Goal: Task Accomplishment & Management: Manage account settings

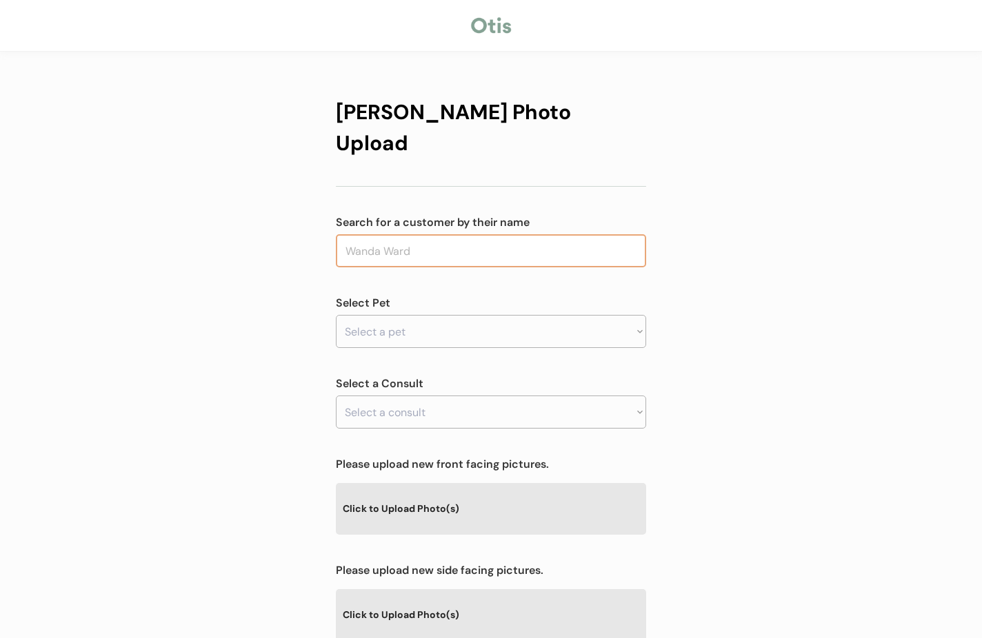
click at [423, 234] on input "text" at bounding box center [491, 250] width 310 height 33
type input "gil"
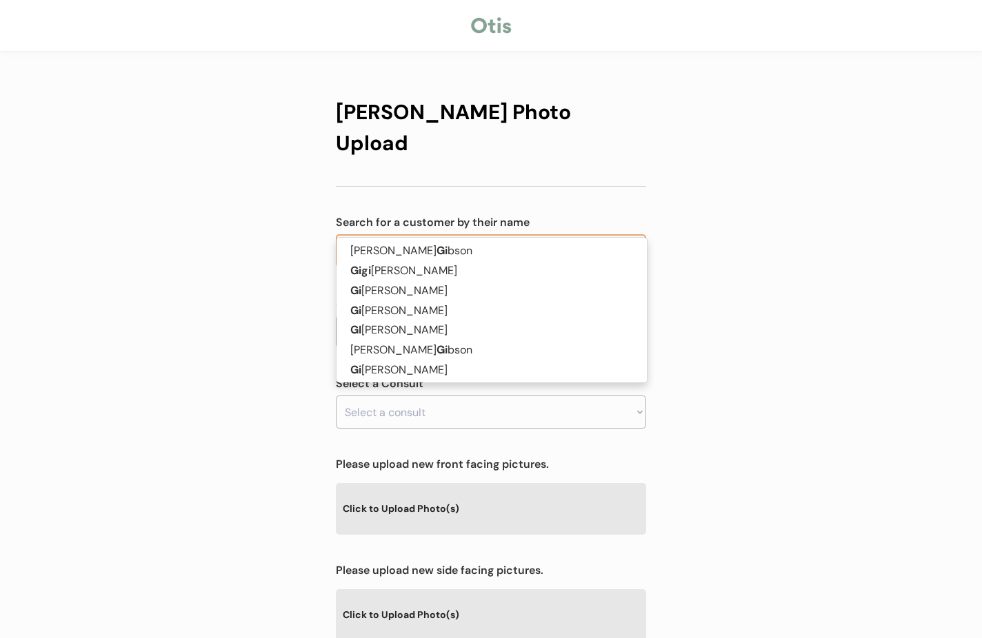
type input "gillian Penepent"
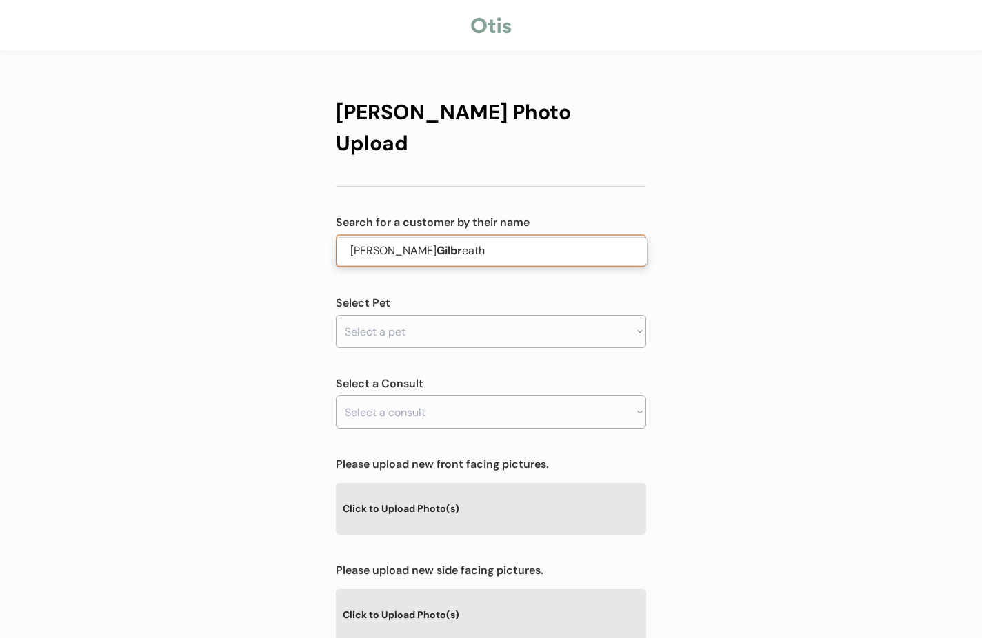
scroll to position [1, 0]
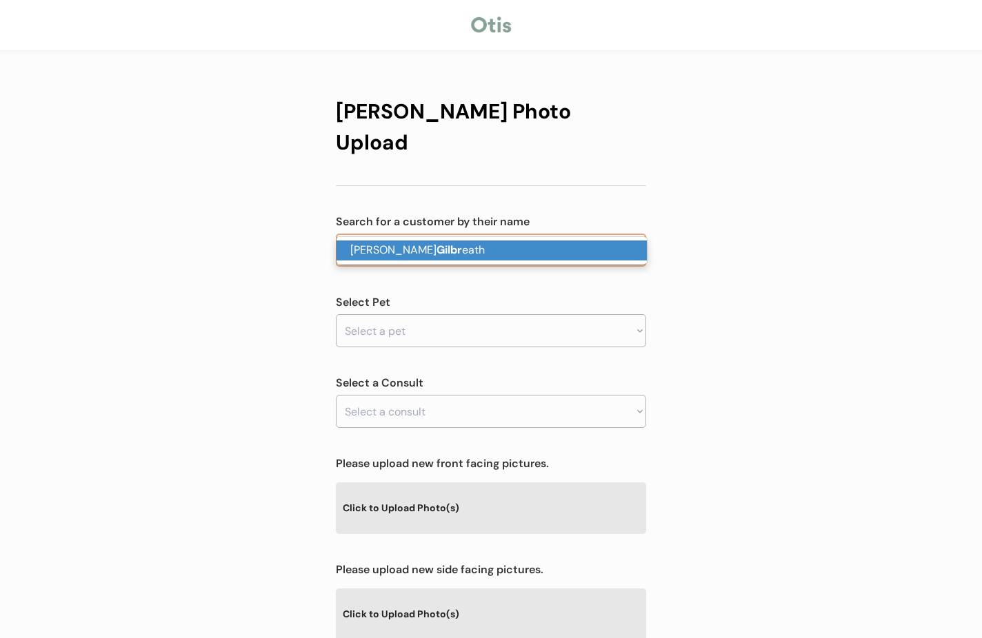
click at [436, 250] on strong "Gilbr" at bounding box center [449, 250] width 26 height 14
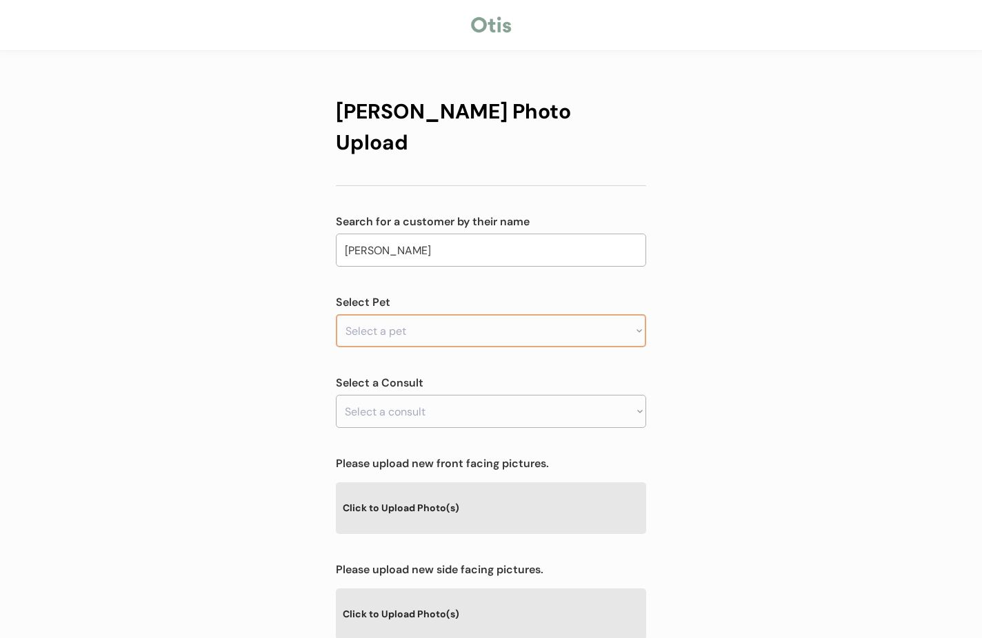
type input "Angela Gilbreath"
click at [406, 314] on select "Select a pet Bella Bo Bullet" at bounding box center [491, 330] width 310 height 33
click at [389, 314] on select "Select a pet Bella Bo Bullet" at bounding box center [491, 330] width 310 height 33
select select ""1348695171700984260__LOOKUP__1751636415643x409057671927824400""
click at [336, 314] on select "Select a pet Bella Bo Bullet" at bounding box center [491, 330] width 310 height 33
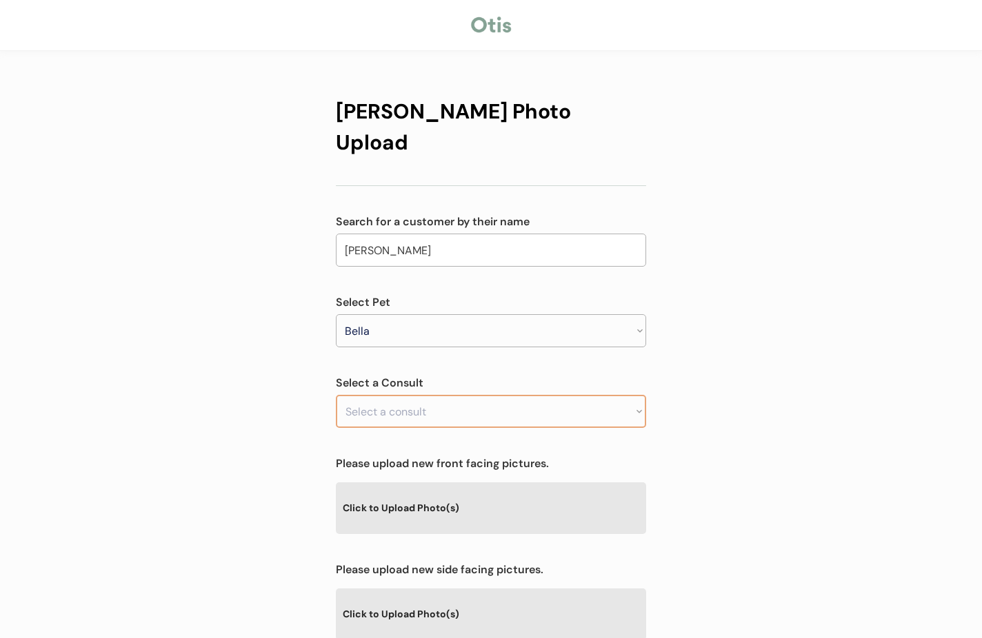
click at [394, 395] on select "Select a consult" at bounding box center [491, 411] width 310 height 33
select select ""1348695171700984260__LOOKUP__1751636975549x603743587615637500""
click at [336, 395] on select "Select a consult Flea infestation treatment" at bounding box center [491, 411] width 310 height 33
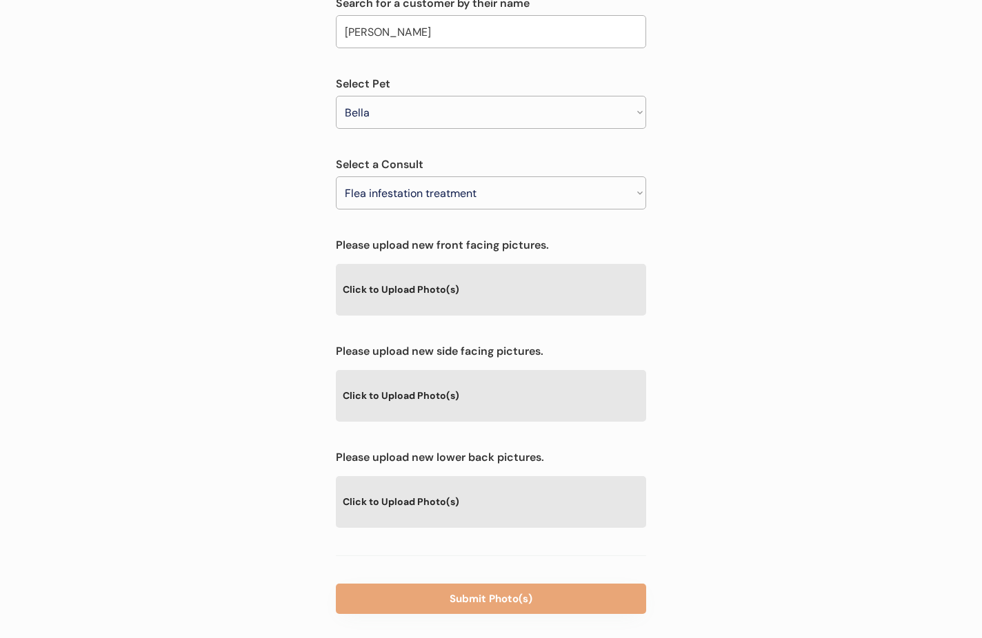
click at [427, 272] on div "Click to Upload Photo(s)" at bounding box center [491, 289] width 310 height 50
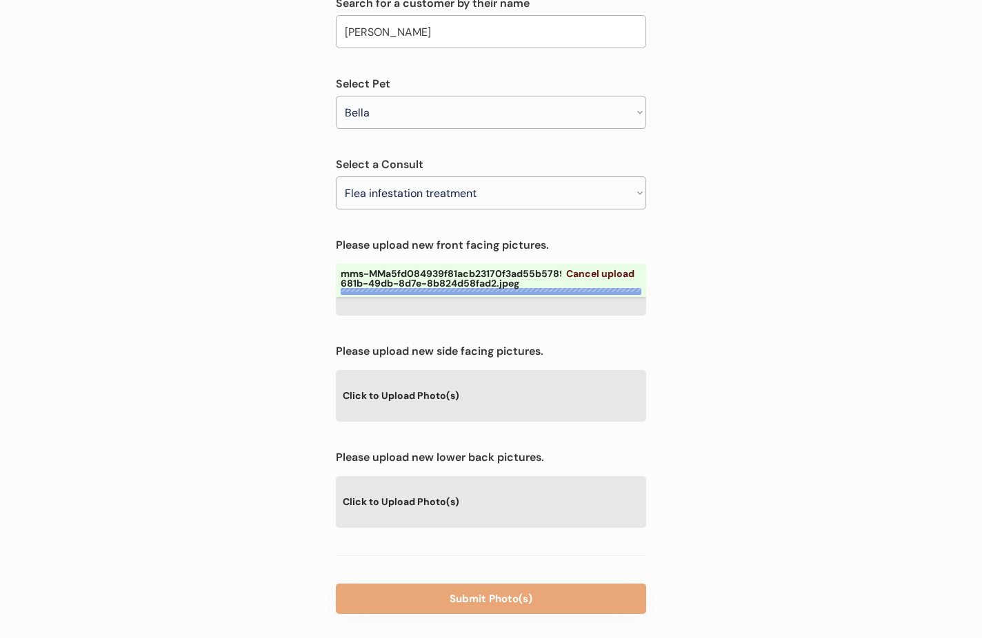
click at [440, 370] on div "Click to Upload Photo(s)" at bounding box center [491, 395] width 310 height 50
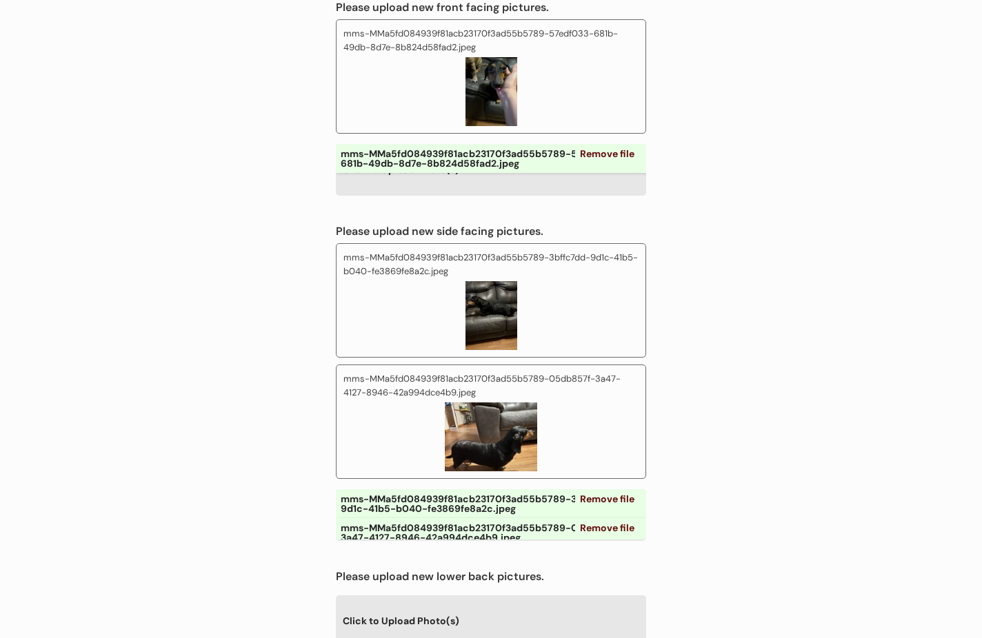
scroll to position [552, 0]
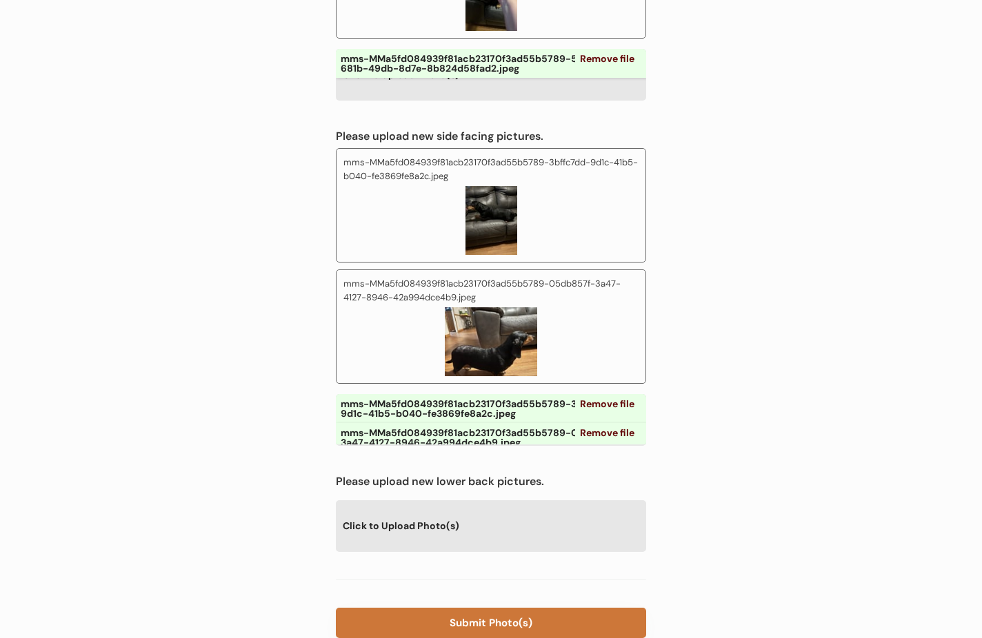
click at [495, 608] on button "Submit Photo(s)" at bounding box center [491, 623] width 310 height 30
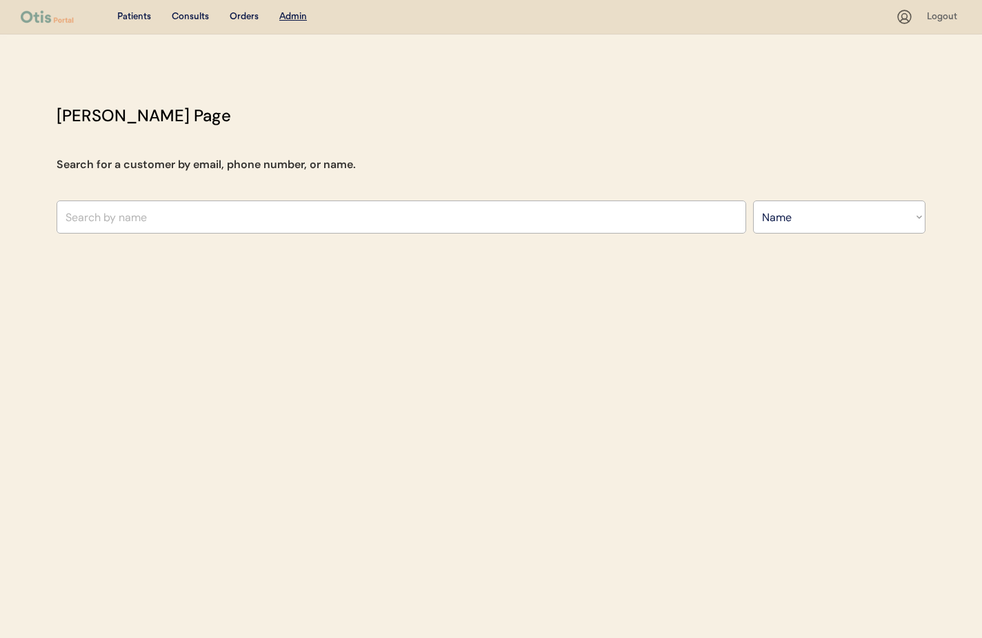
select select ""Name""
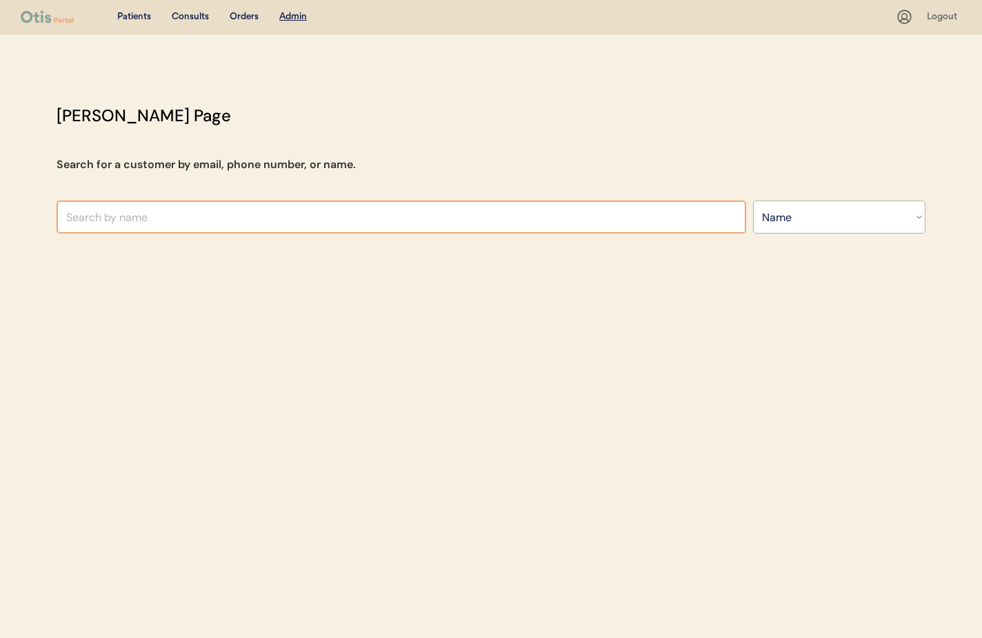
click at [192, 218] on input "text" at bounding box center [401, 217] width 689 height 33
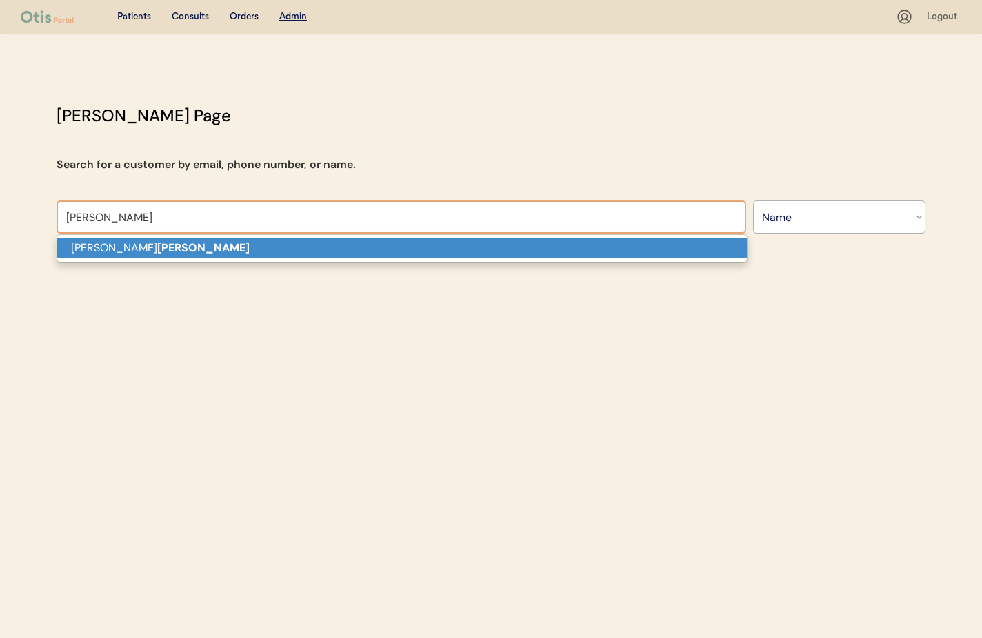
click at [181, 244] on p "Natasha Viers" at bounding box center [401, 249] width 689 height 20
type input "[PERSON_NAME]"
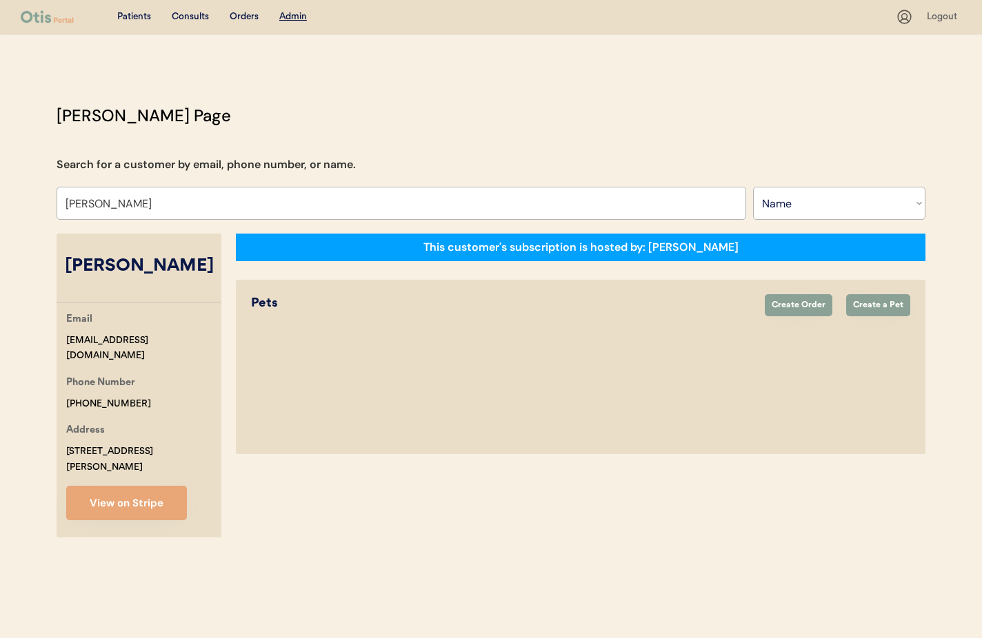
select select "true"
select select "false"
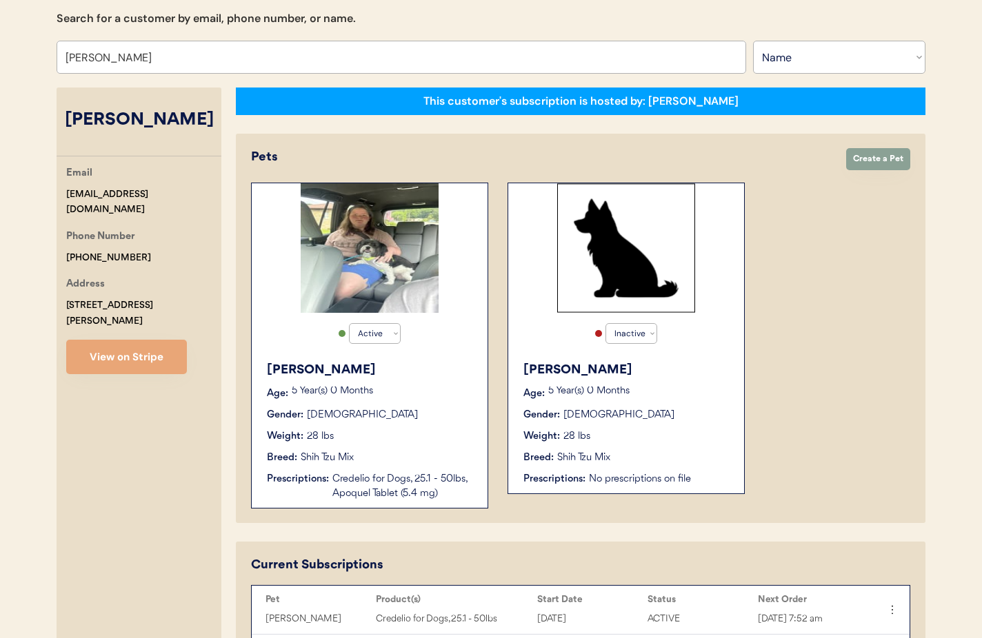
scroll to position [178, 0]
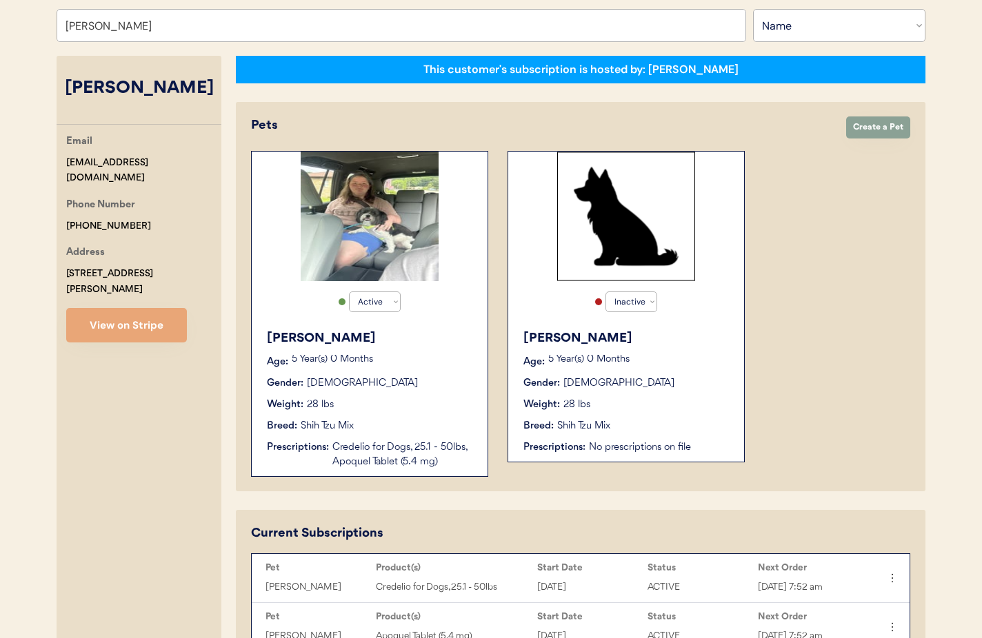
type input "[PERSON_NAME]"
click at [437, 365] on div "5 Year(s) 0 Months" at bounding box center [383, 362] width 182 height 14
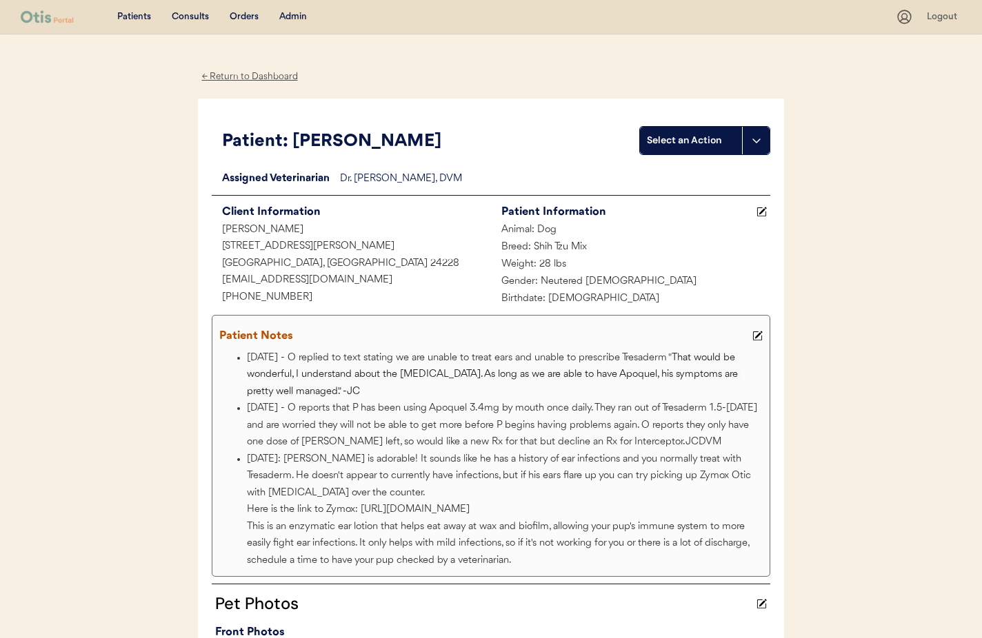
click at [225, 79] on div "← Return to Dashboard" at bounding box center [249, 77] width 103 height 16
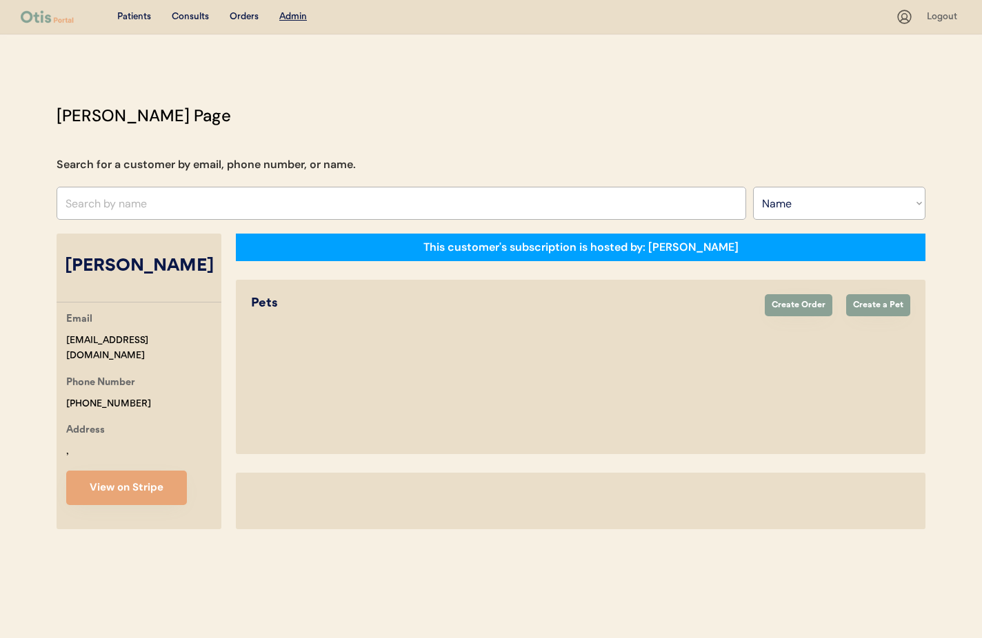
select select ""Name""
select select "true"
select select "false"
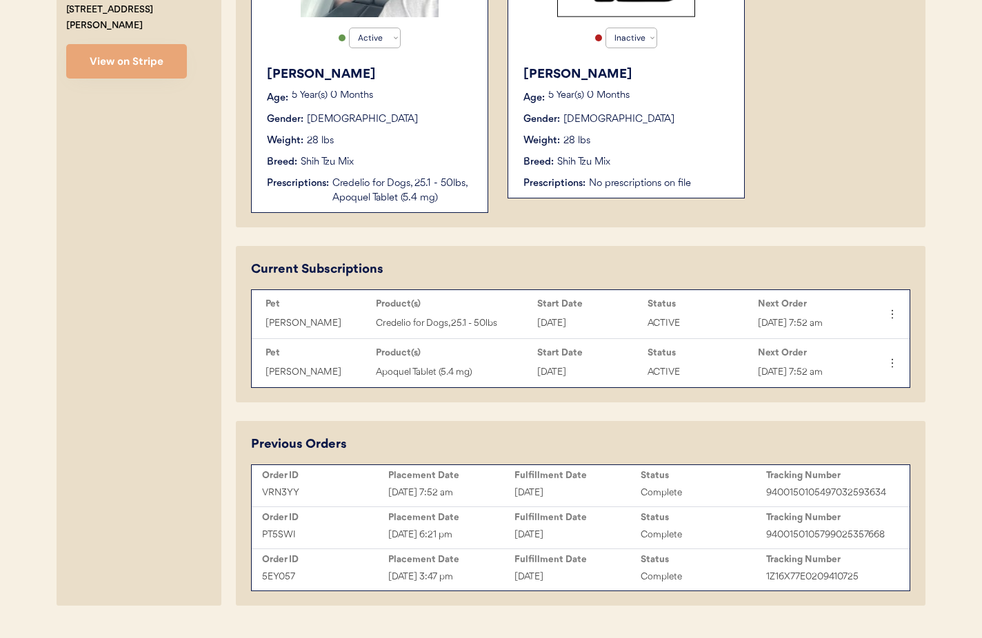
scroll to position [437, 0]
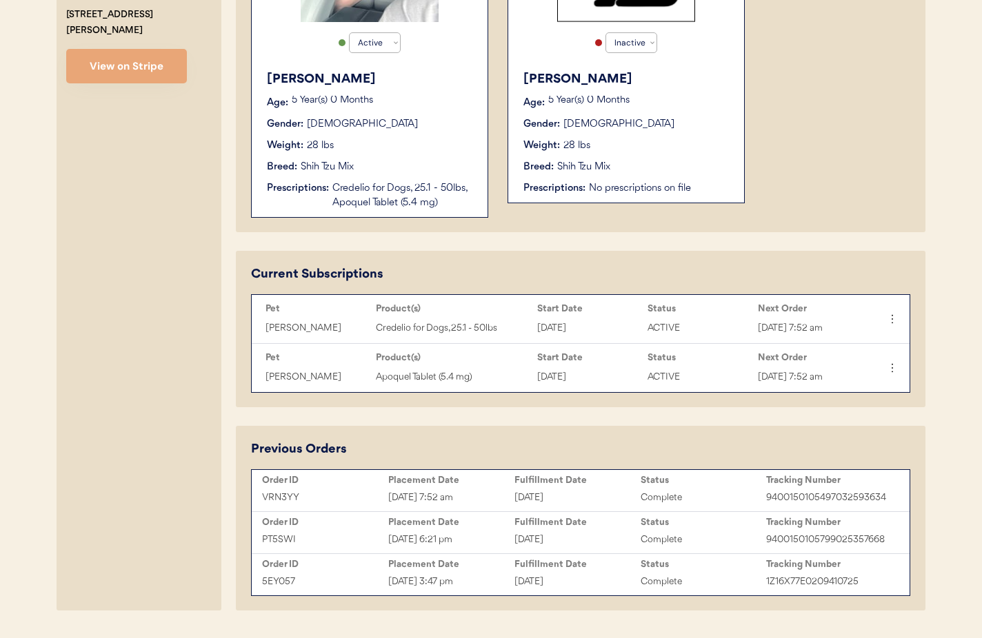
click at [562, 492] on div "September 19, 2025" at bounding box center [577, 498] width 126 height 16
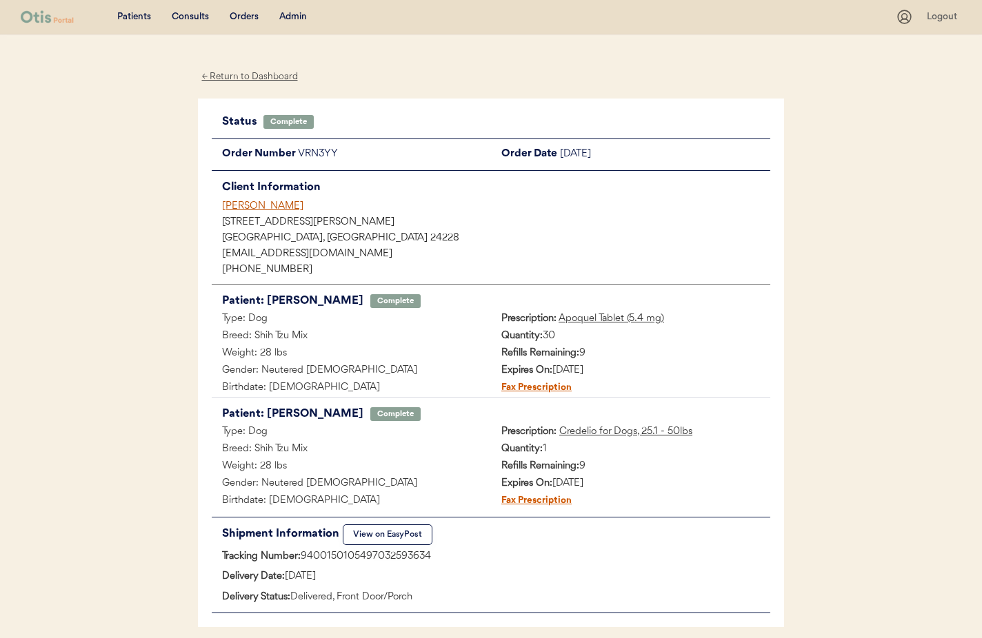
click at [227, 77] on div "← Return to Dashboard" at bounding box center [249, 77] width 103 height 16
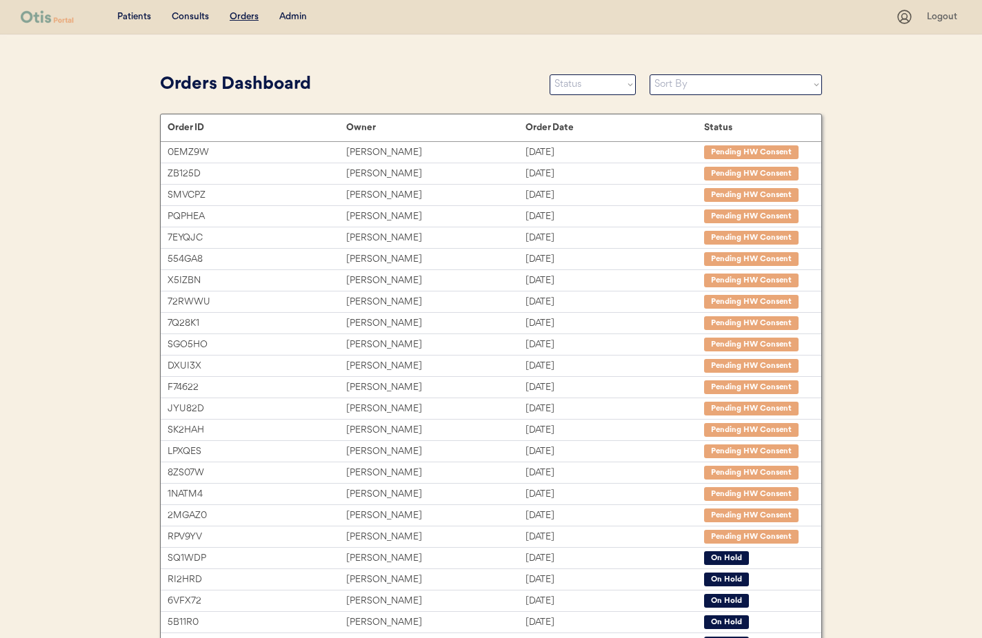
click at [285, 19] on div "Admin" at bounding box center [293, 17] width 28 height 14
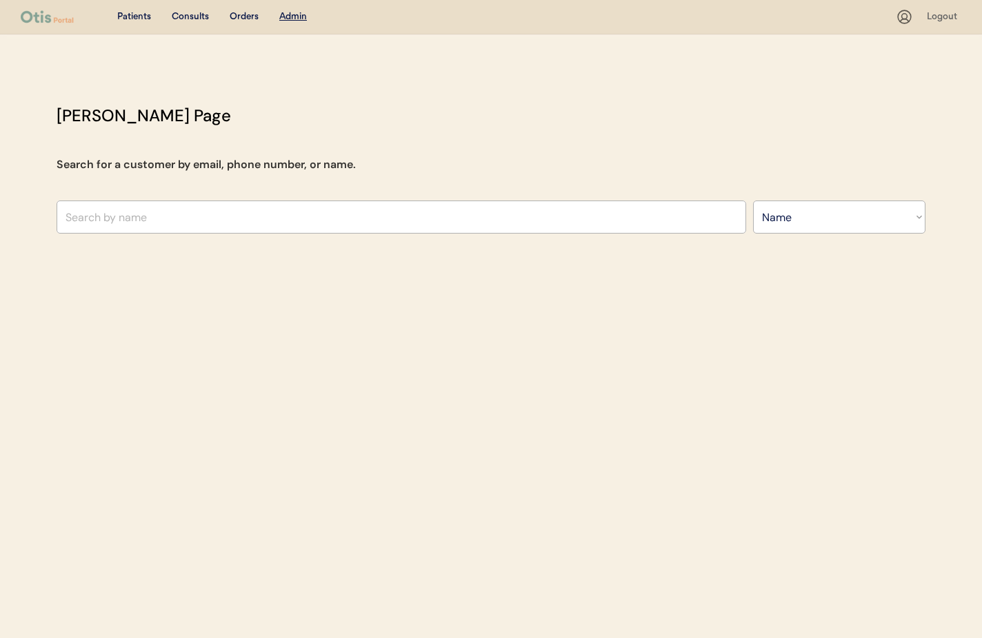
select select ""Name""
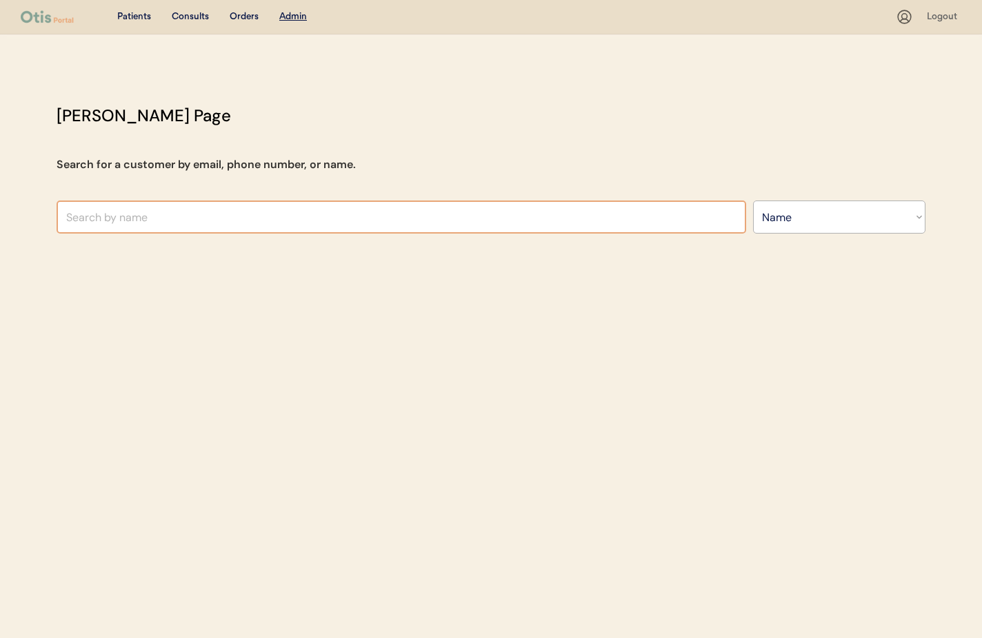
click at [241, 226] on input "text" at bounding box center [401, 217] width 689 height 33
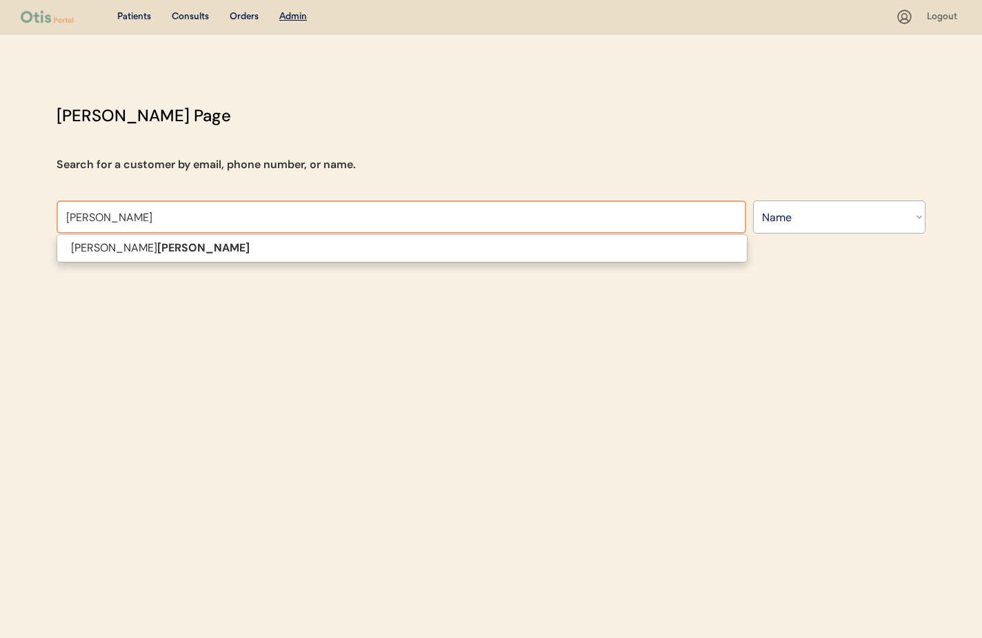
click at [232, 259] on span "[PERSON_NAME]" at bounding box center [402, 248] width 691 height 28
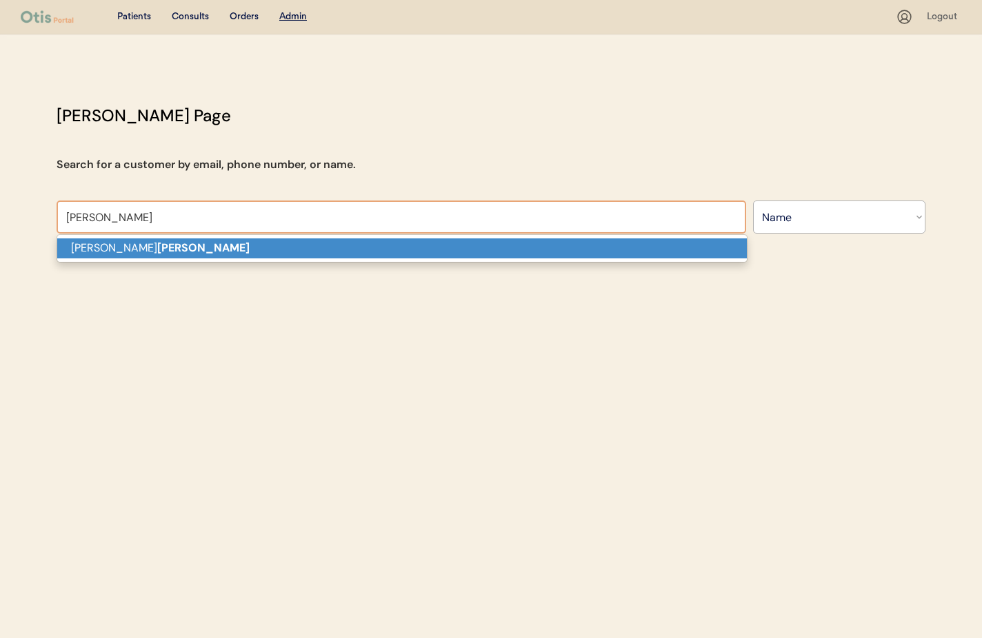
click at [230, 252] on p "[PERSON_NAME]" at bounding box center [401, 249] width 689 height 20
type input "[PERSON_NAME]"
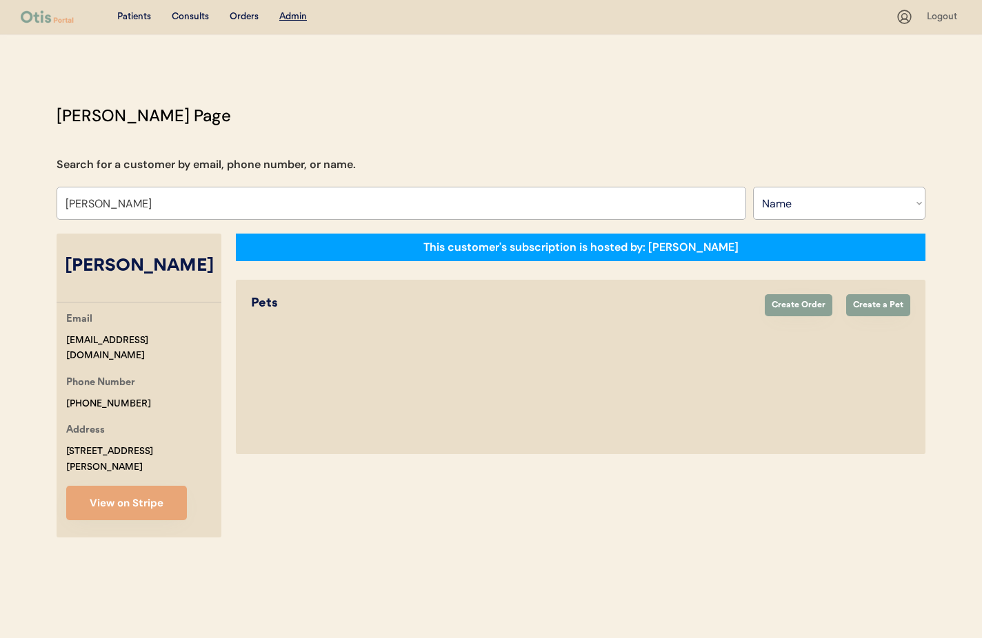
select select "true"
select select "false"
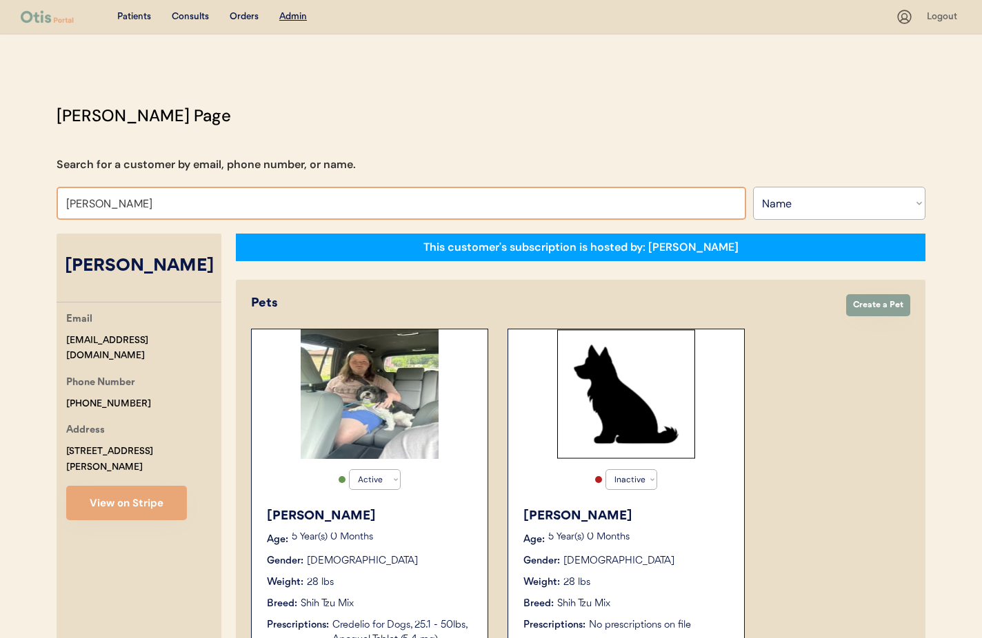
drag, startPoint x: 145, startPoint y: 208, endPoint x: 45, endPoint y: 202, distance: 100.1
click at [45, 202] on div "Otis Admin Page Search for a customer by email, phone number, or name. Natasha …" at bounding box center [491, 578] width 896 height 951
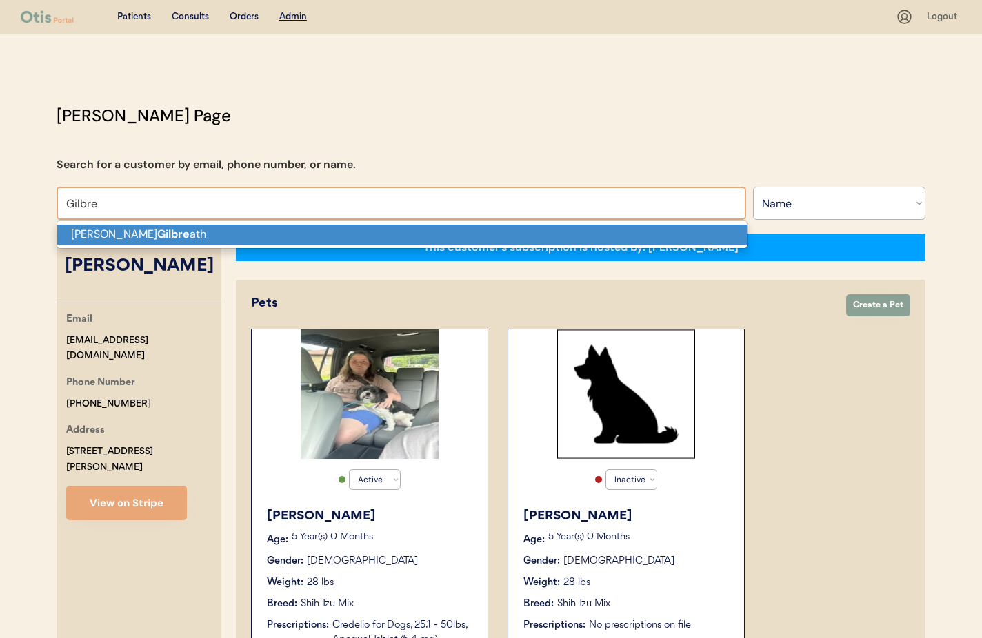
click at [157, 227] on strong "Gilbre" at bounding box center [173, 234] width 32 height 14
type input "[PERSON_NAME]"
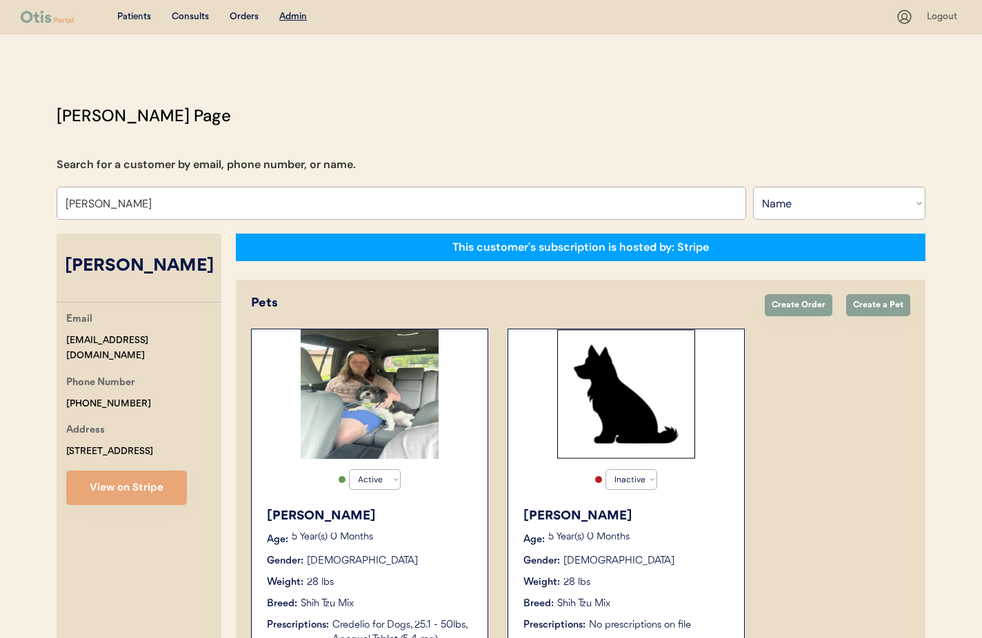
select select "true"
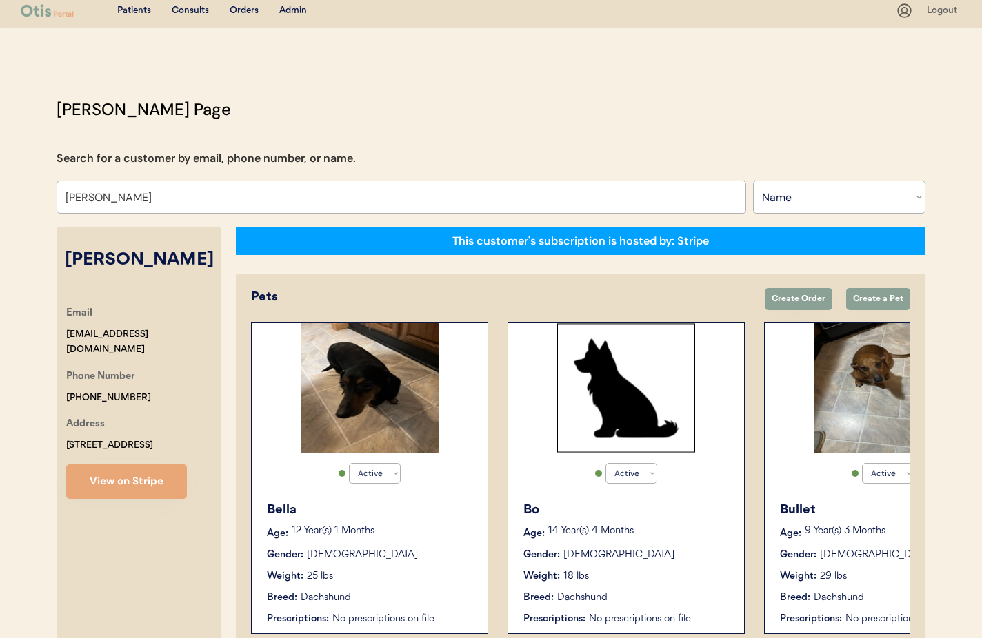
scroll to position [81, 0]
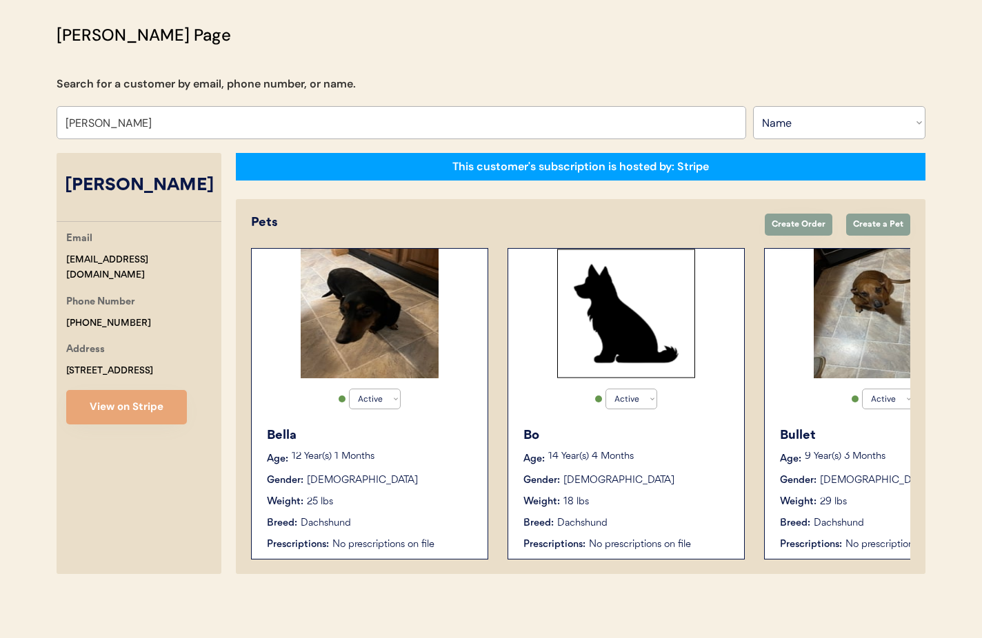
type input "Angela Gilbreath"
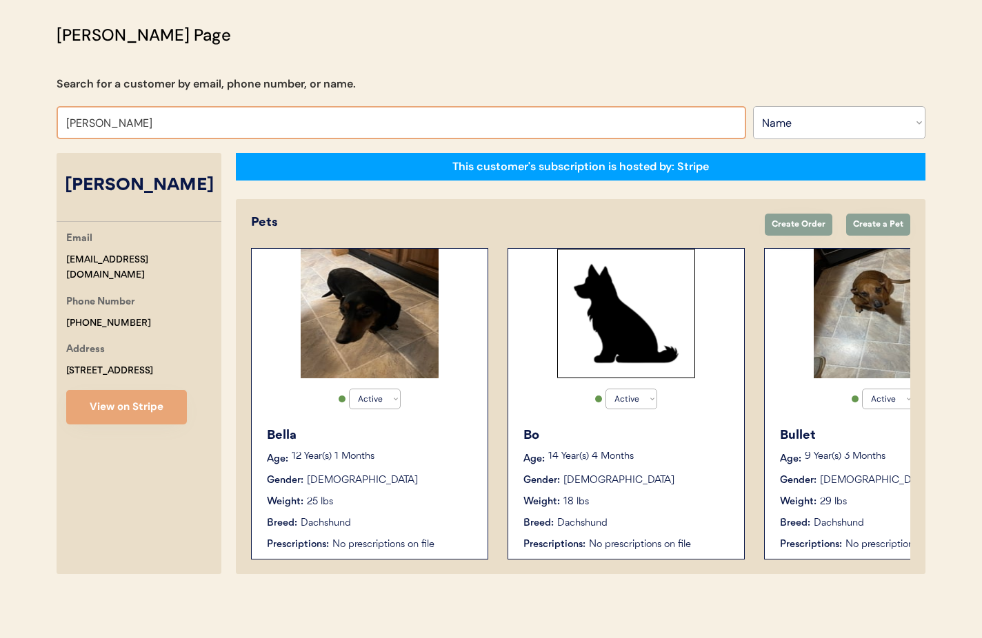
click at [401, 456] on p "12 Year(s) 1 Months" at bounding box center [383, 457] width 182 height 10
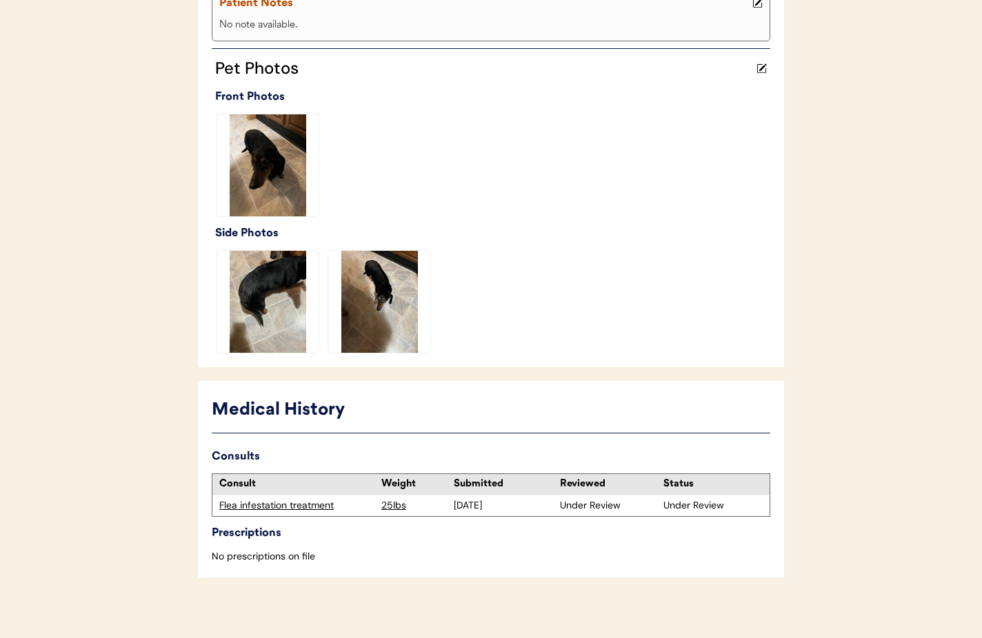
scroll to position [341, 0]
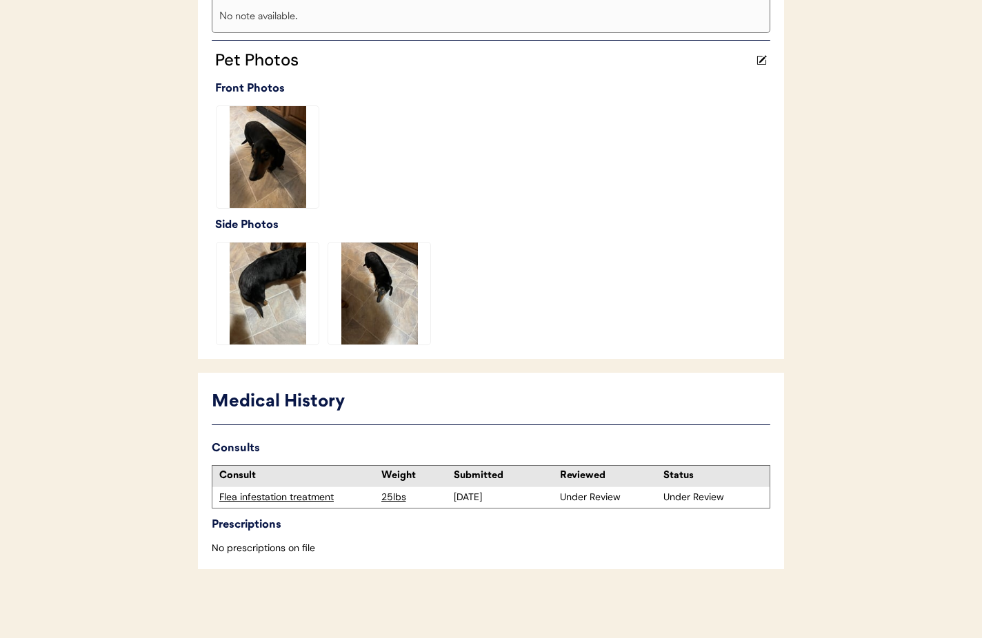
click at [260, 198] on img at bounding box center [267, 157] width 102 height 102
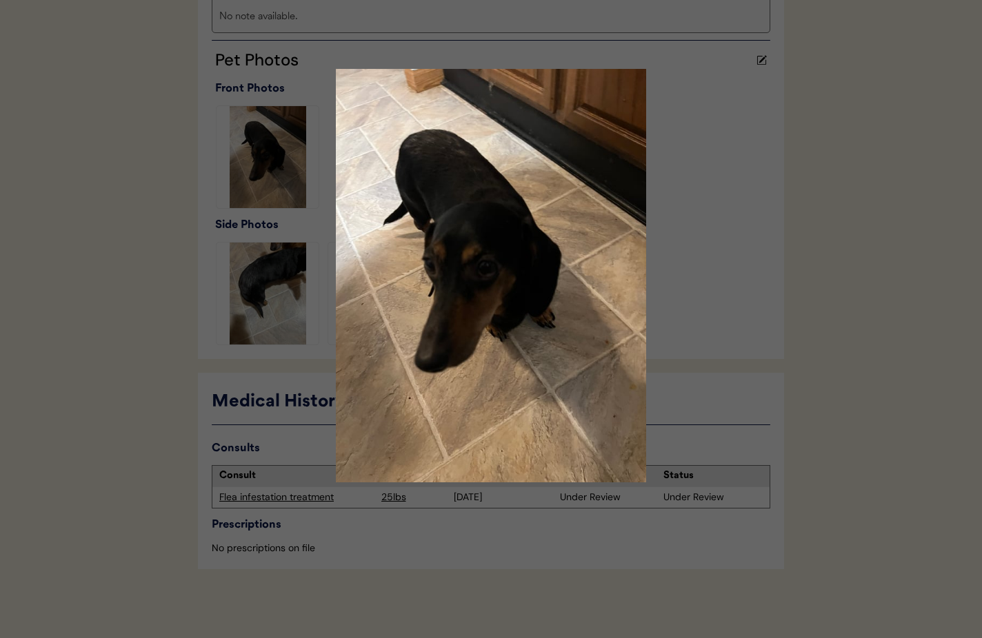
click at [668, 166] on img at bounding box center [491, 276] width 414 height 414
click at [667, 164] on img at bounding box center [491, 276] width 414 height 414
click at [305, 136] on img at bounding box center [491, 276] width 414 height 414
click at [289, 112] on img at bounding box center [491, 276] width 414 height 414
click at [615, 112] on img at bounding box center [491, 276] width 414 height 414
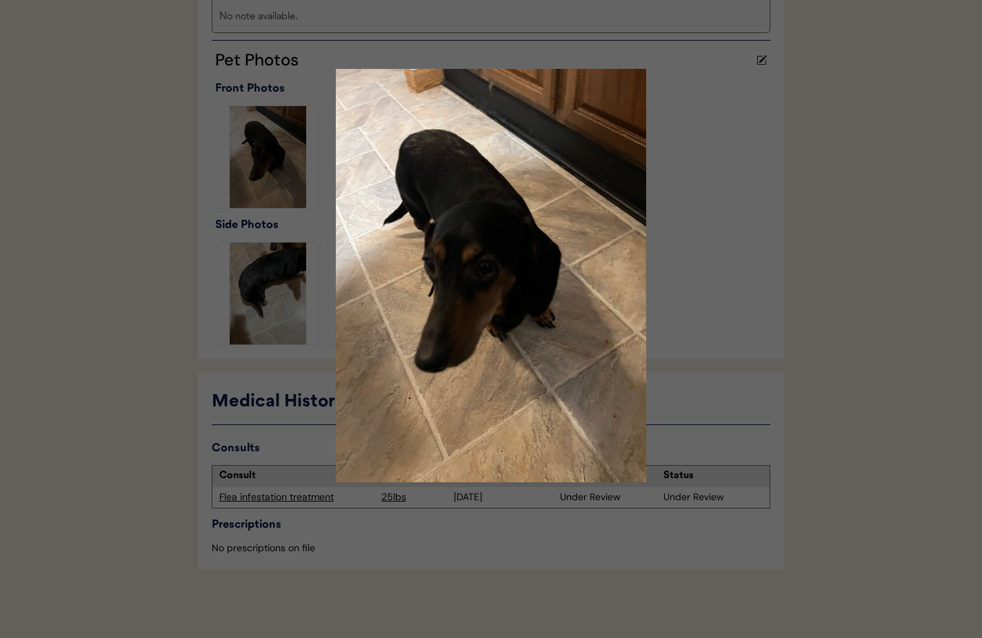
click at [615, 112] on img at bounding box center [491, 276] width 414 height 414
click at [290, 322] on img at bounding box center [491, 276] width 414 height 414
drag, startPoint x: 290, startPoint y: 322, endPoint x: 293, endPoint y: 245, distance: 77.3
click at [290, 322] on img at bounding box center [491, 276] width 414 height 414
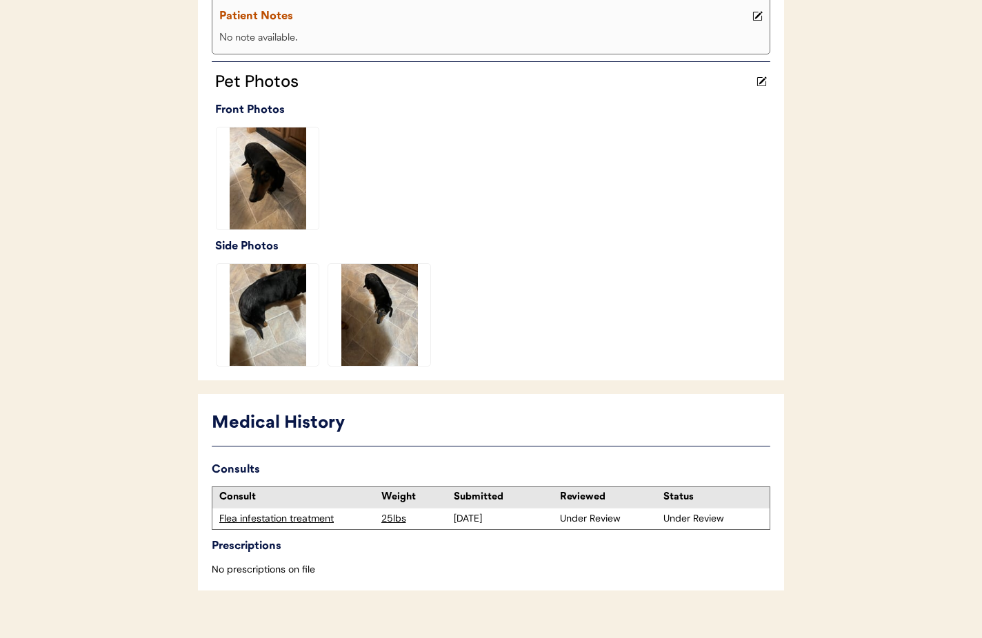
scroll to position [341, 0]
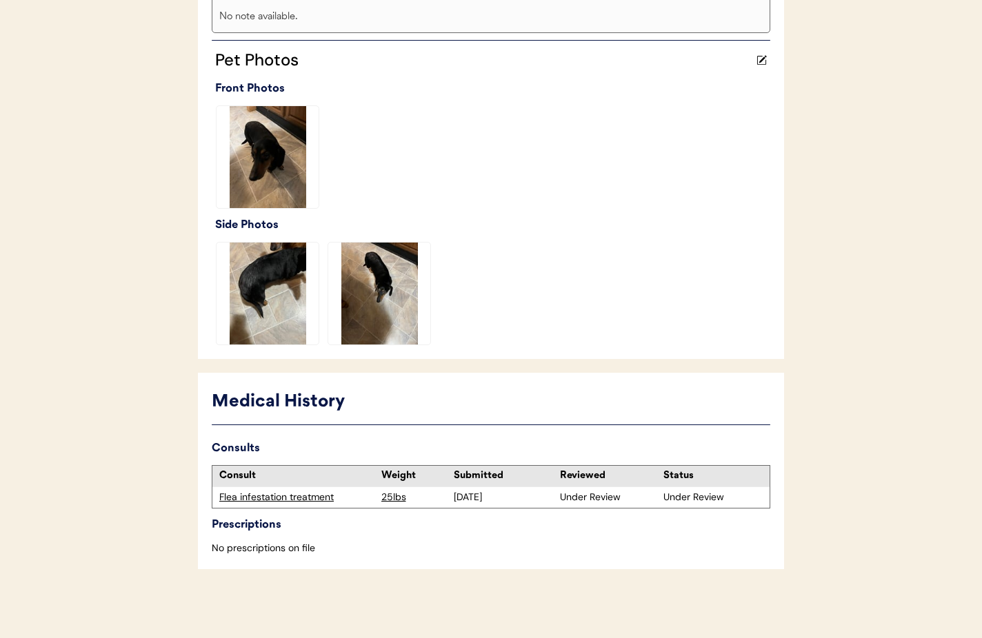
click at [287, 501] on div "Flea infestation treatment" at bounding box center [296, 498] width 155 height 14
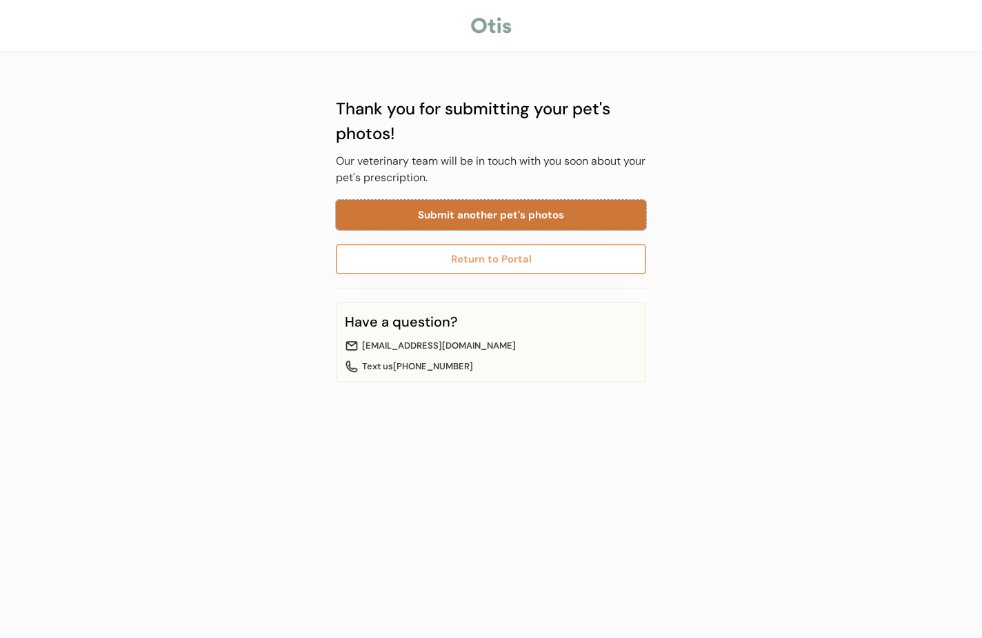
click at [457, 223] on button "Submit another pet's photos" at bounding box center [491, 215] width 310 height 30
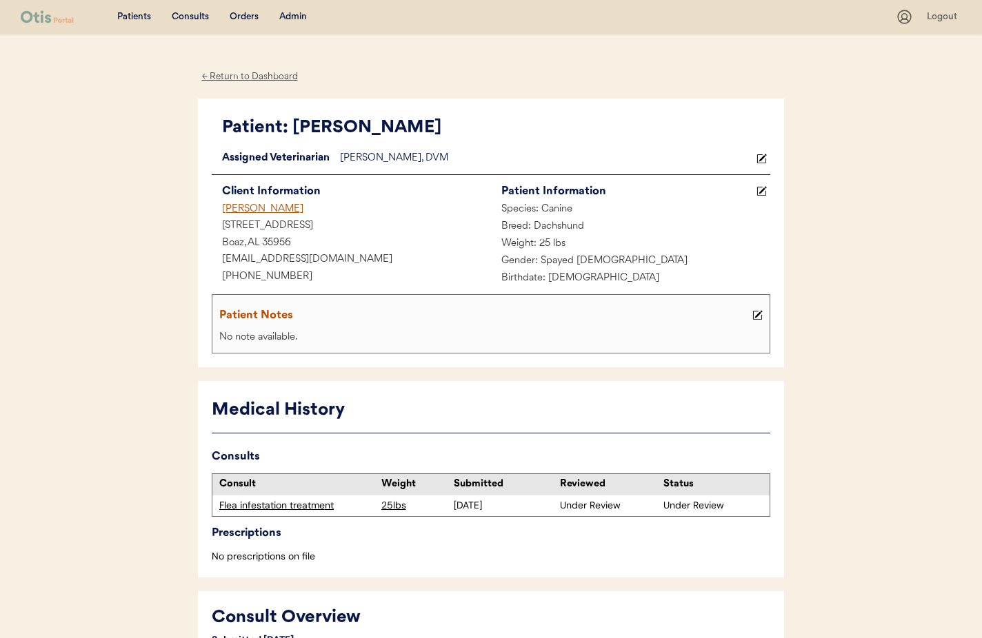
click at [267, 76] on div "← Return to Dashboard" at bounding box center [249, 77] width 103 height 16
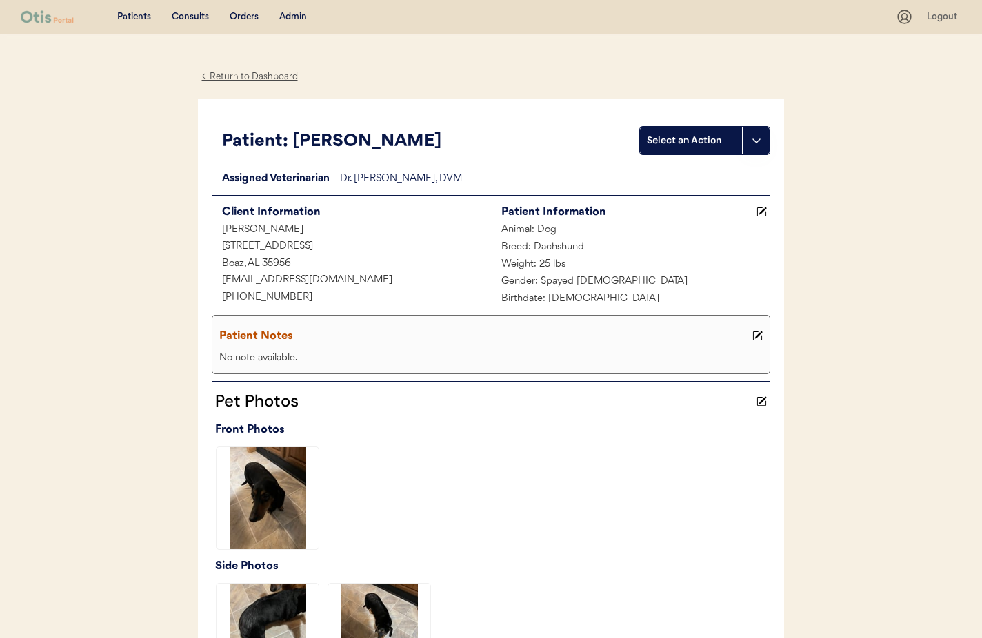
drag, startPoint x: 230, startPoint y: 76, endPoint x: 232, endPoint y: 84, distance: 8.5
click at [230, 76] on div "← Return to Dashboard" at bounding box center [249, 77] width 103 height 16
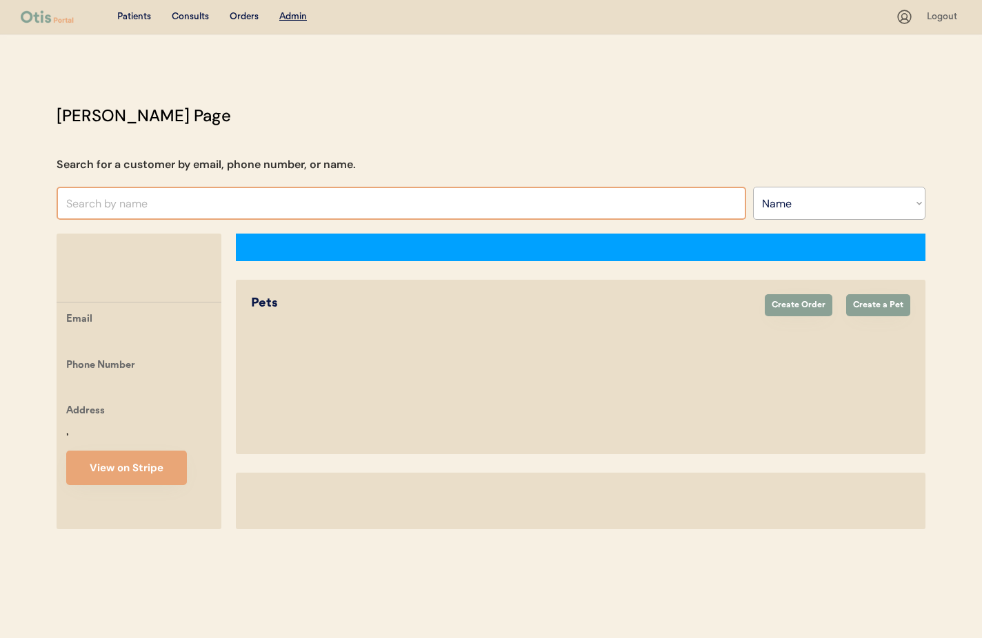
select select ""Name""
select select "true"
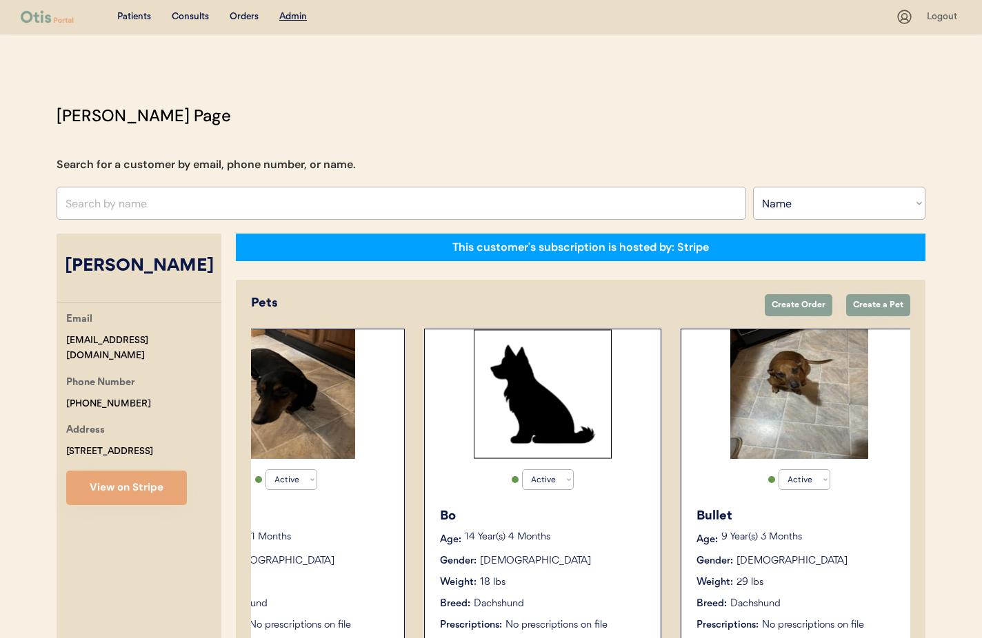
scroll to position [0, 110]
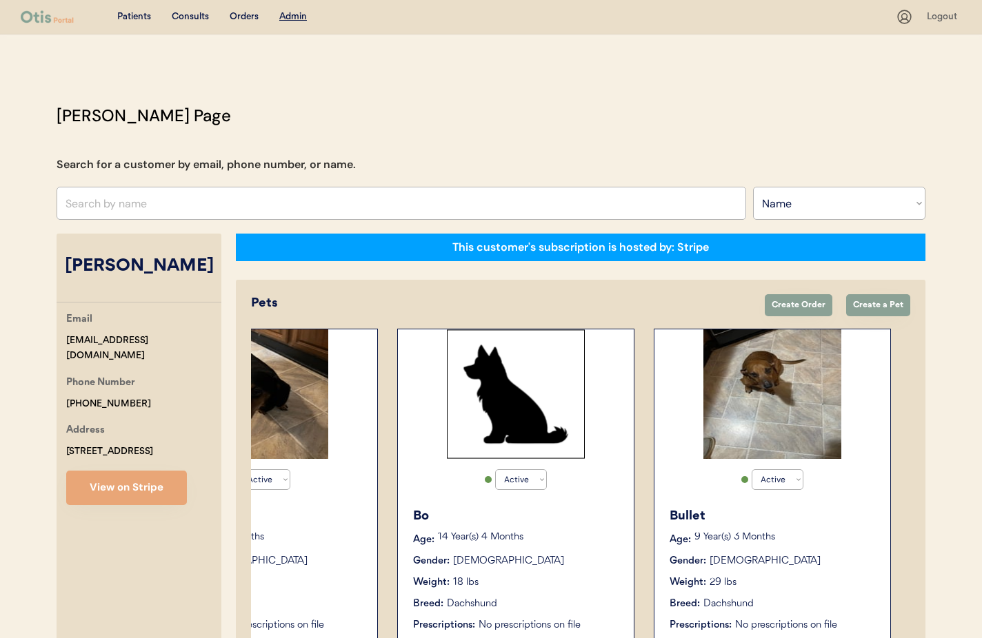
click at [787, 536] on p "9 Year(s) 3 Months" at bounding box center [785, 538] width 182 height 10
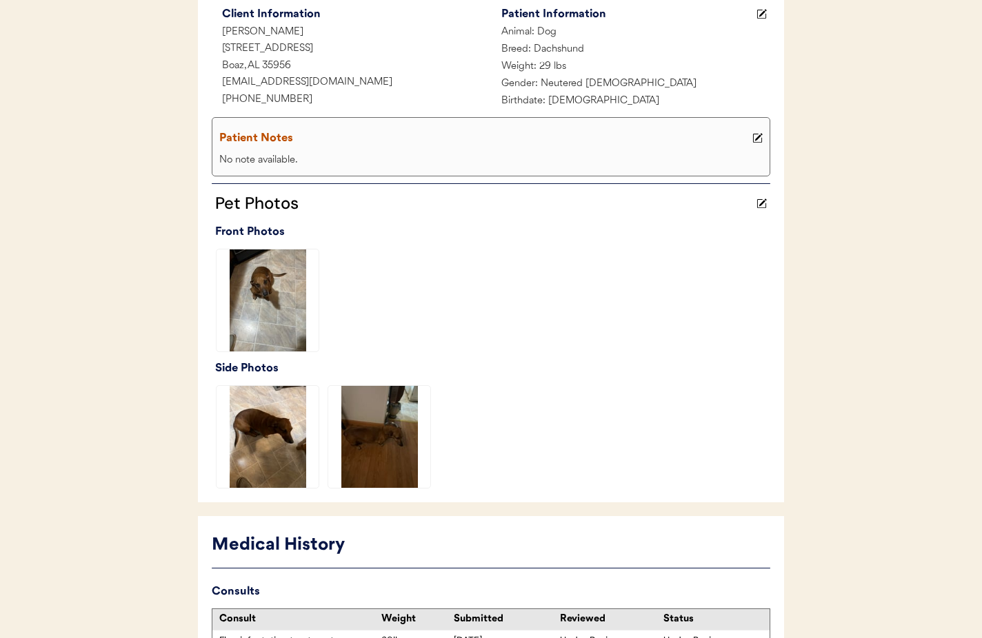
scroll to position [237, 0]
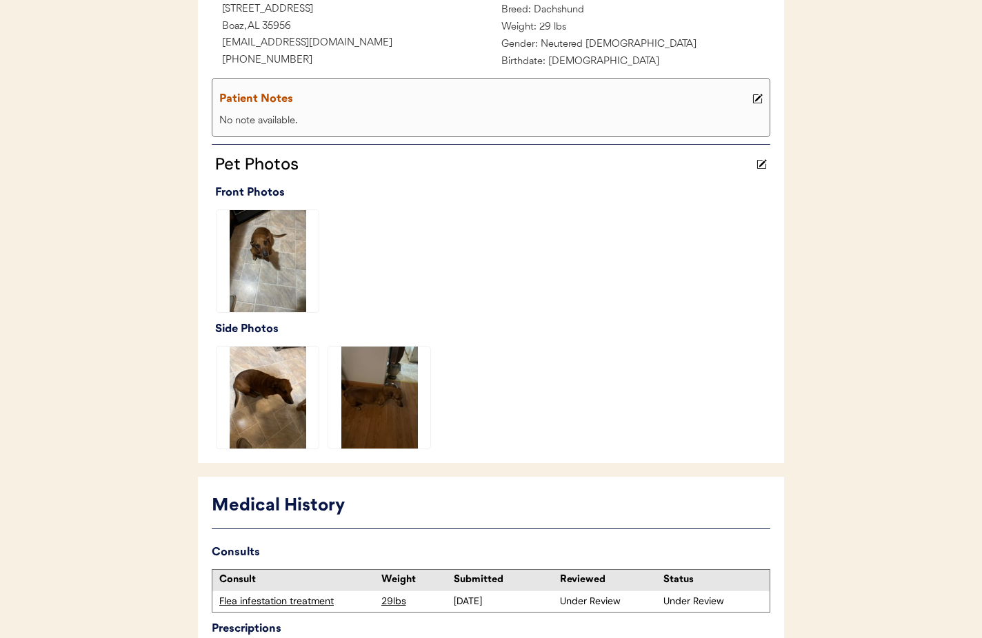
click at [309, 600] on div "Flea infestation treatment" at bounding box center [296, 602] width 155 height 14
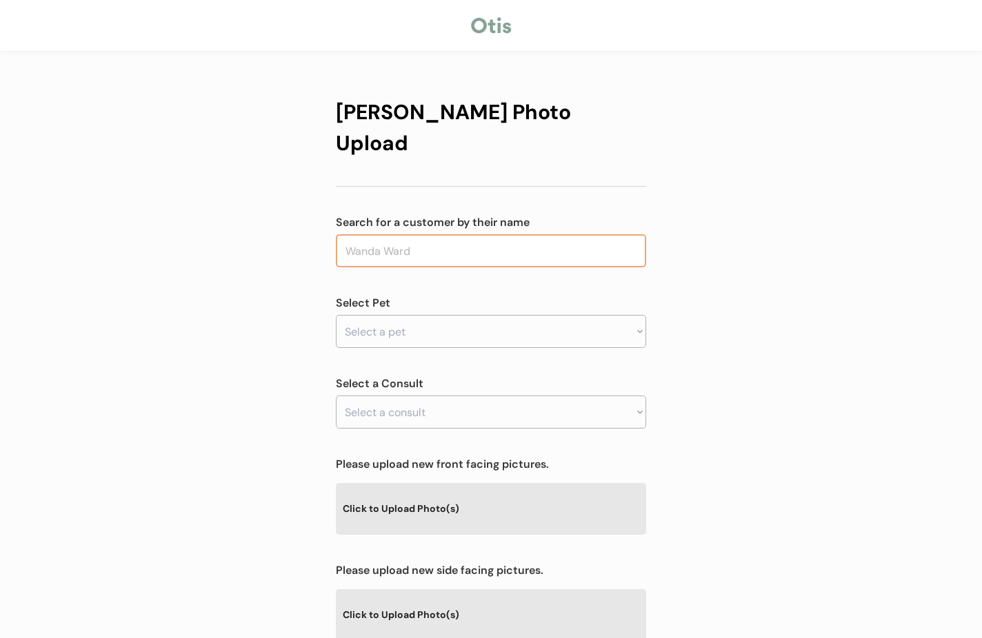
click at [421, 234] on input "text" at bounding box center [491, 250] width 310 height 33
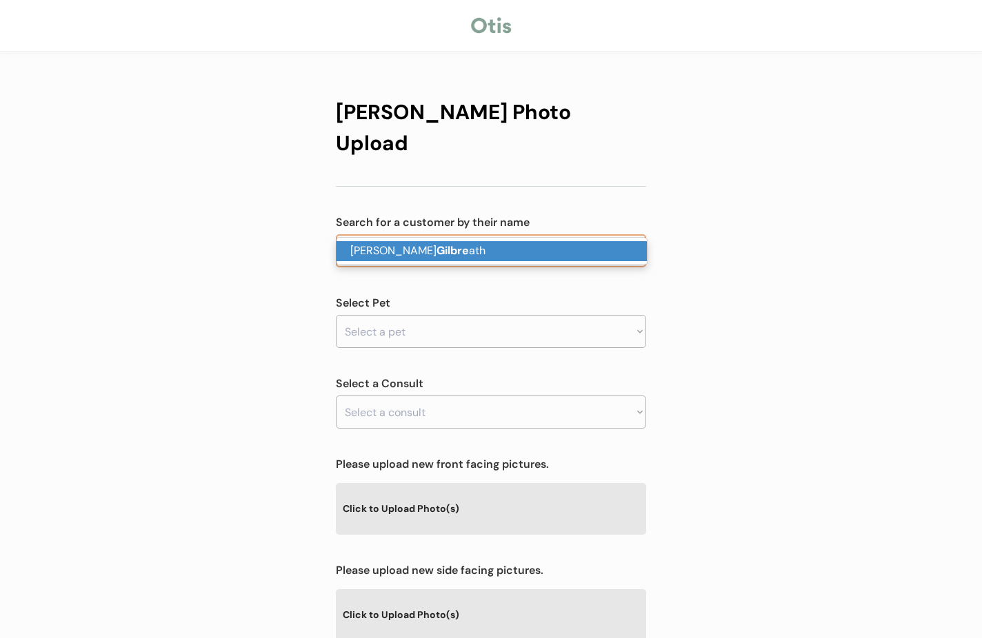
click at [420, 253] on p "Angela Gilbre ath" at bounding box center [491, 251] width 310 height 20
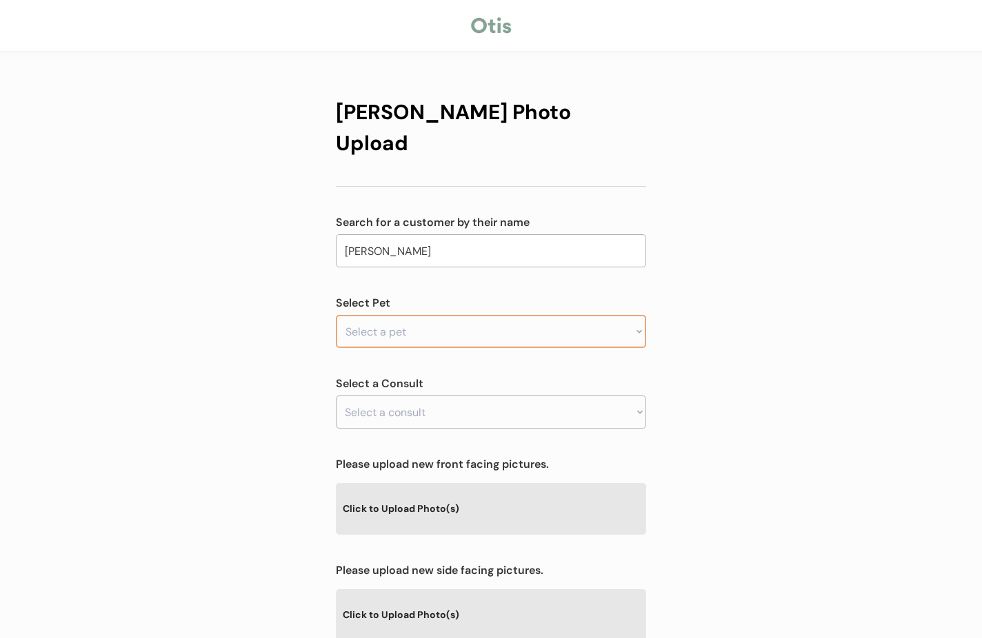
type input "Angela Gilbreath"
click at [409, 315] on select "Select a pet Bella Bo Bullet" at bounding box center [491, 331] width 310 height 33
select select ""1348695171700984260__LOOKUP__1751636508855x377200618153181200""
click at [336, 315] on select "Select a pet Bella Bo Bullet" at bounding box center [491, 331] width 310 height 33
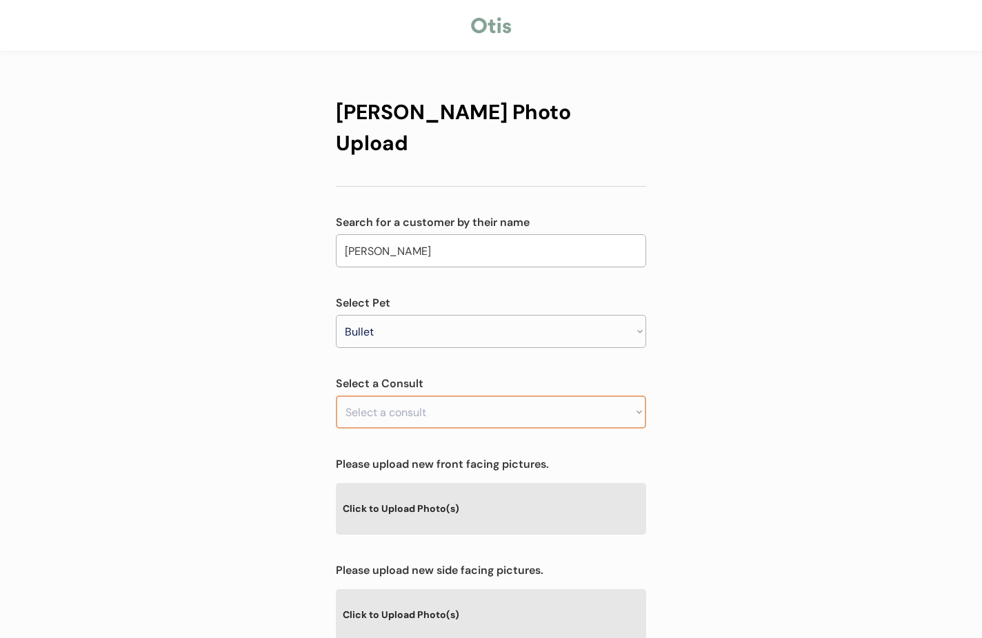
click at [392, 396] on select "Select a consult" at bounding box center [491, 412] width 310 height 33
select select ""1348695171700984260__LOOKUP__1751637175760x920395216543547400""
click at [336, 396] on select "Select a consult Flea infestation treatment" at bounding box center [491, 412] width 310 height 33
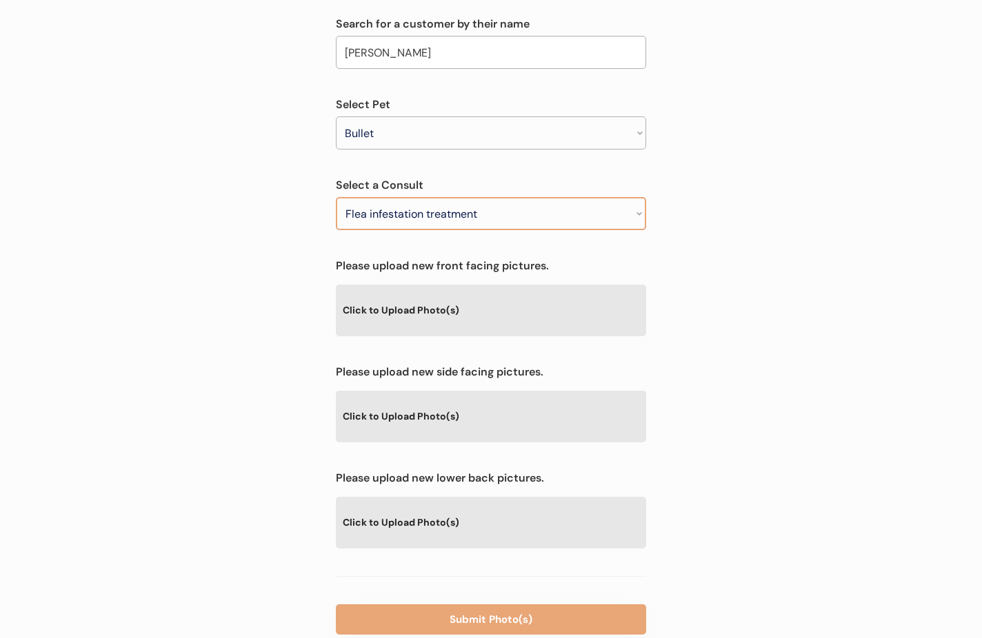
scroll to position [219, 0]
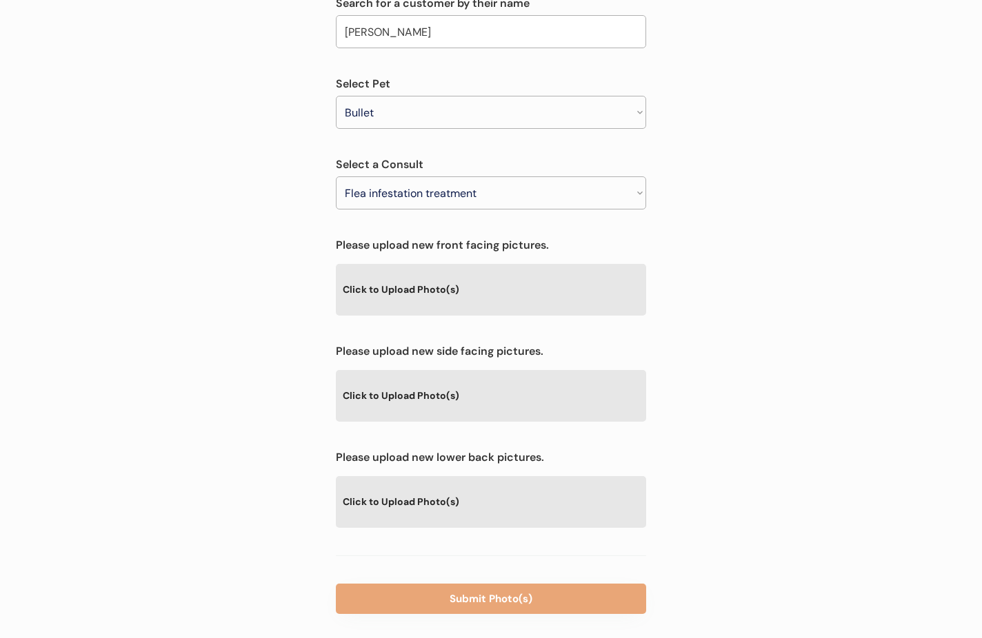
click at [450, 370] on div "Click to Upload Photo(s)" at bounding box center [491, 395] width 310 height 50
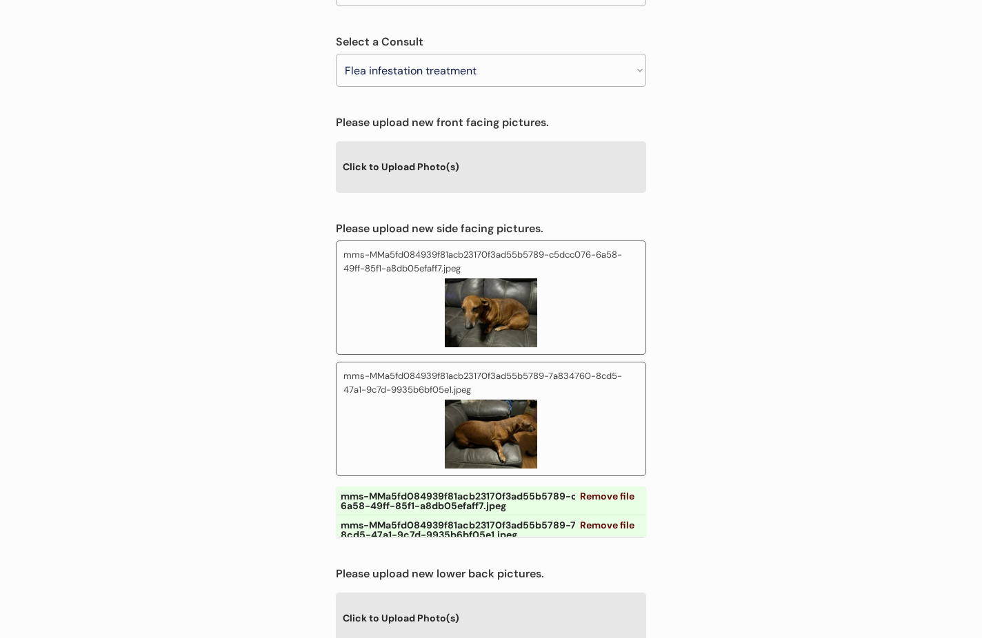
scroll to position [458, 0]
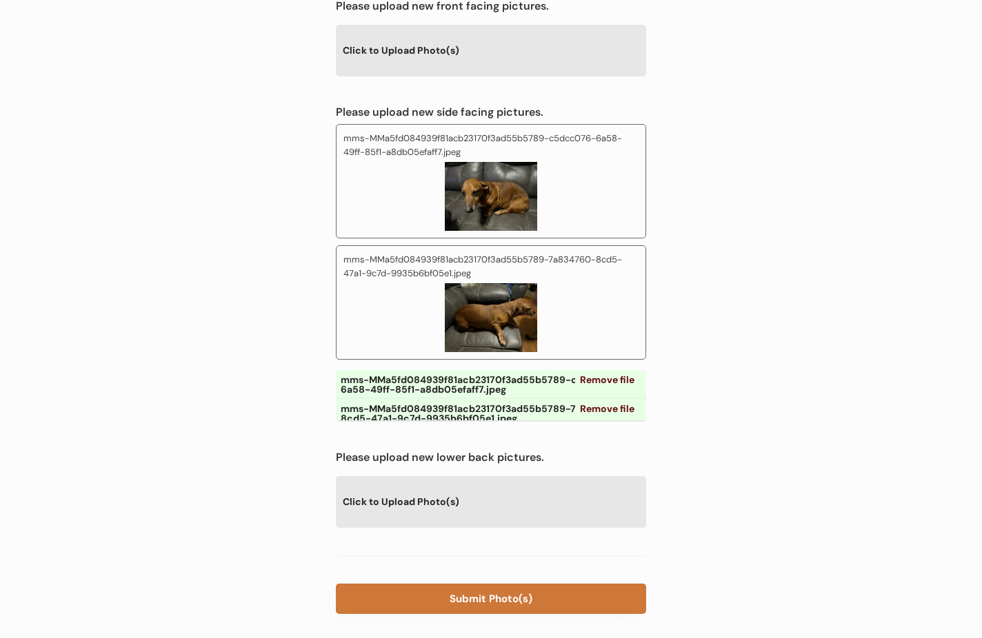
click at [511, 584] on button "Submit Photo(s)" at bounding box center [491, 599] width 310 height 30
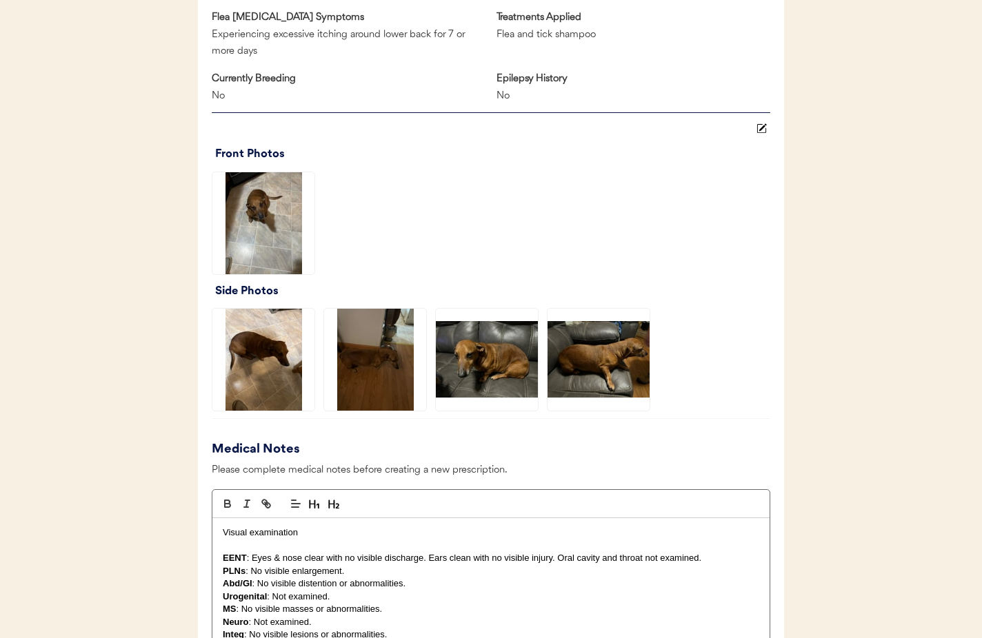
scroll to position [807, 0]
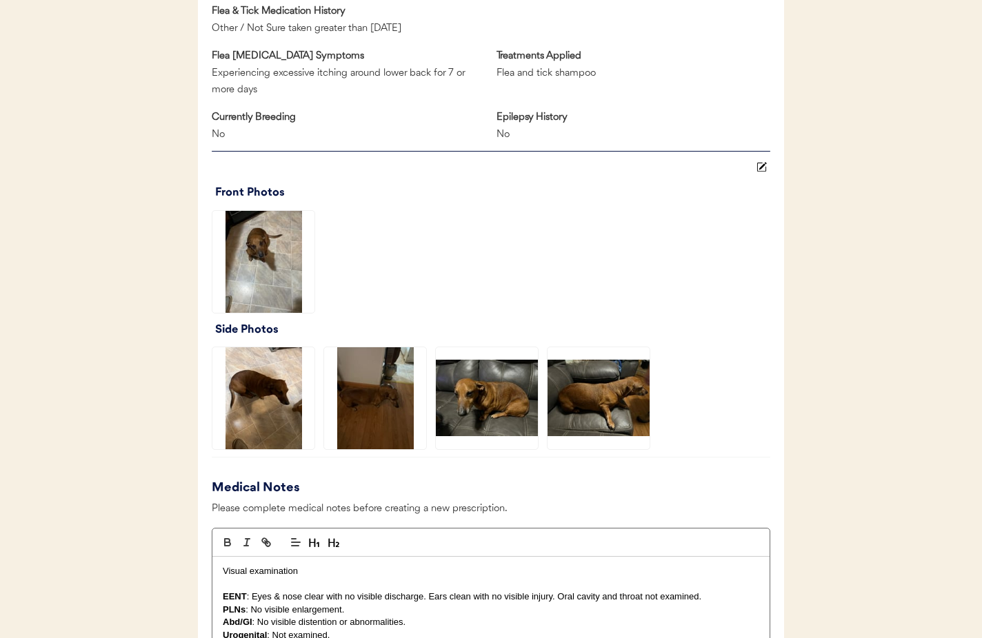
click at [244, 277] on img at bounding box center [263, 262] width 102 height 102
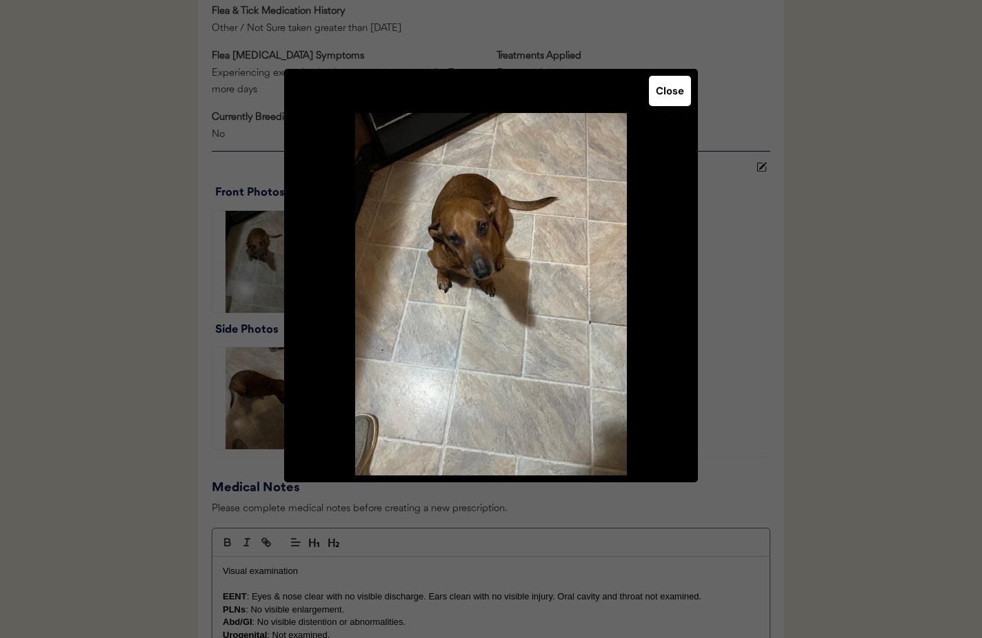
click at [676, 90] on button "Close" at bounding box center [670, 91] width 42 height 30
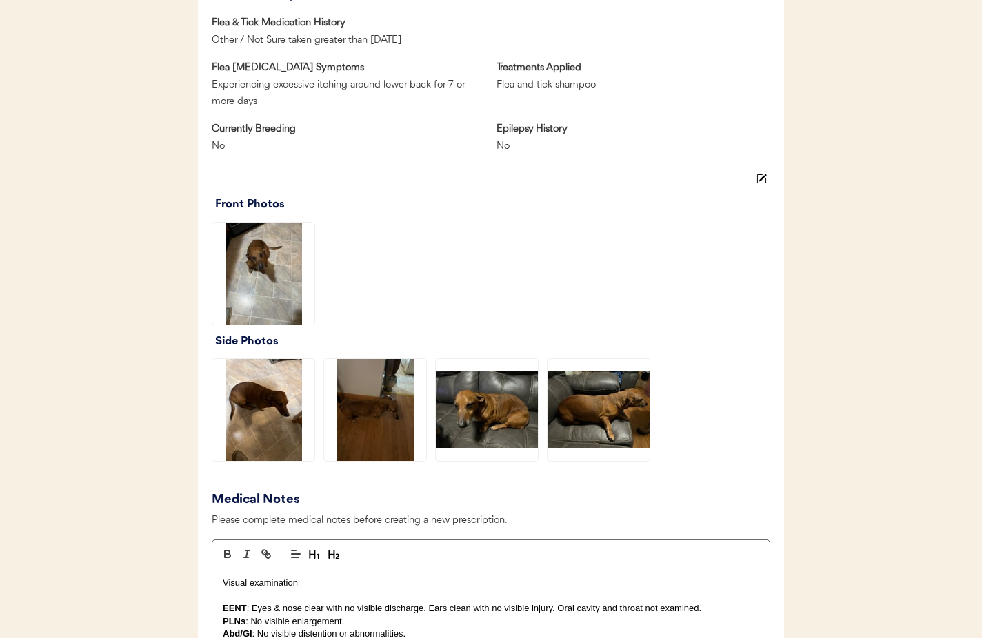
click at [287, 425] on img at bounding box center [263, 410] width 102 height 102
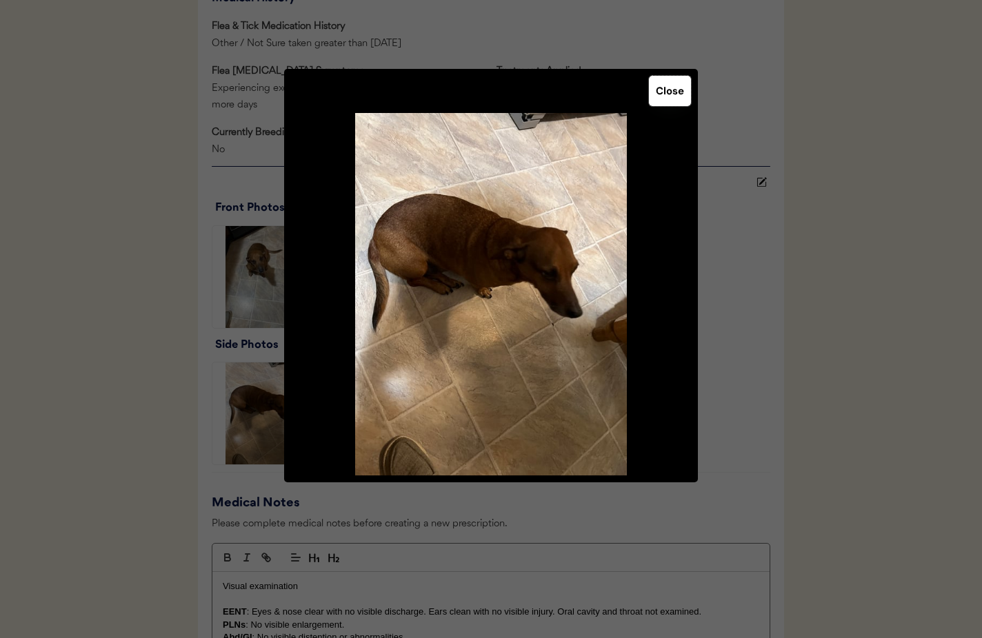
click at [666, 98] on button "Close" at bounding box center [670, 91] width 42 height 30
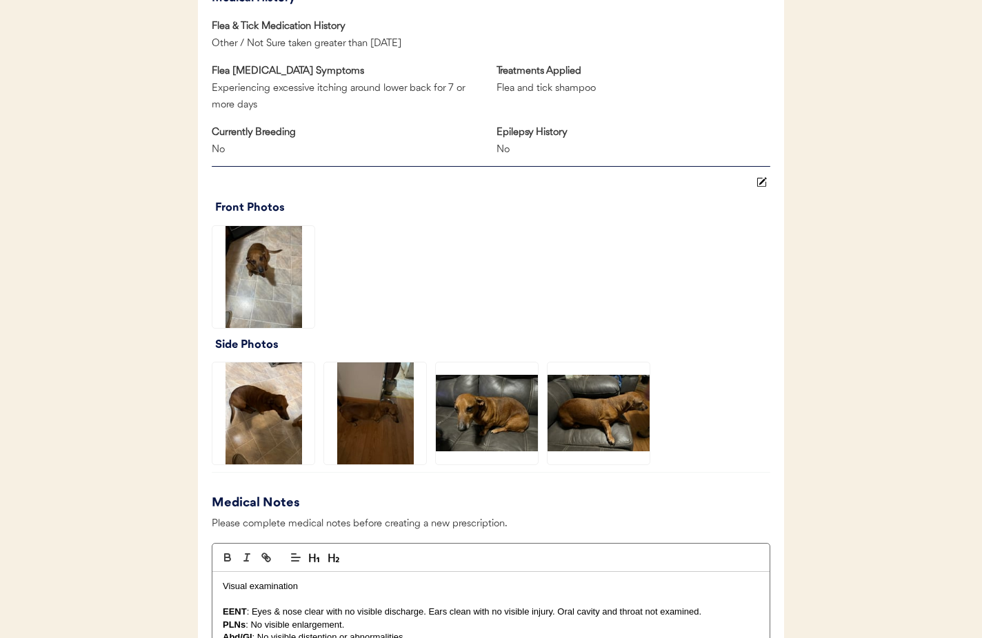
click at [369, 439] on img at bounding box center [375, 414] width 102 height 102
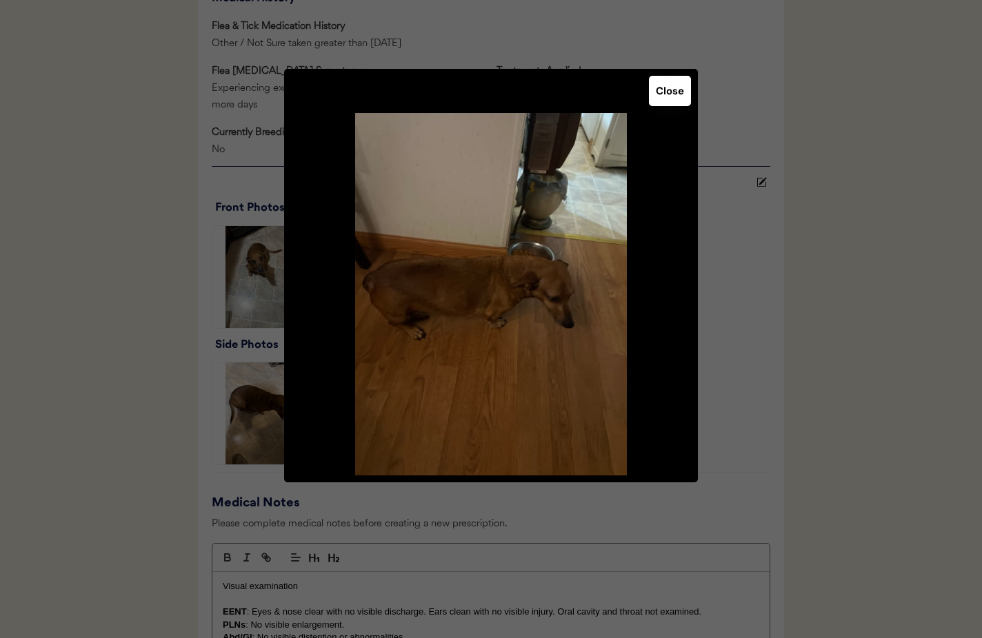
click at [673, 88] on button "Close" at bounding box center [670, 91] width 42 height 30
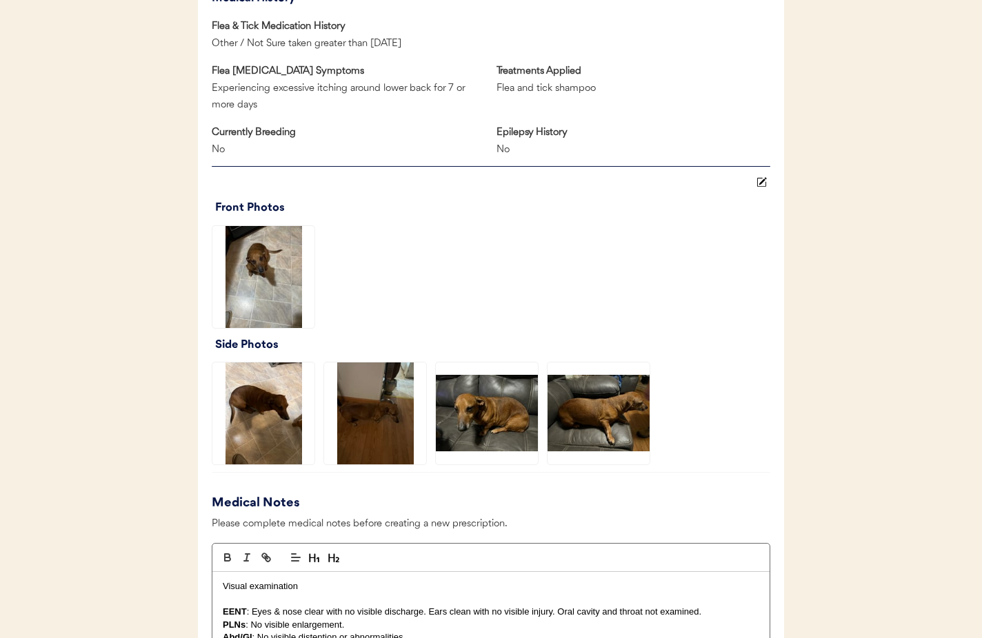
click at [501, 409] on img at bounding box center [487, 414] width 102 height 102
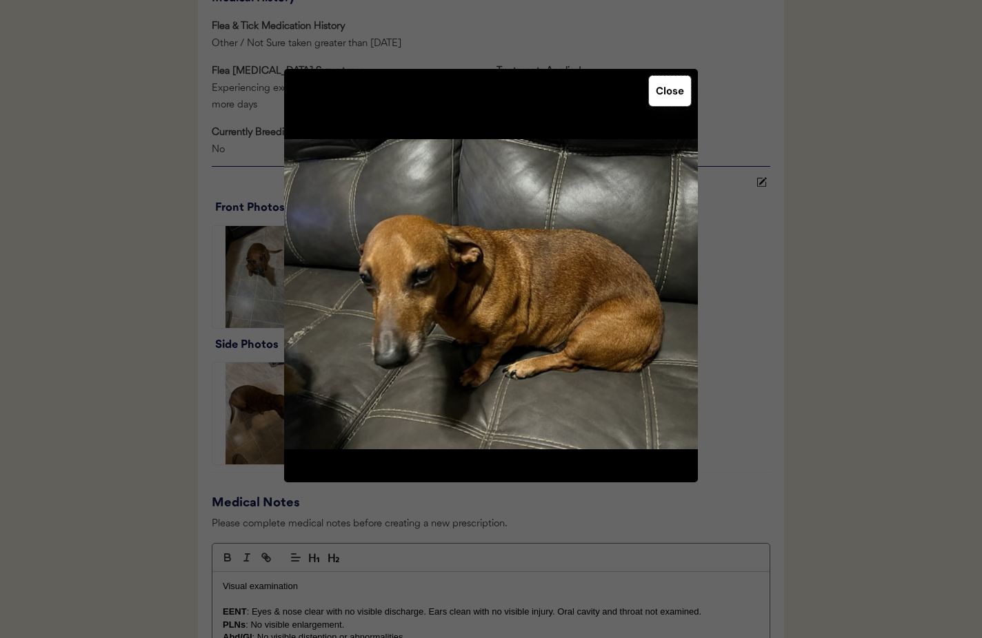
click at [666, 90] on button "Close" at bounding box center [670, 91] width 42 height 30
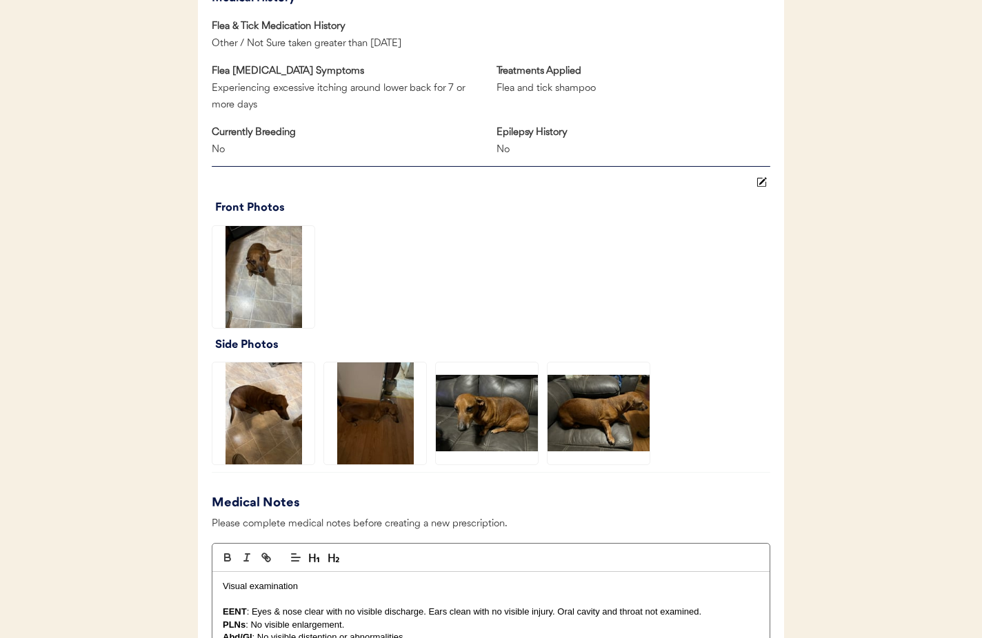
click at [576, 438] on img at bounding box center [598, 414] width 102 height 102
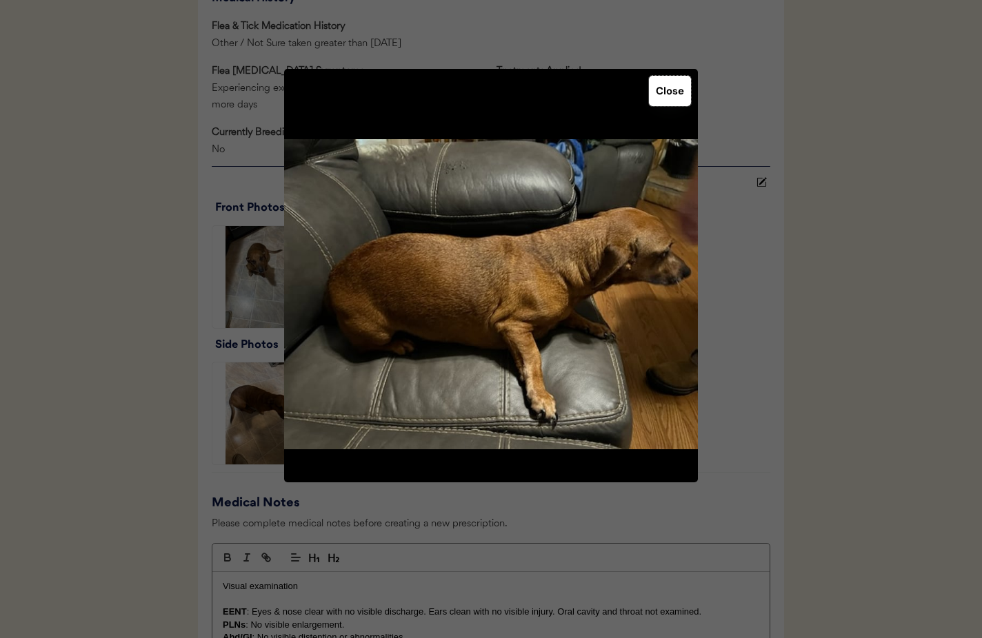
click at [673, 103] on button "Close" at bounding box center [670, 91] width 42 height 30
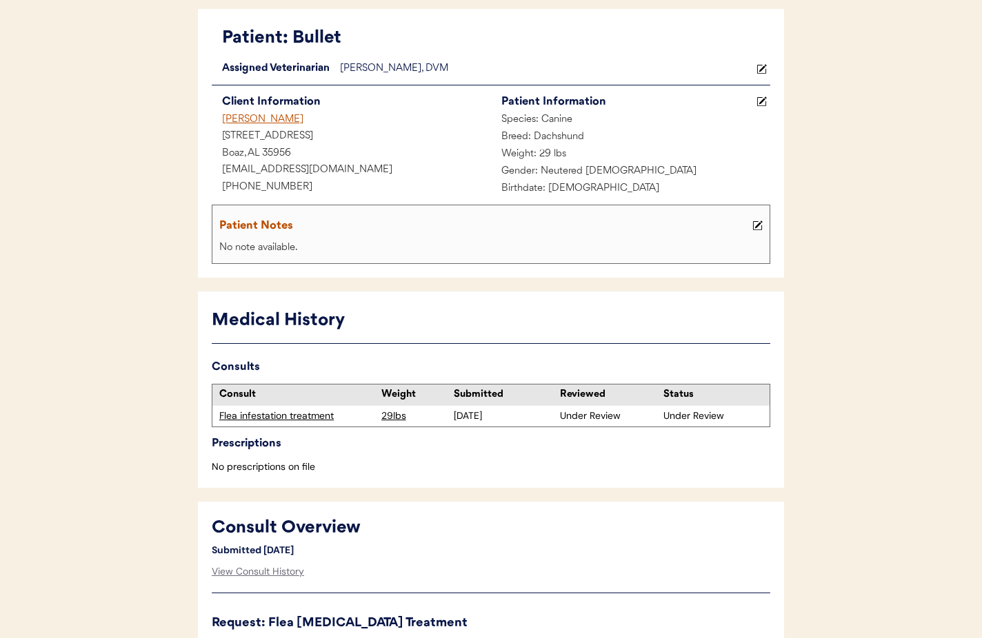
scroll to position [0, 0]
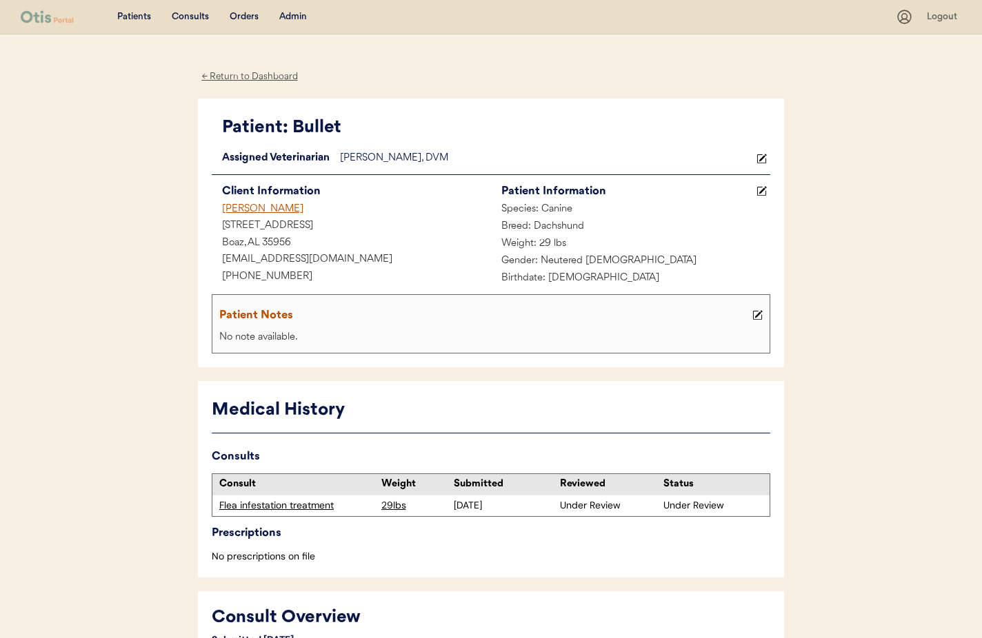
click at [234, 79] on div "← Return to Dashboard" at bounding box center [249, 77] width 103 height 16
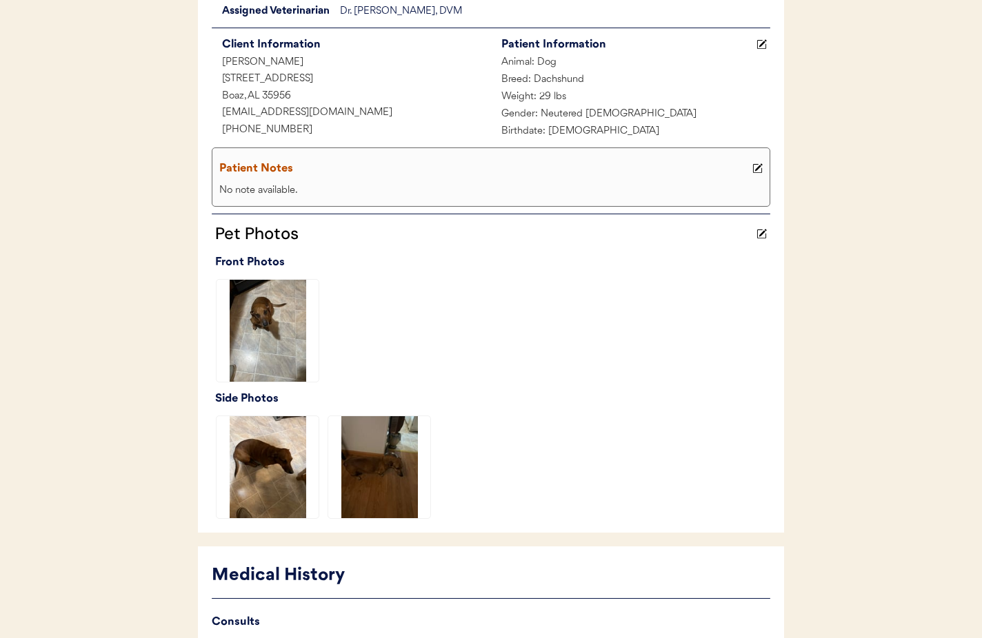
scroll to position [341, 0]
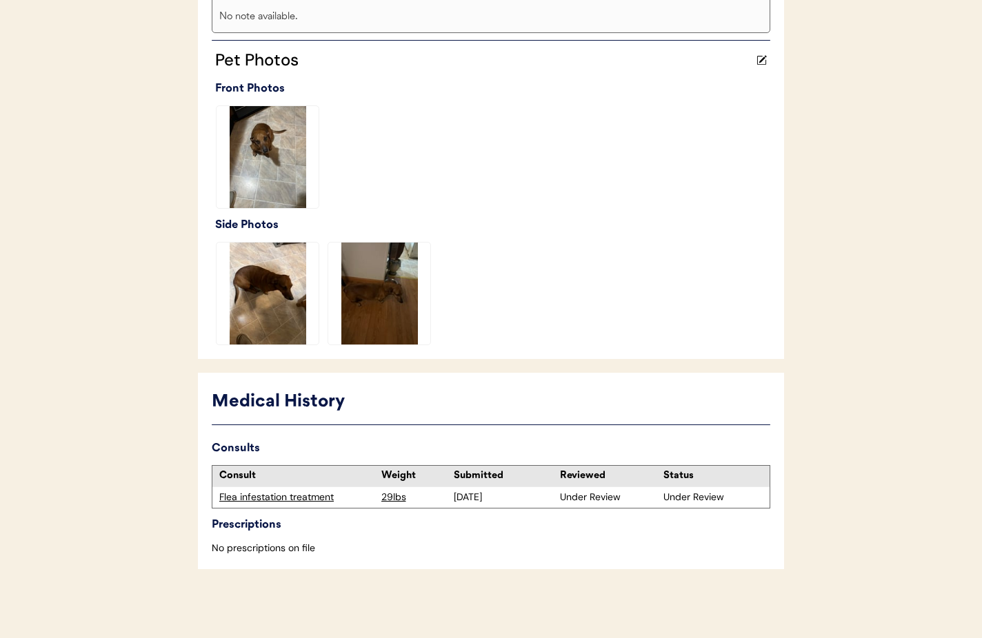
click at [265, 498] on div "Flea infestation treatment" at bounding box center [296, 498] width 155 height 14
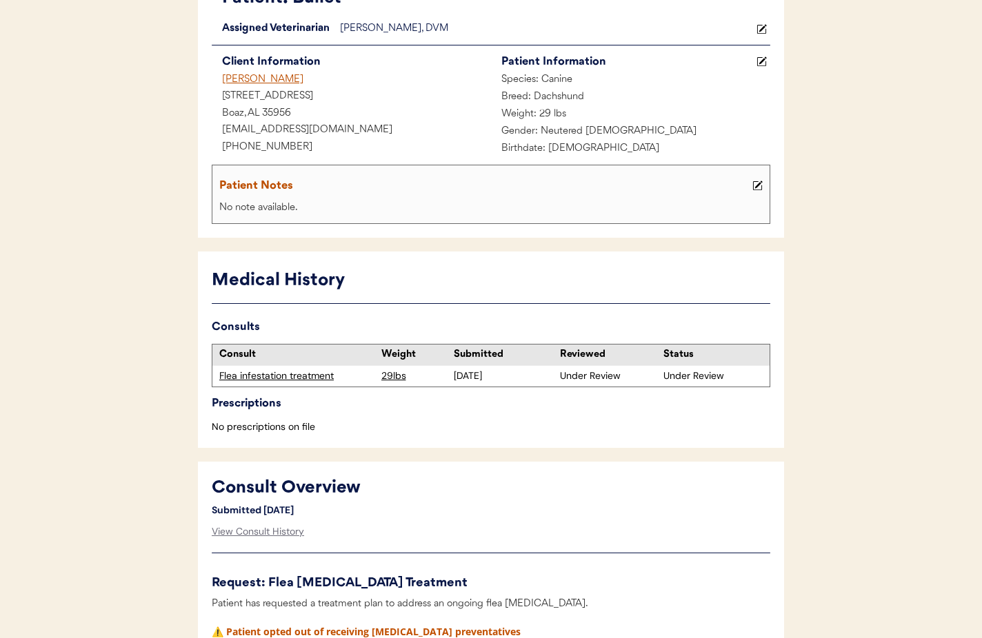
scroll to position [257, 0]
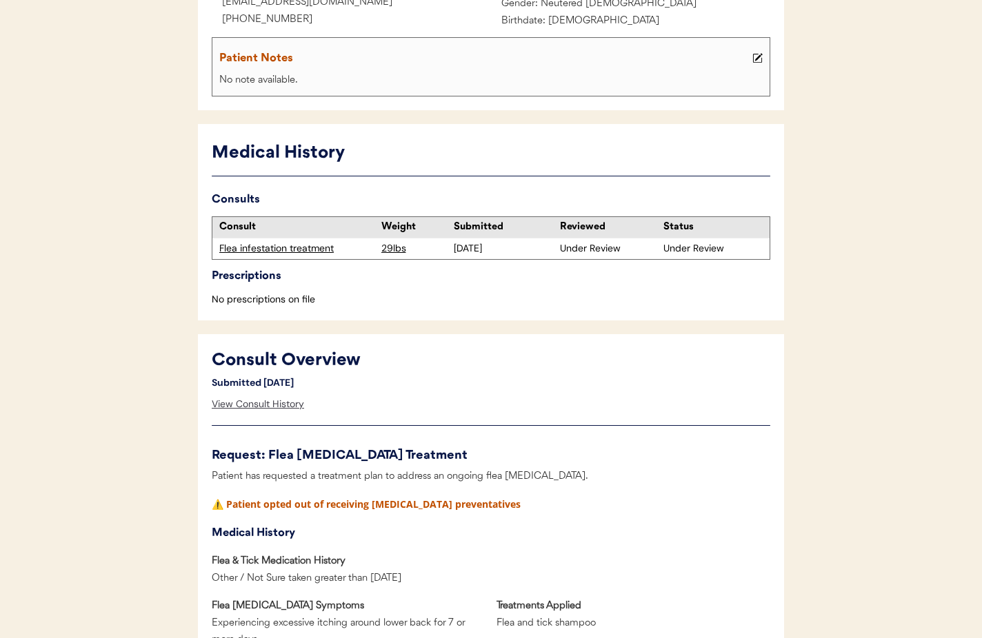
drag, startPoint x: 267, startPoint y: 403, endPoint x: 290, endPoint y: 400, distance: 22.3
click at [267, 403] on div "View Consult History" at bounding box center [258, 405] width 92 height 28
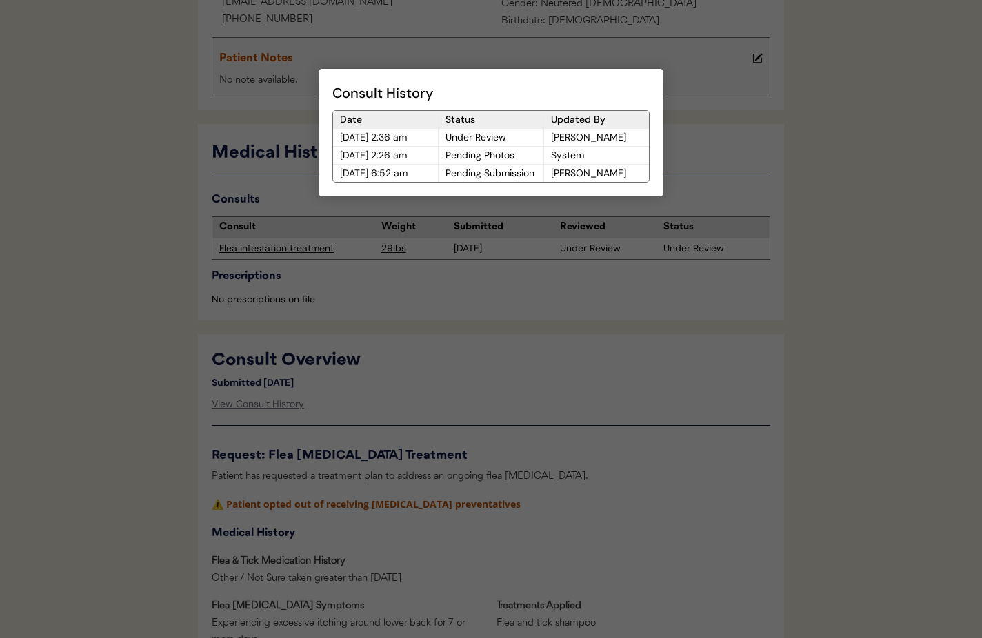
click at [485, 385] on div at bounding box center [491, 319] width 982 height 638
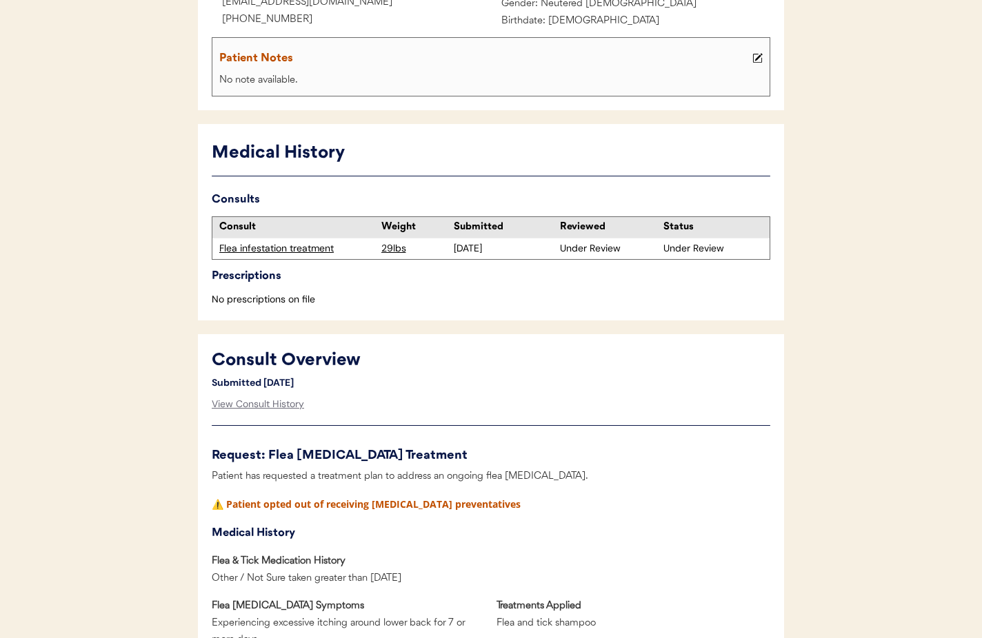
scroll to position [0, 0]
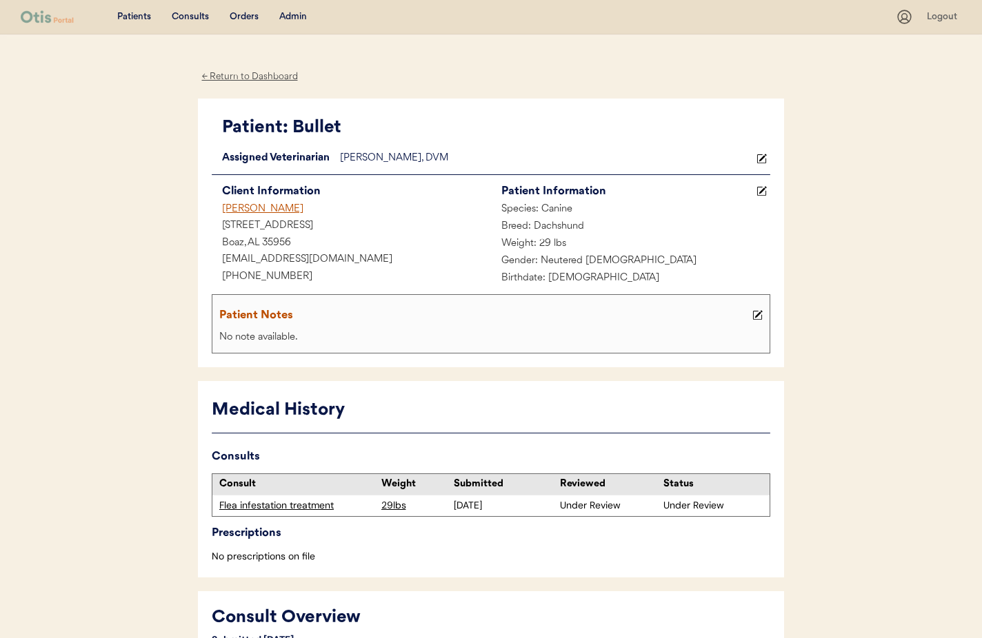
click at [227, 77] on div "← Return to Dashboard" at bounding box center [249, 77] width 103 height 16
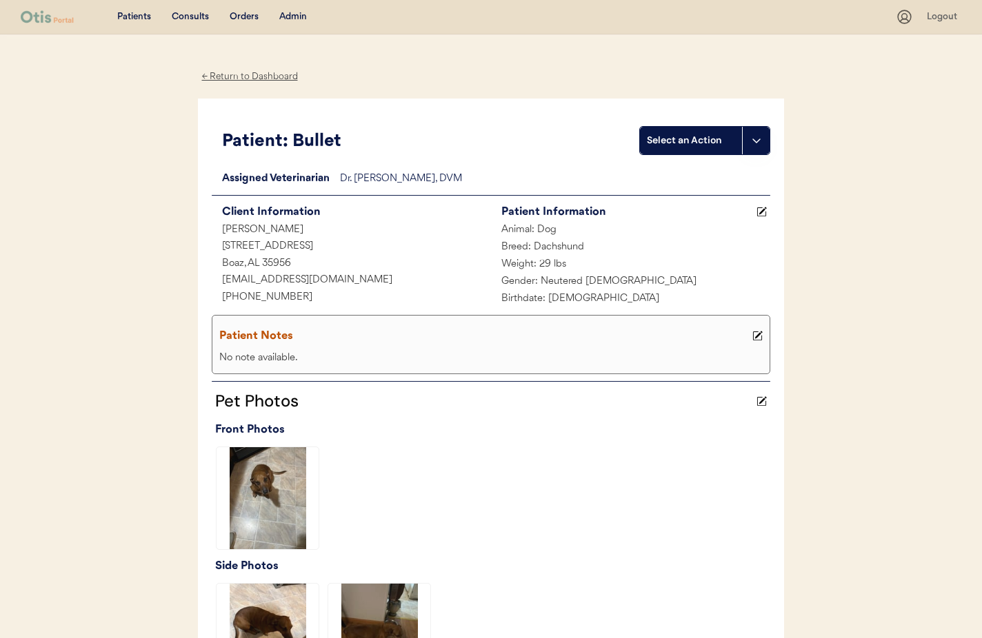
click at [227, 77] on div "← Return to Dashboard" at bounding box center [249, 77] width 103 height 16
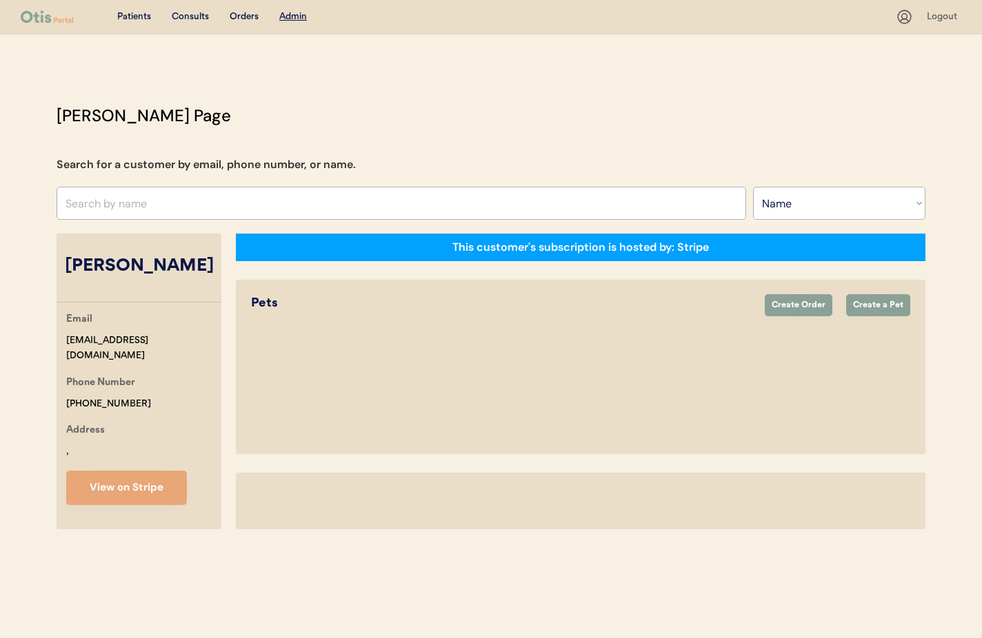
select select ""Name""
select select "true"
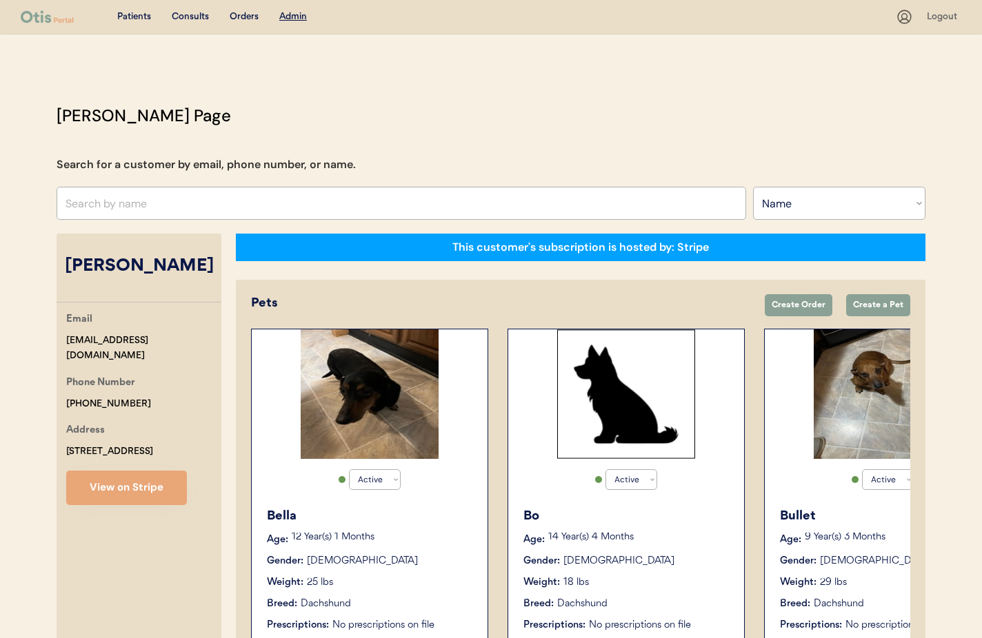
scroll to position [81, 0]
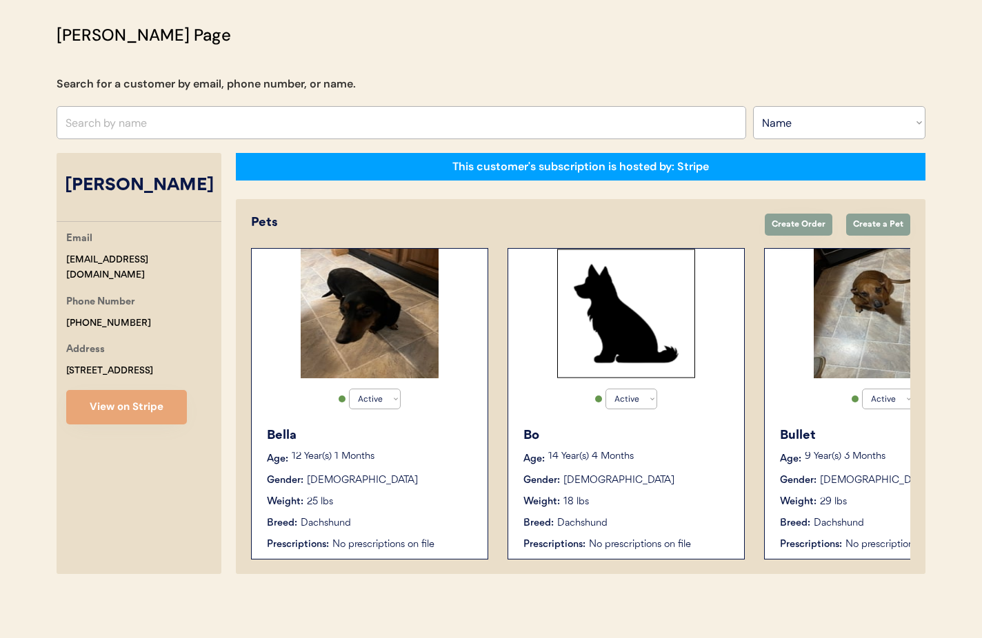
click at [370, 495] on div "Weight: 25 lbs" at bounding box center [370, 502] width 207 height 14
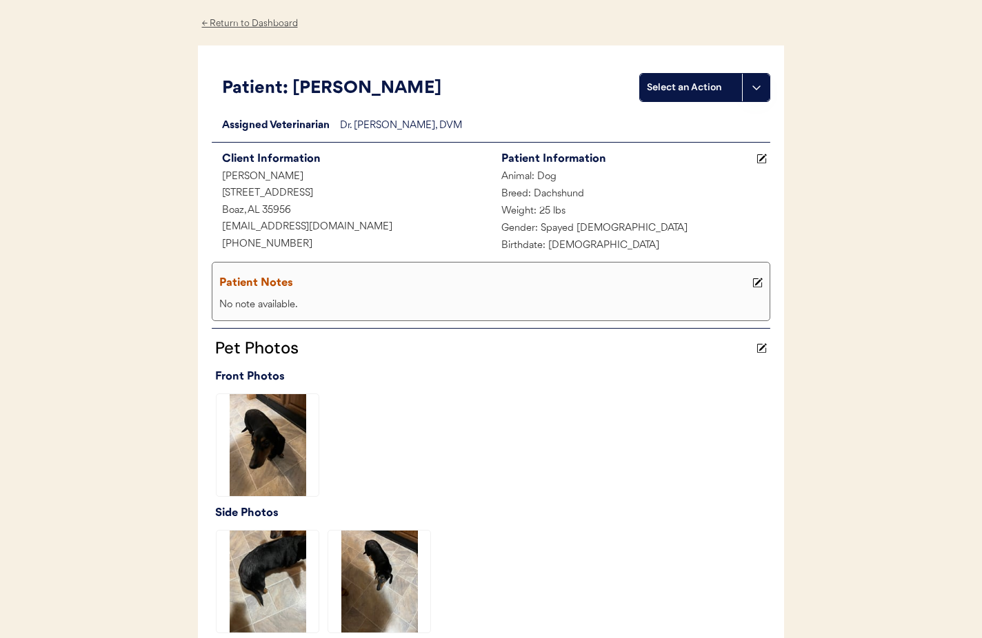
scroll to position [52, 0]
click at [271, 25] on div "← Return to Dashboard" at bounding box center [249, 25] width 103 height 16
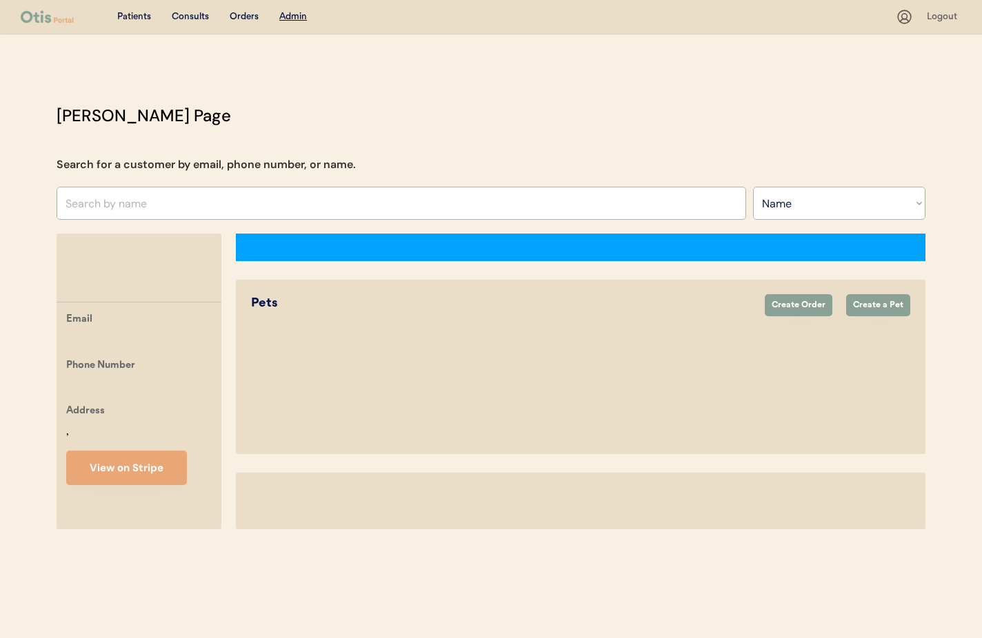
select select ""Name""
select select "true"
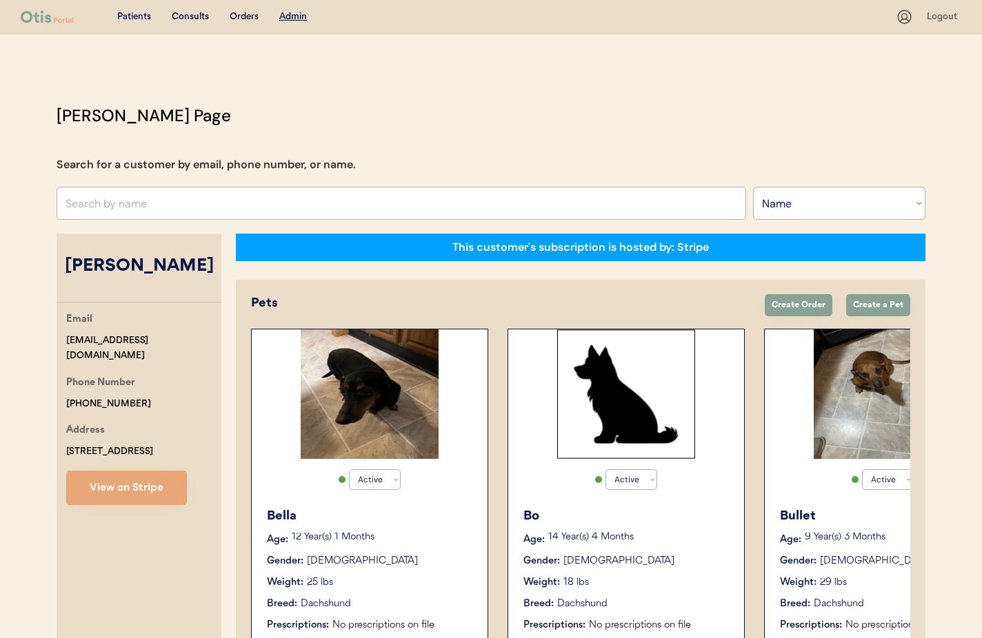
click at [829, 515] on div "Bullet" at bounding box center [883, 516] width 207 height 19
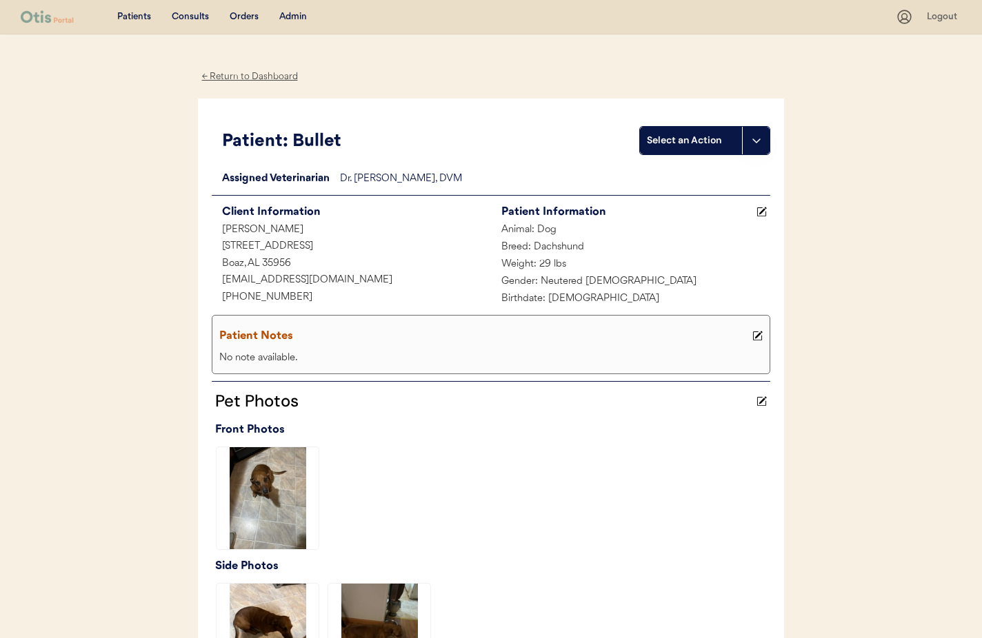
click at [236, 81] on div "← Return to Dashboard" at bounding box center [249, 77] width 103 height 16
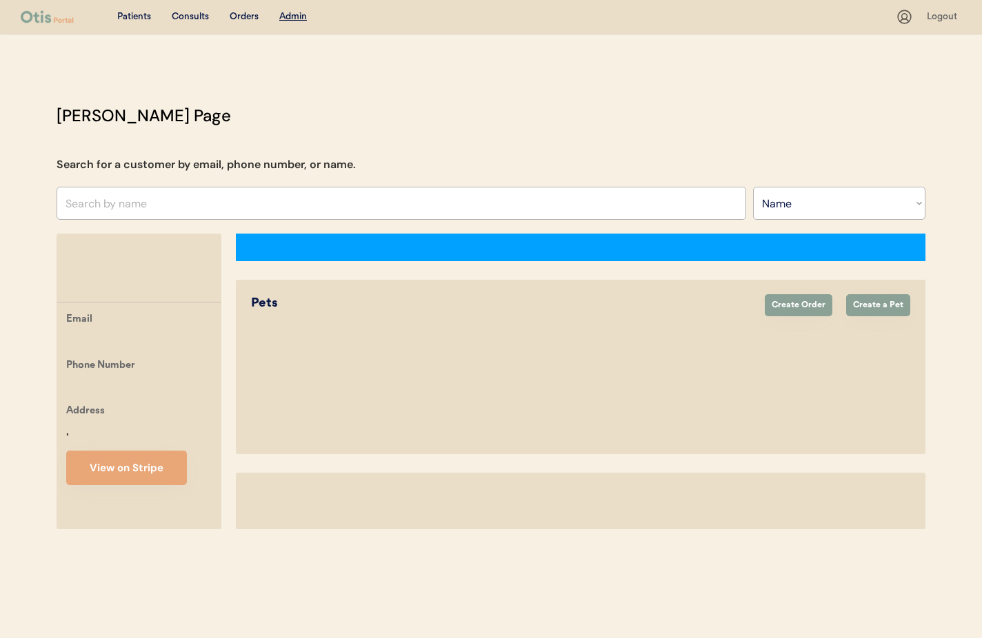
select select ""Name""
select select "true"
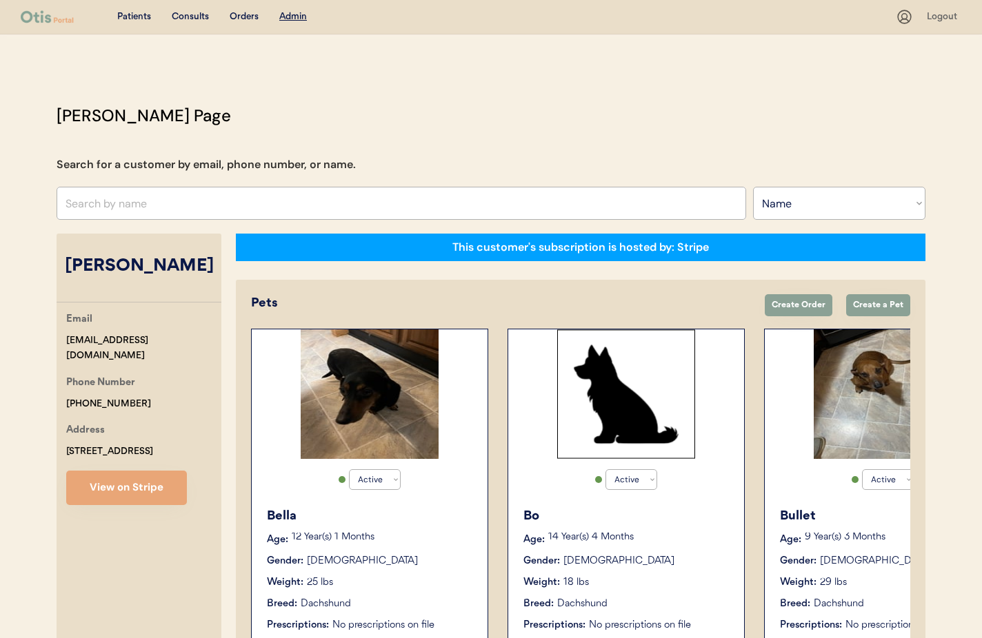
click at [355, 510] on div "Bella" at bounding box center [370, 516] width 207 height 19
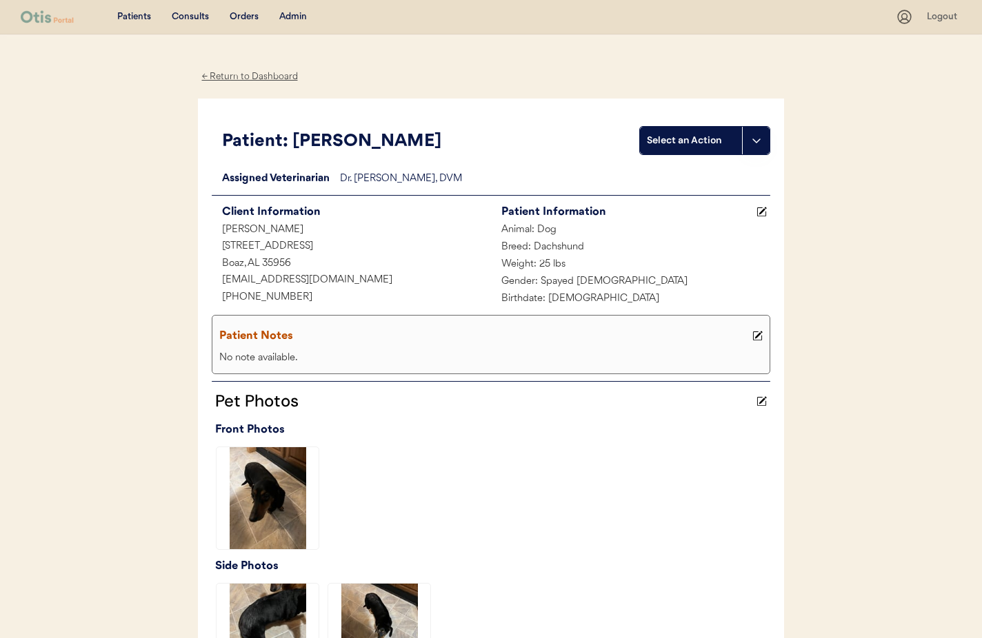
click at [241, 72] on div "← Return to Dashboard" at bounding box center [249, 77] width 103 height 16
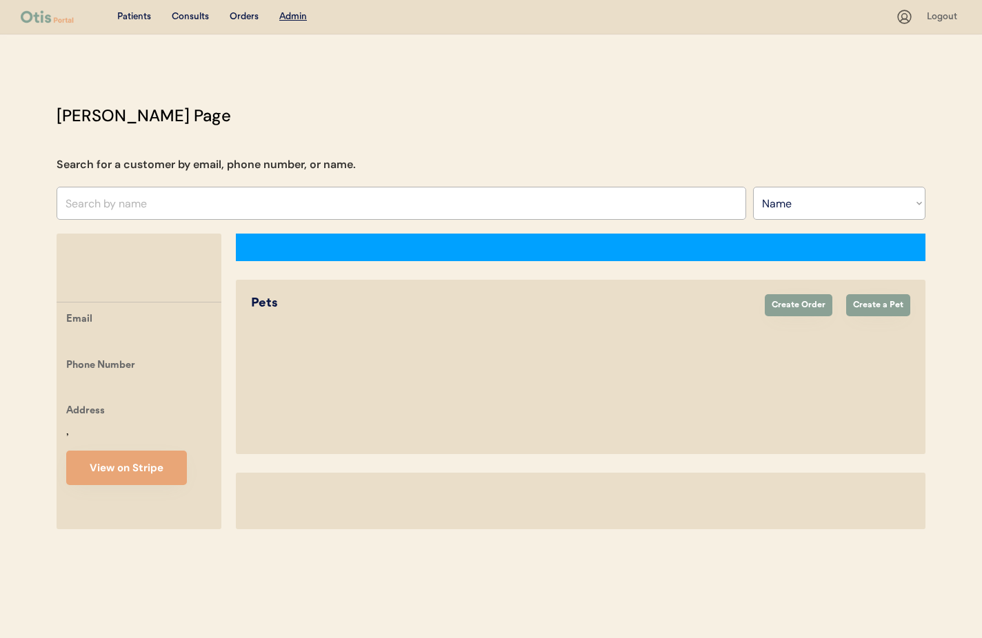
select select ""Name""
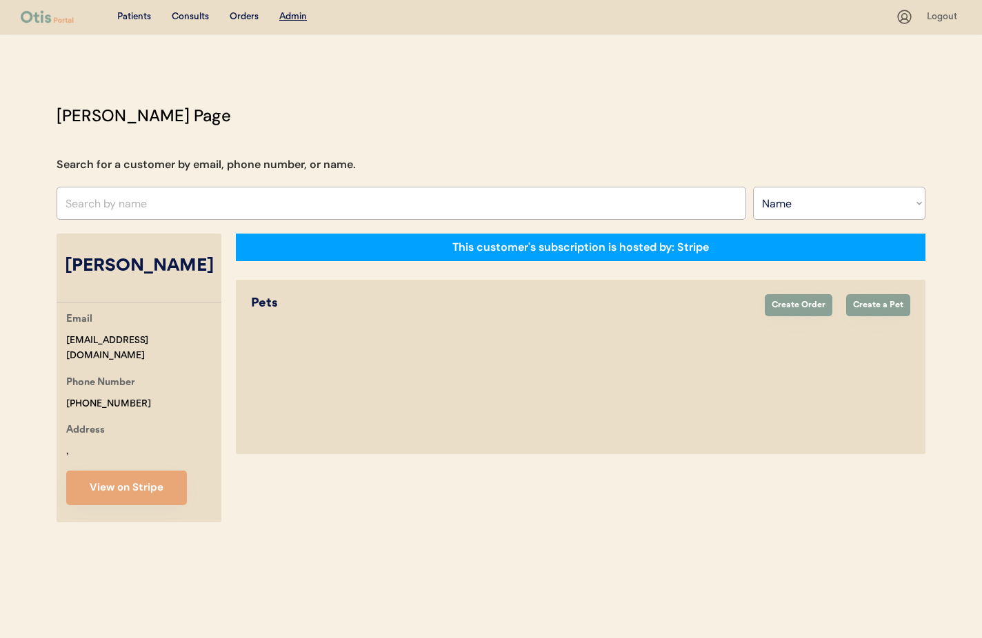
select select "true"
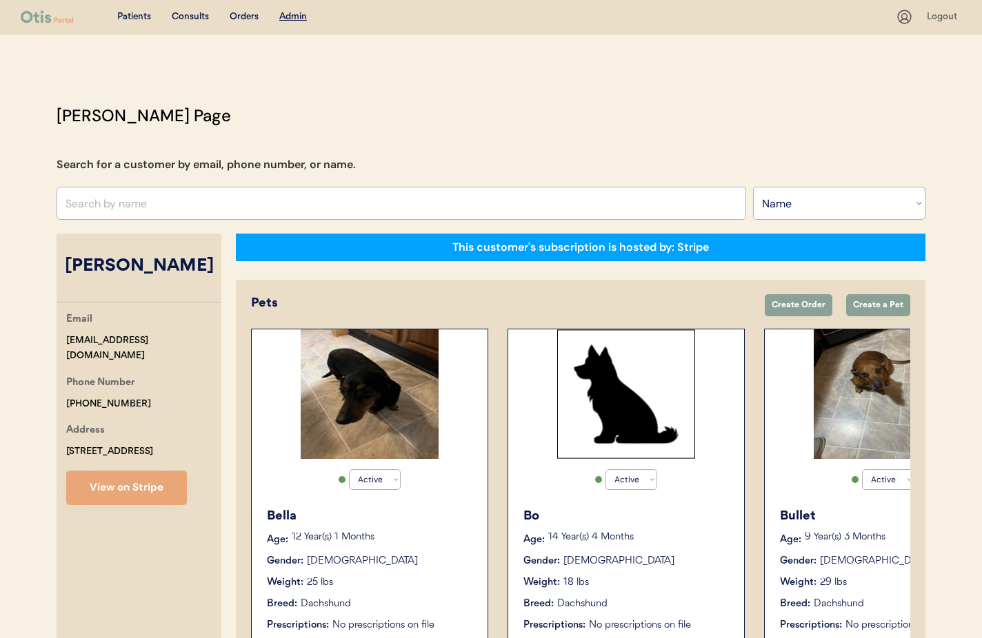
click at [845, 569] on div "Bullet Age: 9 Year(s) 3 Months Gender: Male Weight: 29 lbs Breed: Dachshund Pre…" at bounding box center [882, 569] width 222 height 139
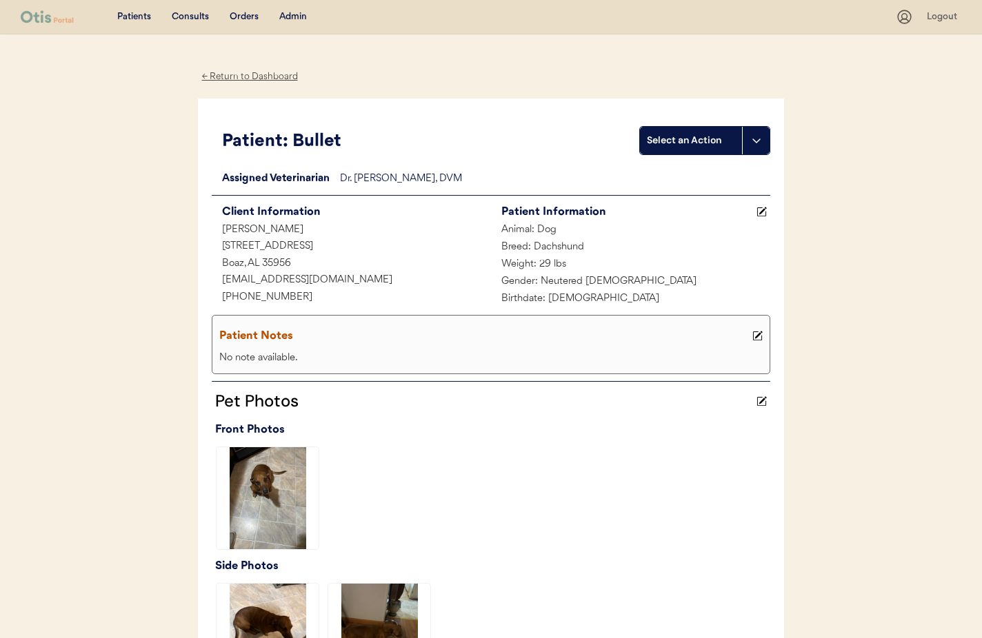
click at [232, 77] on div "← Return to Dashboard" at bounding box center [249, 77] width 103 height 16
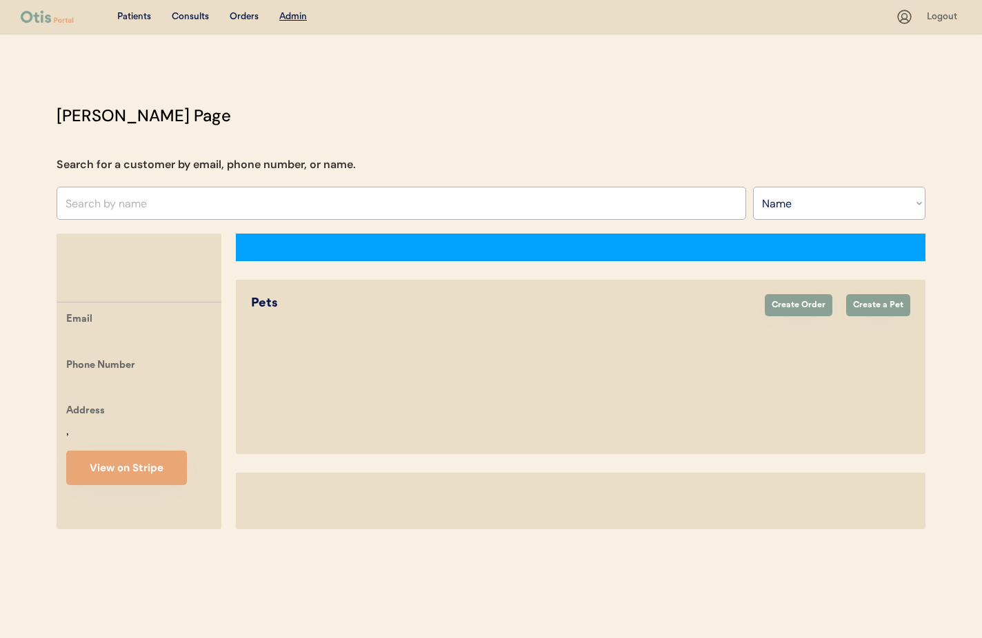
select select ""Name""
select select "true"
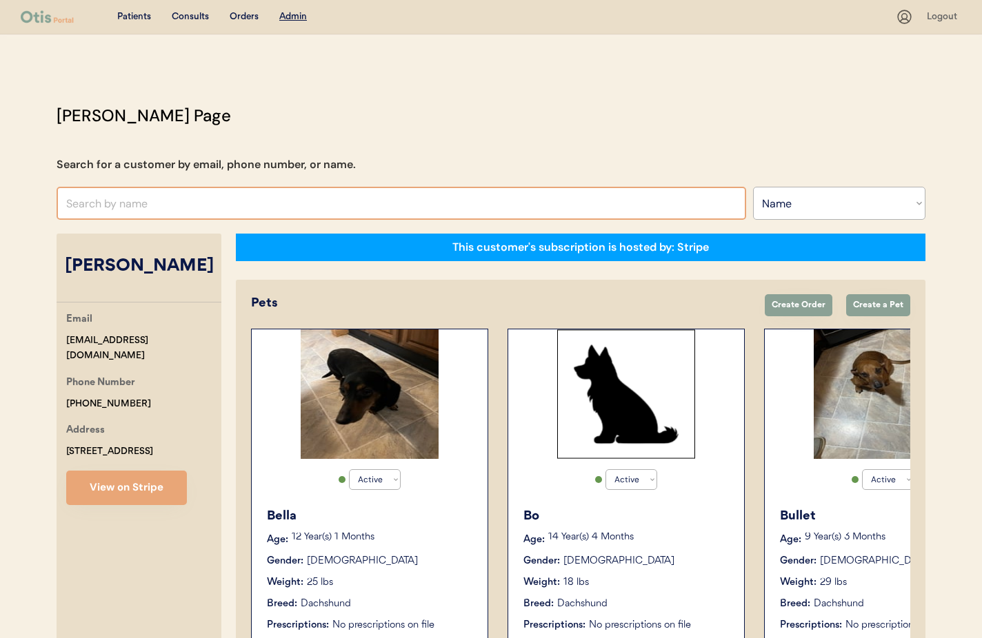
click at [156, 201] on input "text" at bounding box center [401, 203] width 689 height 33
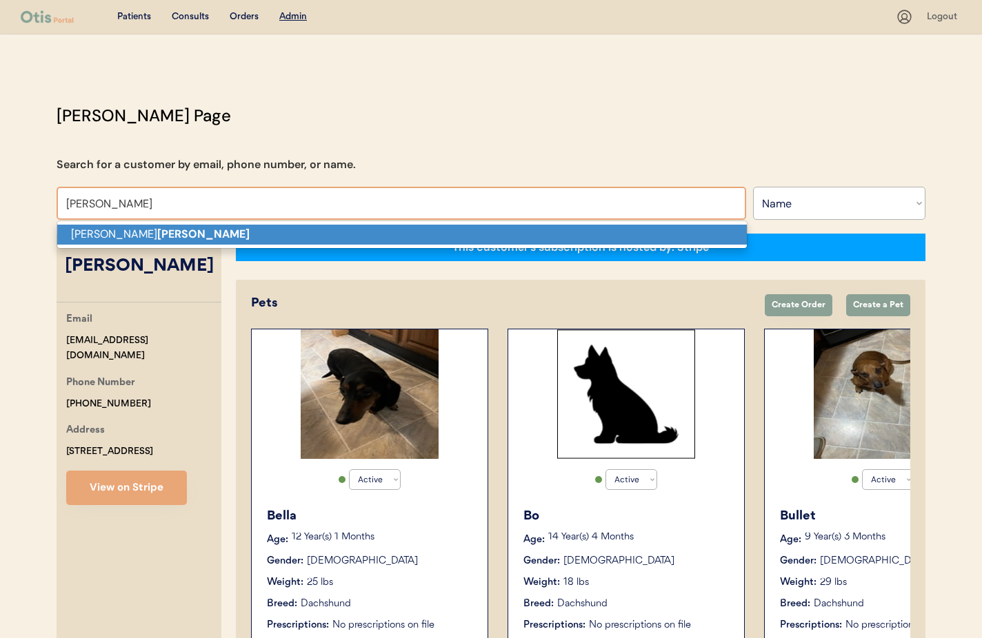
click at [157, 232] on strong "Asbridge" at bounding box center [203, 234] width 92 height 14
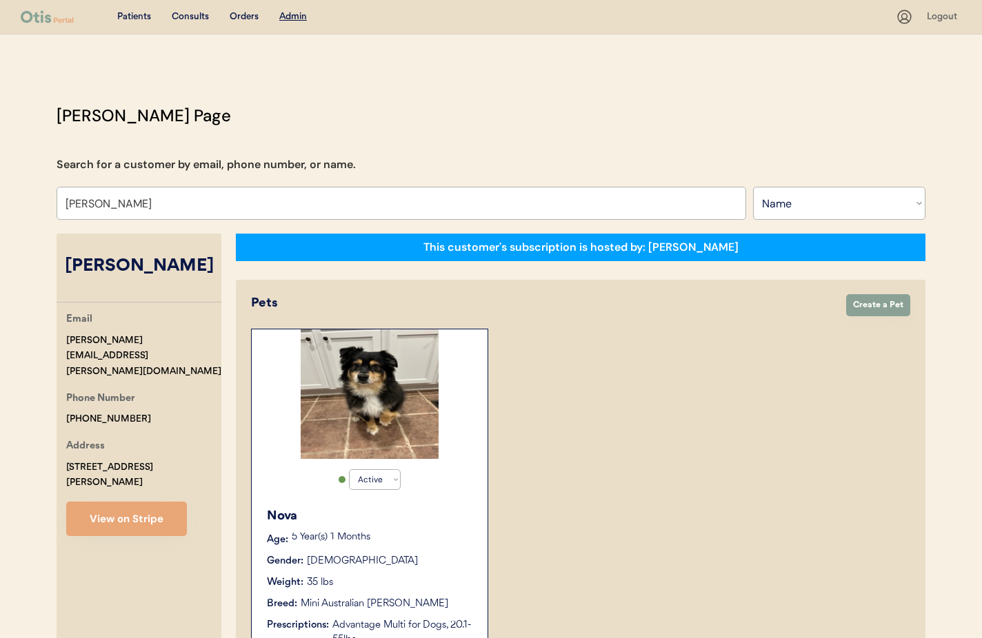
type input "[PERSON_NAME]"
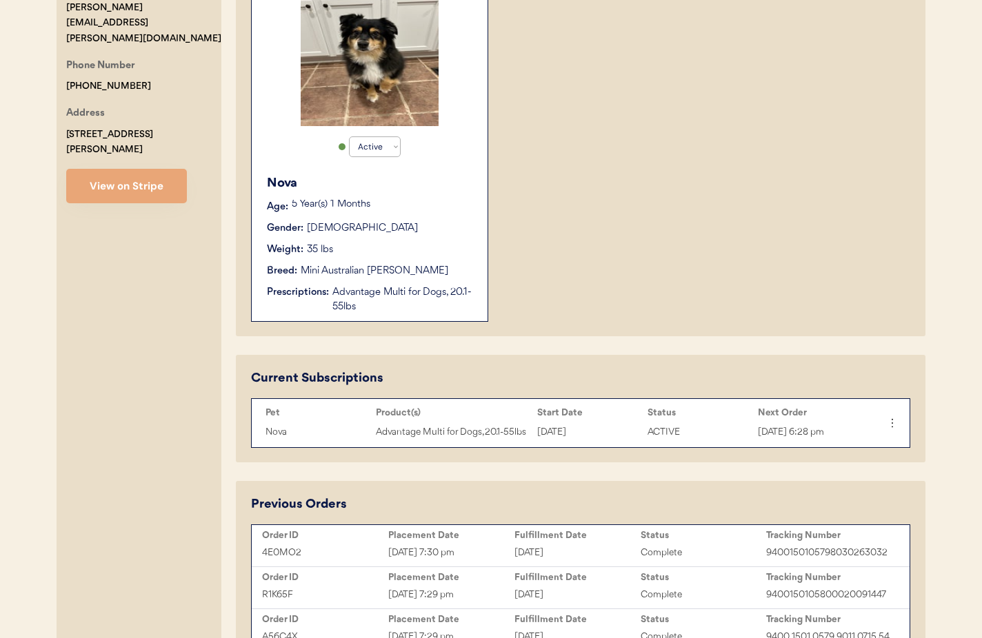
scroll to position [362, 0]
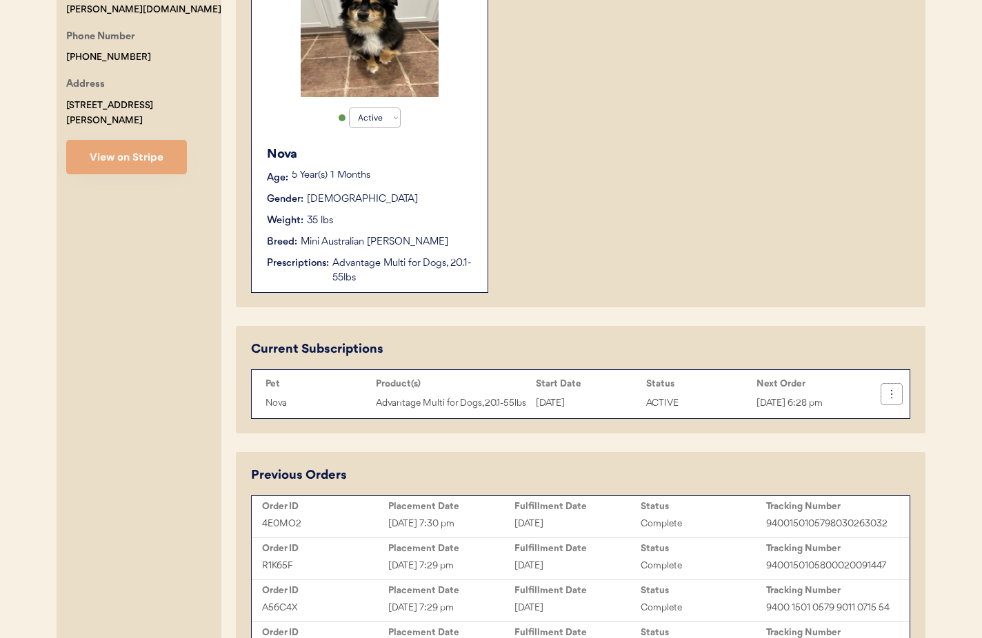
click at [895, 398] on icon at bounding box center [891, 394] width 14 height 14
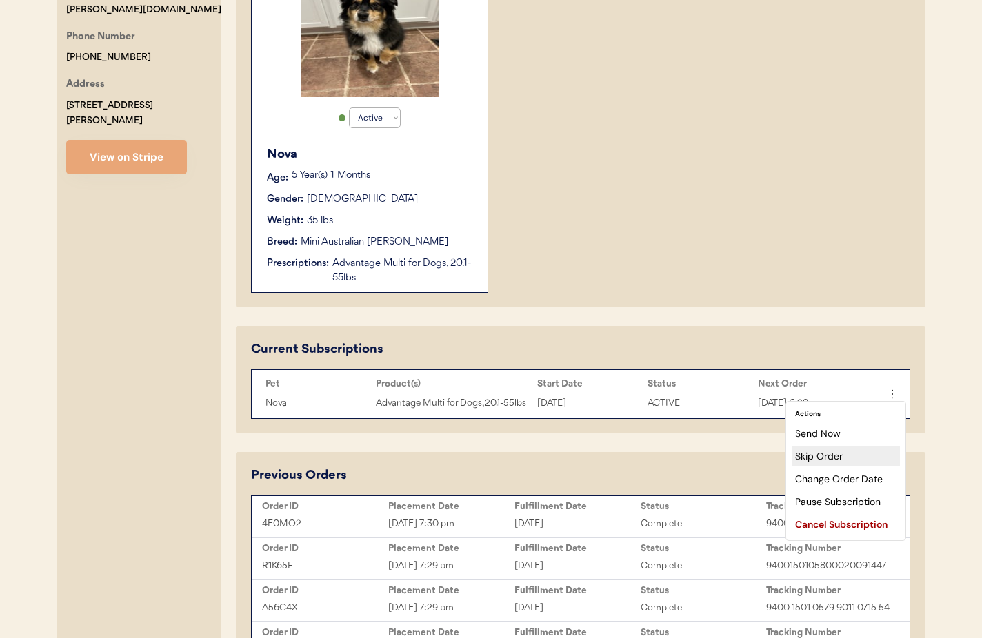
click at [858, 454] on div "Skip Order" at bounding box center [845, 456] width 108 height 21
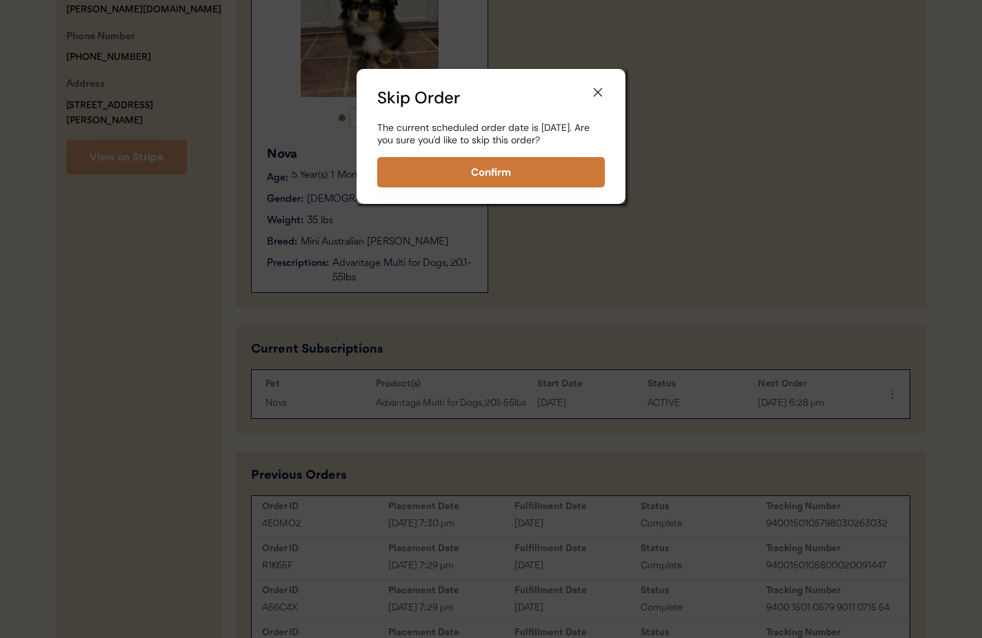
click at [517, 184] on button "Confirm" at bounding box center [490, 172] width 227 height 30
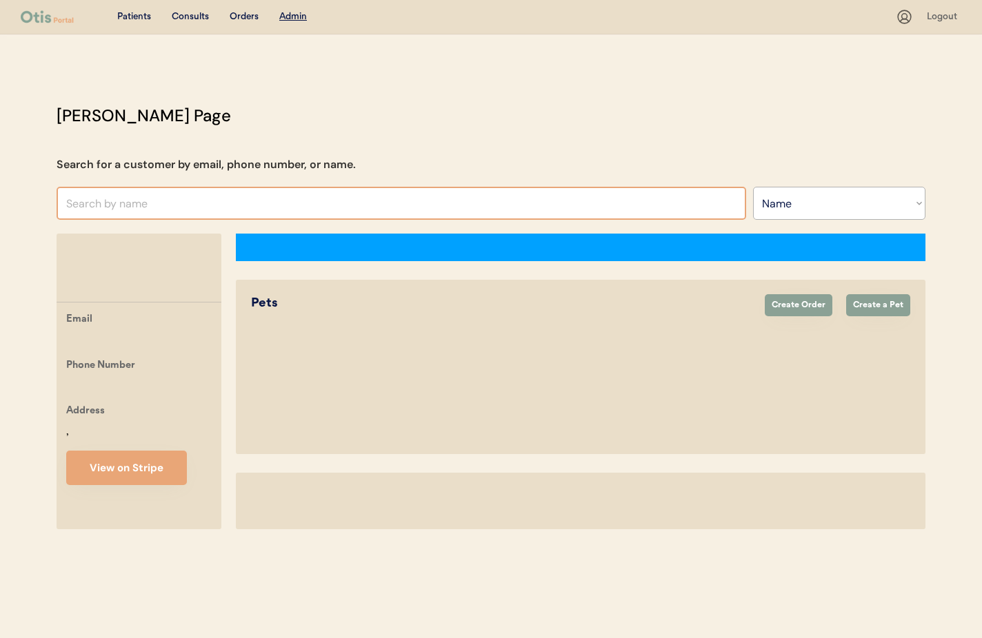
select select ""Name""
select select "true"
select select ""Name""
select select "true"
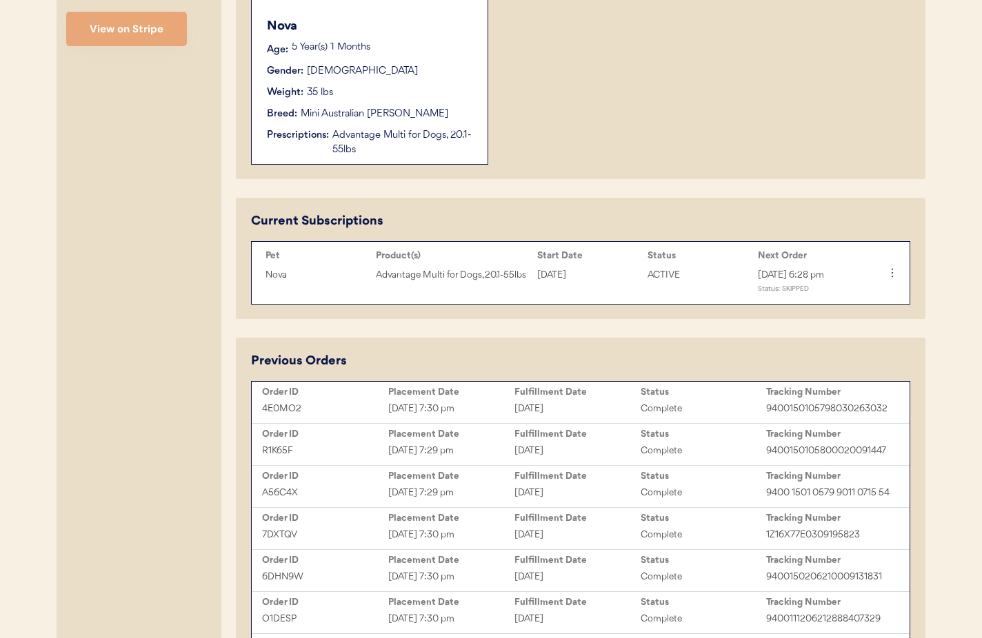
scroll to position [487, 0]
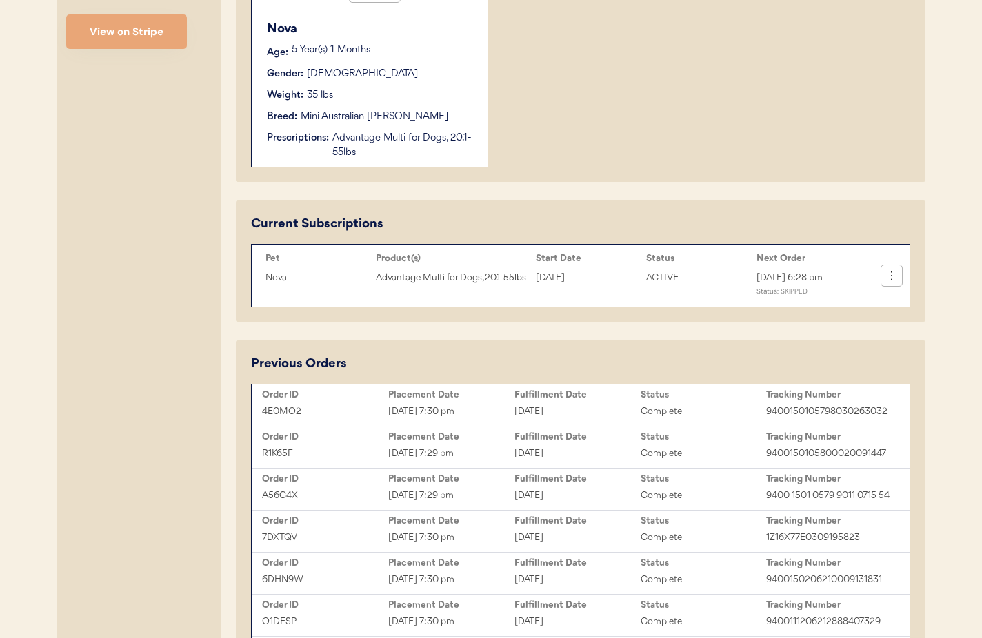
click at [891, 275] on use at bounding box center [891, 276] width 14 height 14
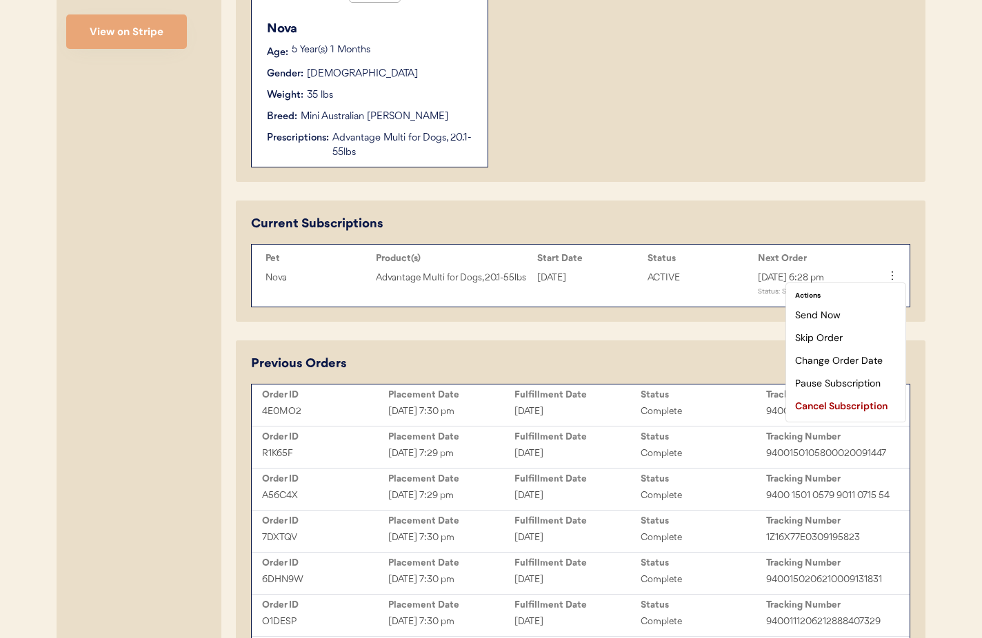
click at [682, 355] on div "Previous Orders Order ID Placement Date Fulfillment Date Status Tracking Number…" at bounding box center [580, 559] width 659 height 408
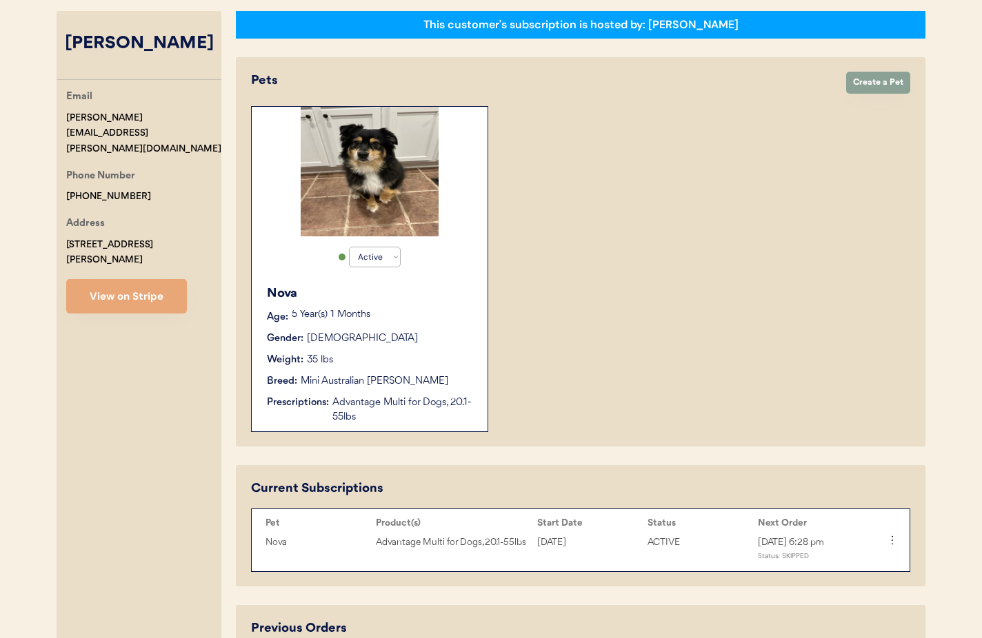
scroll to position [220, 0]
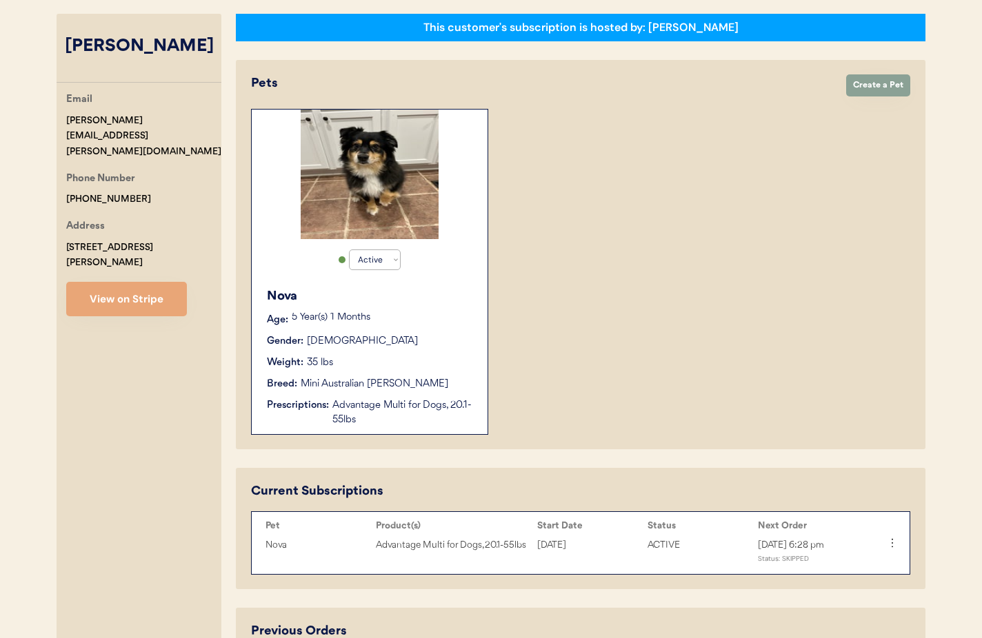
click at [337, 301] on div "Nova" at bounding box center [370, 296] width 207 height 19
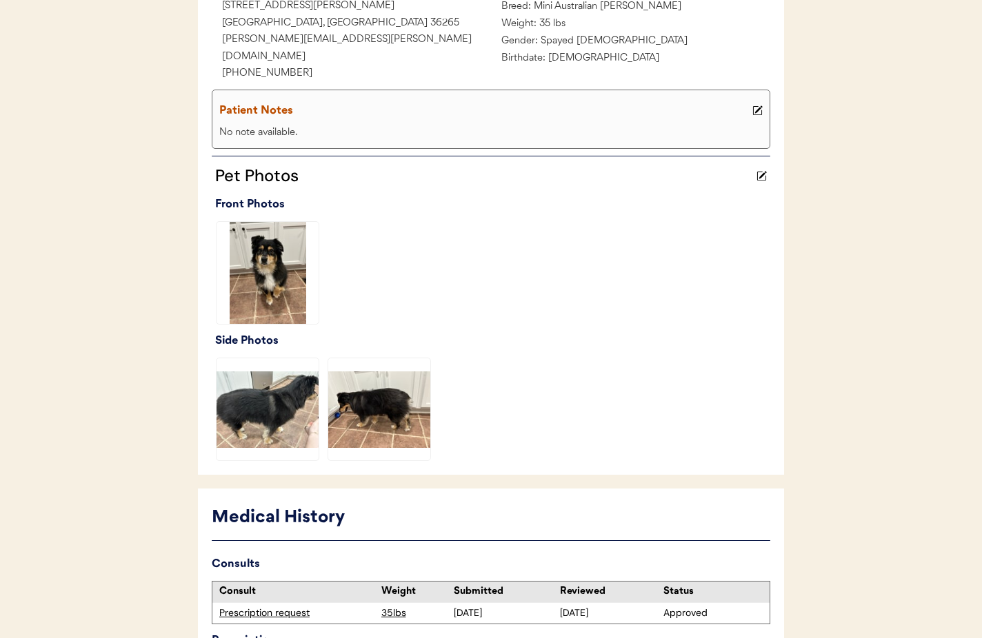
scroll to position [384, 0]
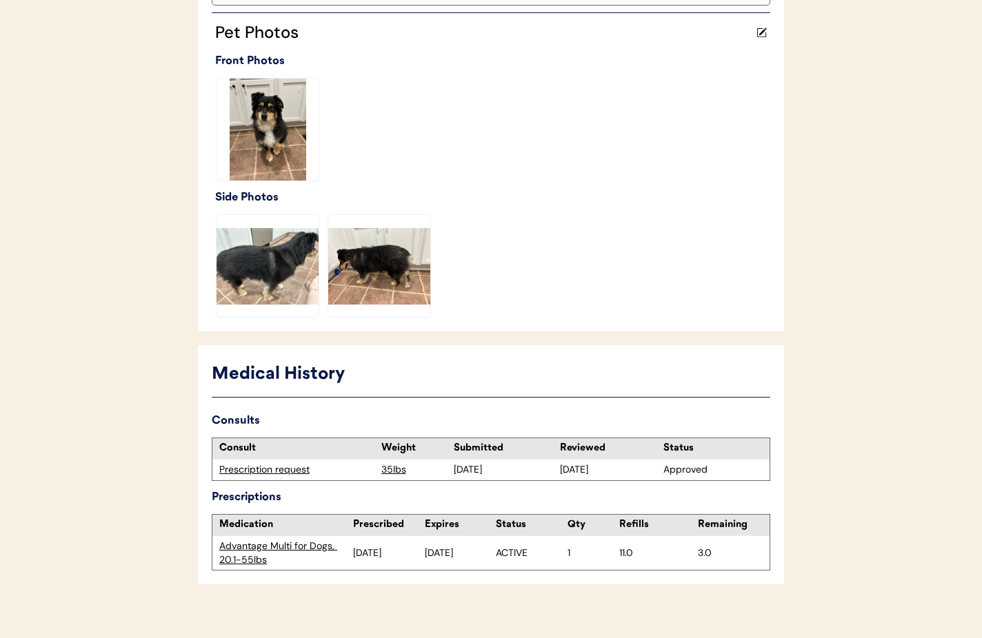
click at [256, 463] on div "Prescription request" at bounding box center [296, 470] width 155 height 14
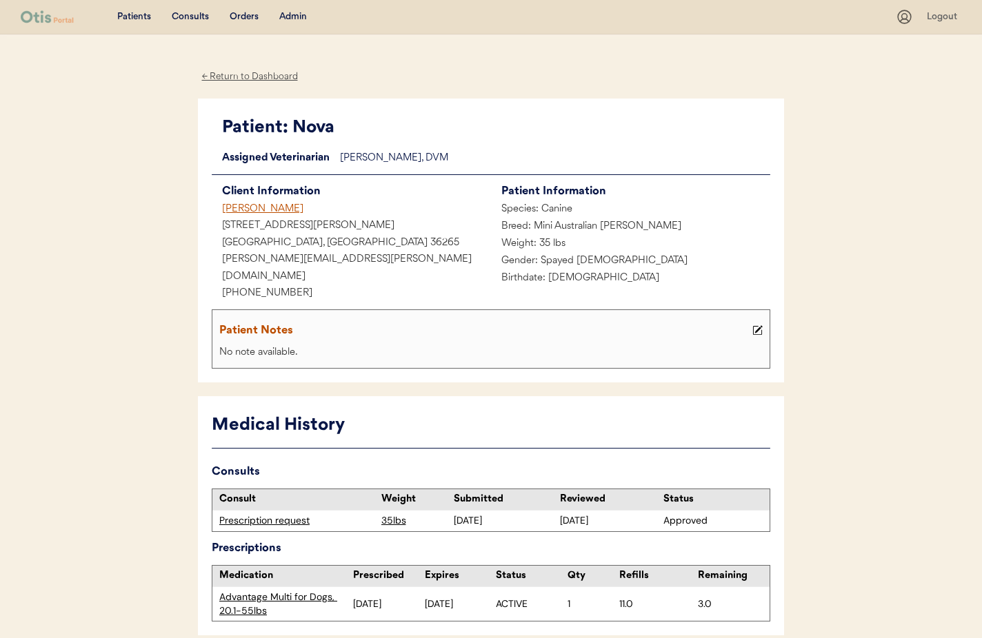
click at [759, 325] on icon at bounding box center [757, 330] width 10 height 10
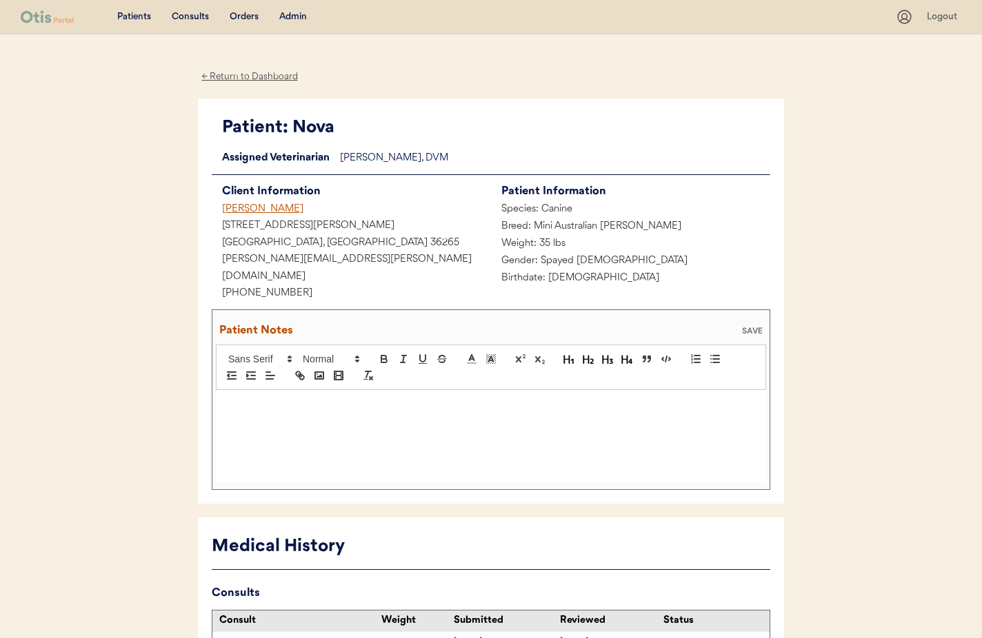
click at [251, 398] on p at bounding box center [490, 404] width 529 height 12
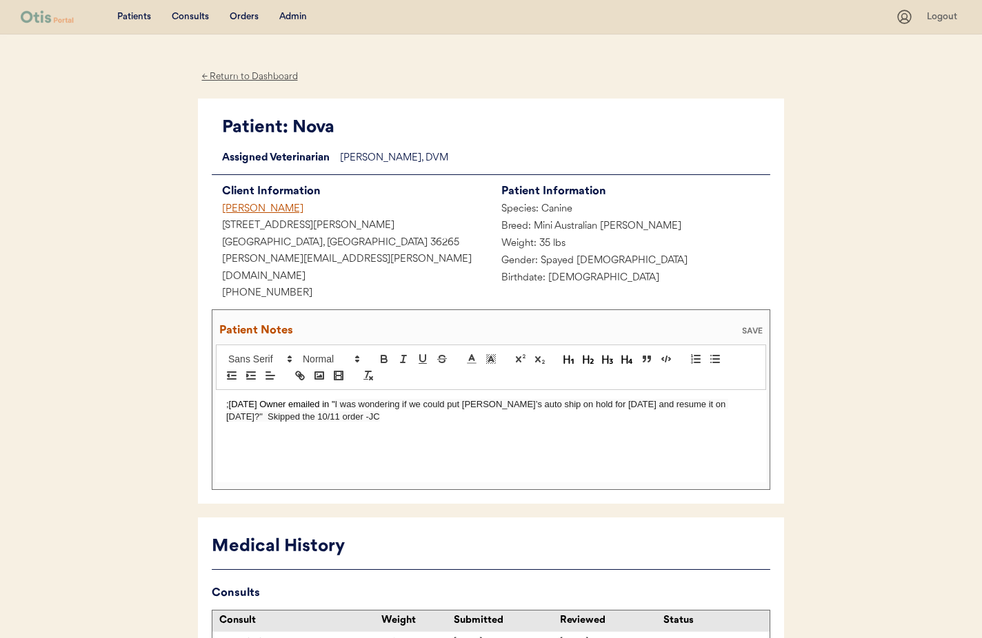
click at [760, 327] on div "SAVE" at bounding box center [752, 331] width 28 height 8
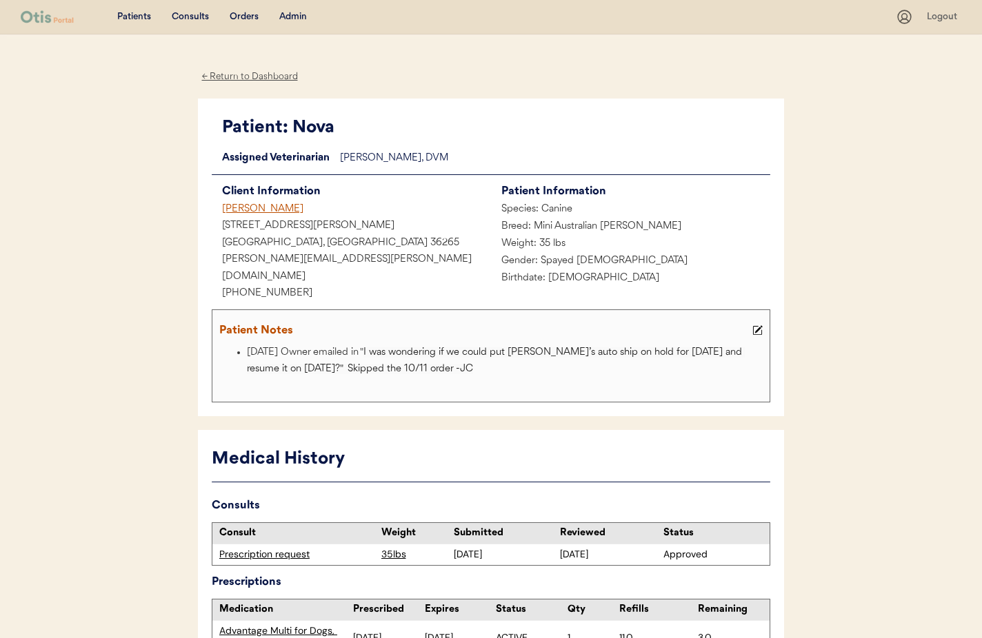
click at [285, 14] on div "Admin" at bounding box center [293, 17] width 28 height 14
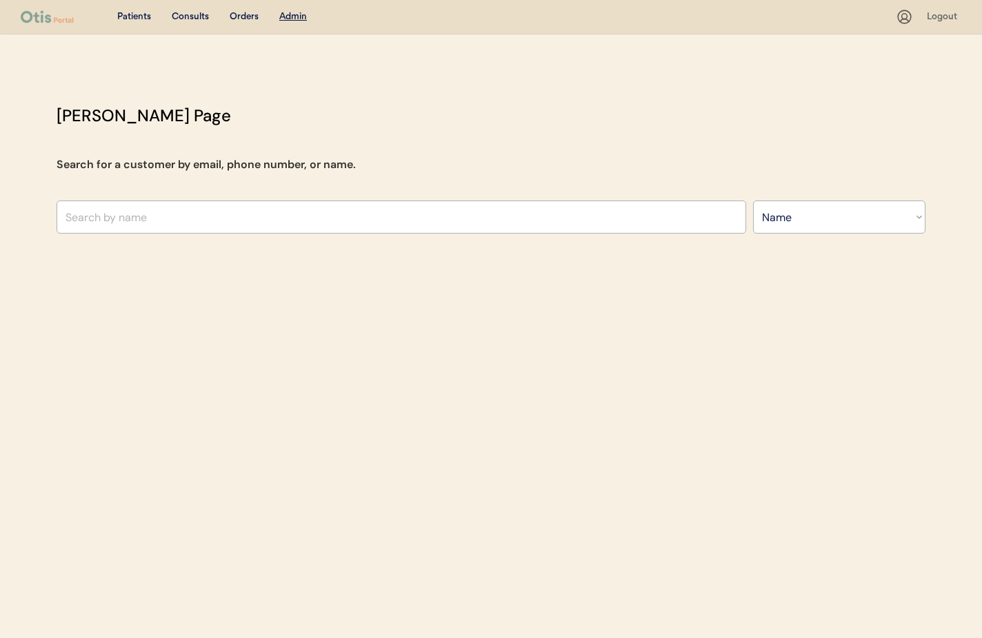
select select ""Name""
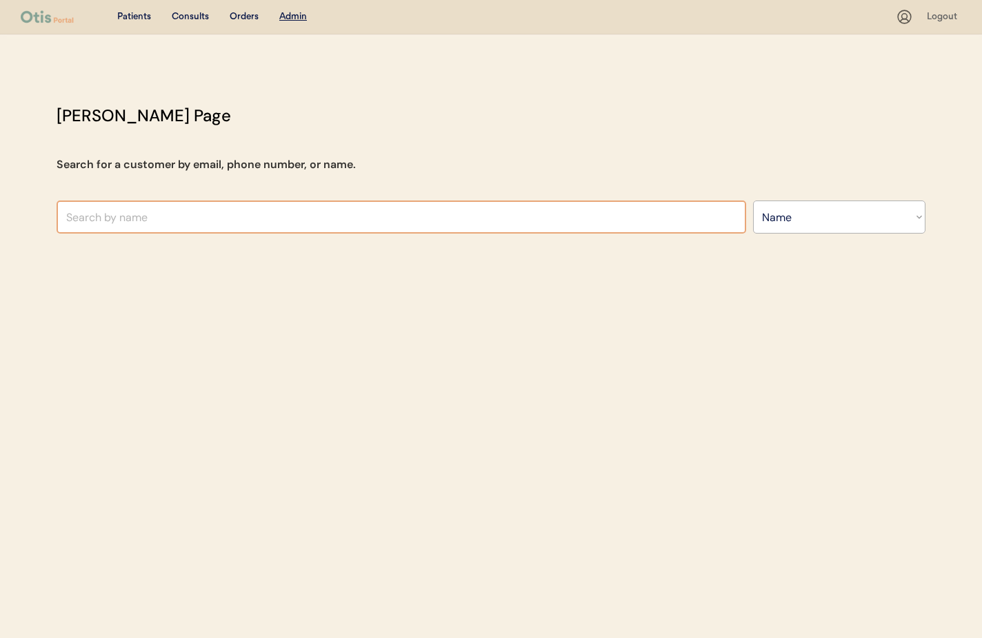
click at [131, 222] on input "text" at bounding box center [401, 217] width 689 height 33
type input "tr"
type input "tracey Bindhammer"
type input "tram"
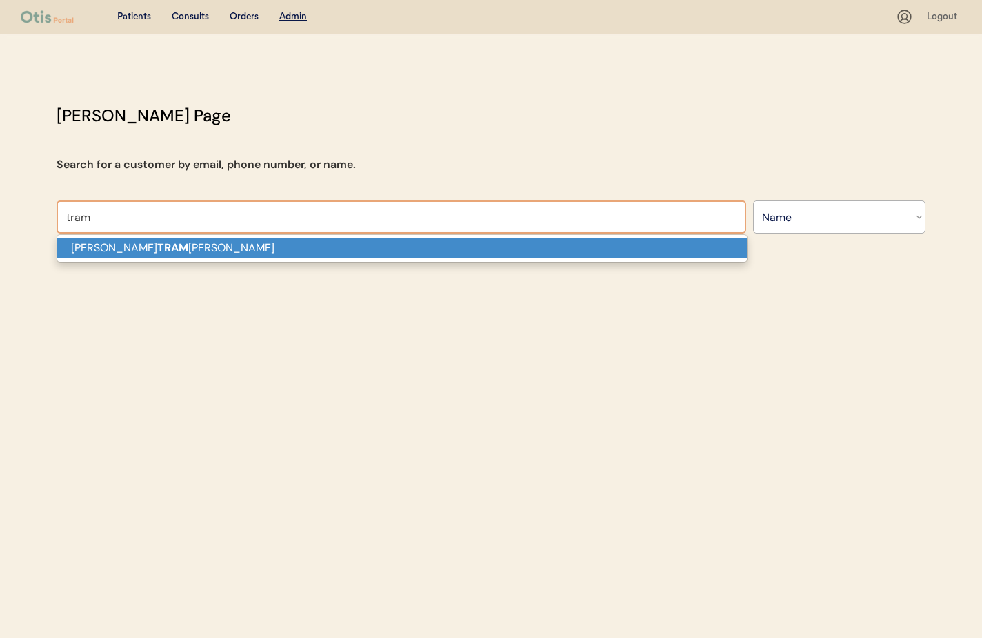
click at [157, 249] on strong "TRAM" at bounding box center [172, 248] width 31 height 14
type input "SHARON TRAMMELL"
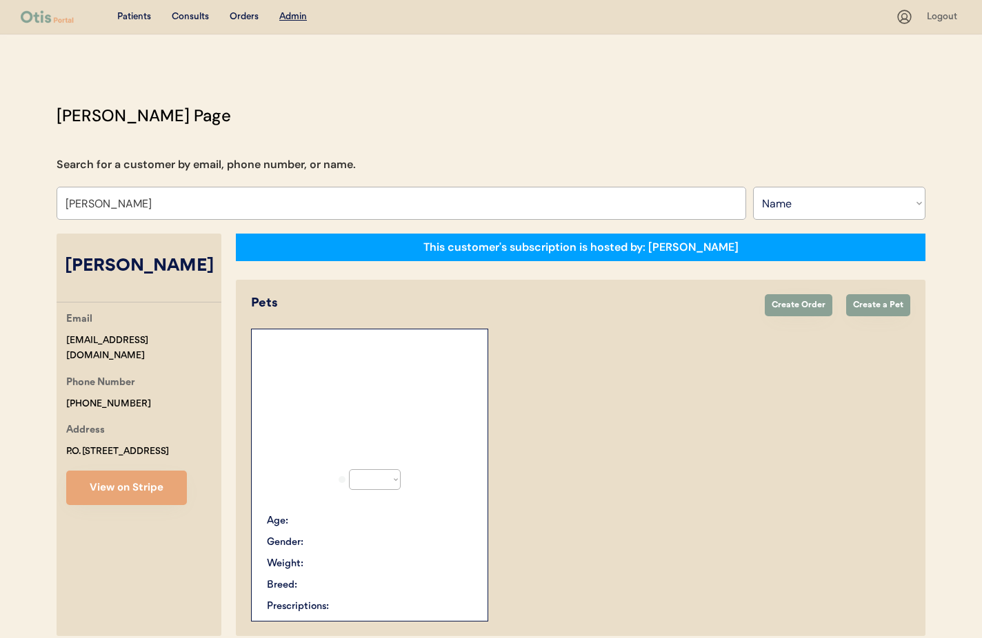
select select "true"
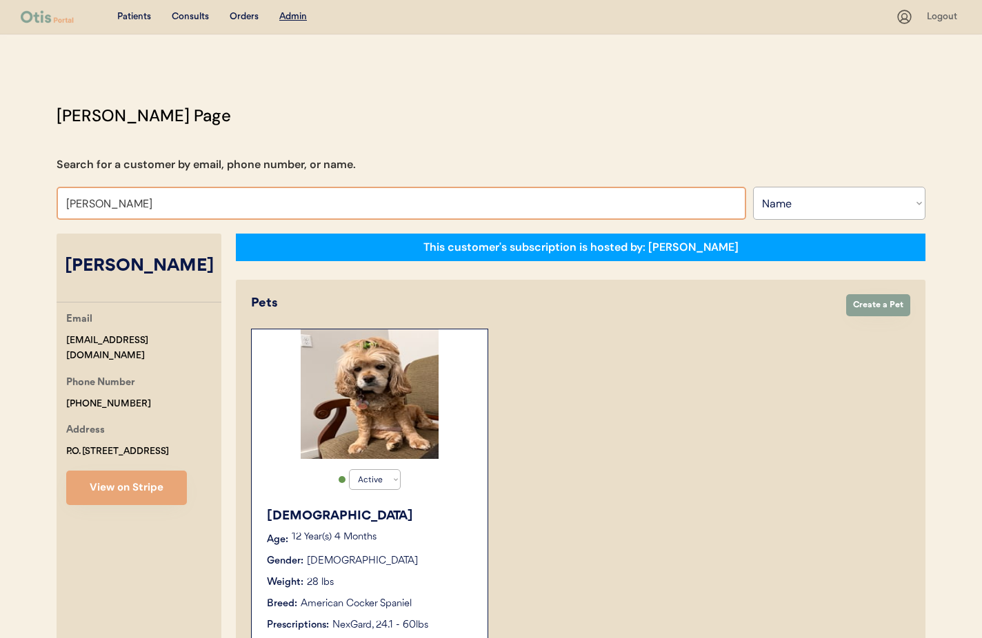
drag, startPoint x: 193, startPoint y: 204, endPoint x: 38, endPoint y: 195, distance: 155.4
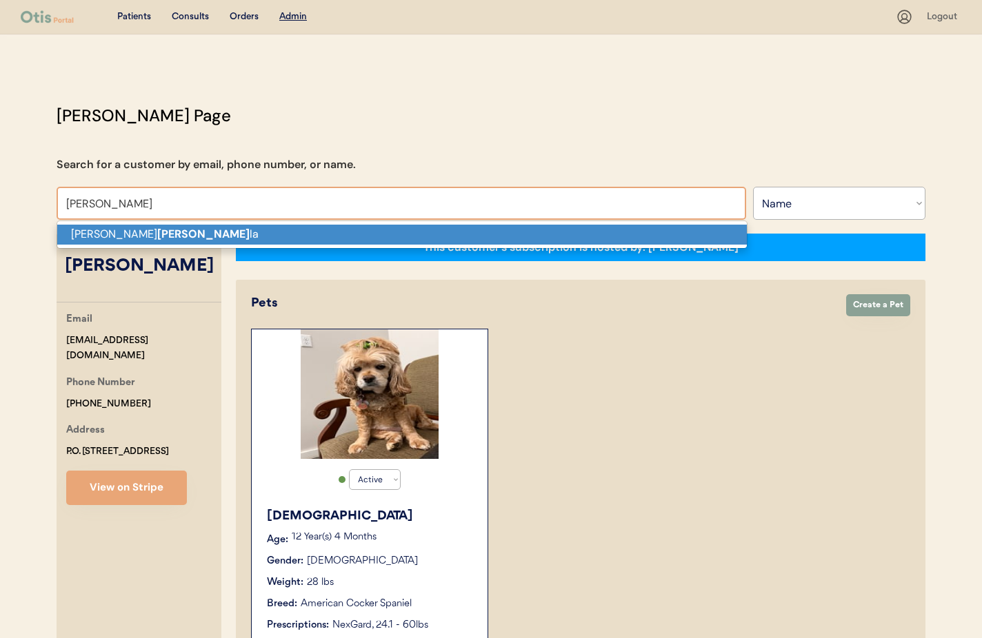
click at [78, 234] on p "Lizette Aya la" at bounding box center [401, 235] width 689 height 20
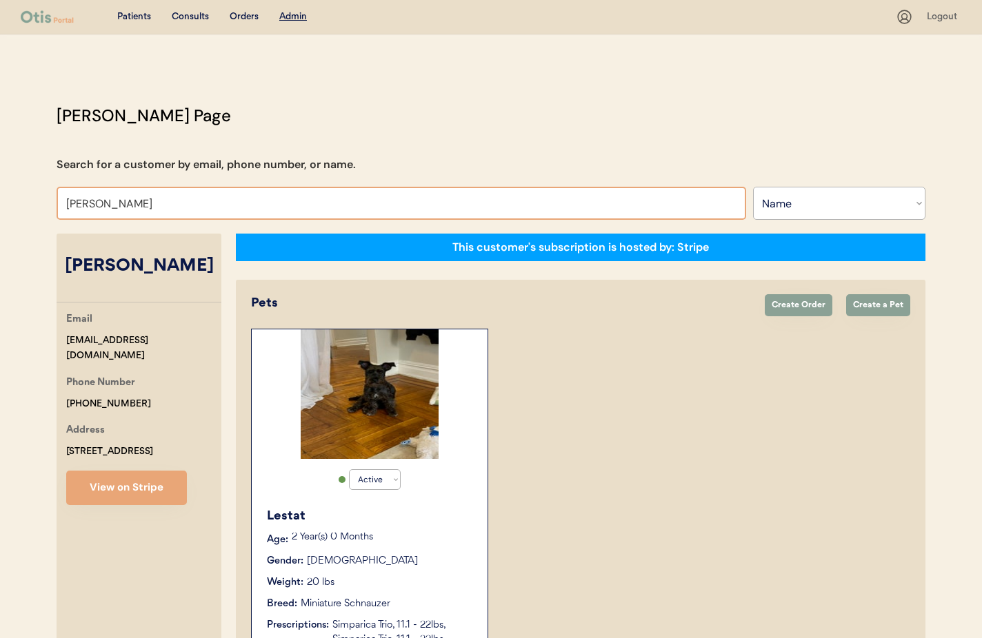
click at [143, 206] on input "Lizette Ayala" at bounding box center [401, 203] width 689 height 33
drag, startPoint x: 131, startPoint y: 205, endPoint x: 9, endPoint y: 199, distance: 122.2
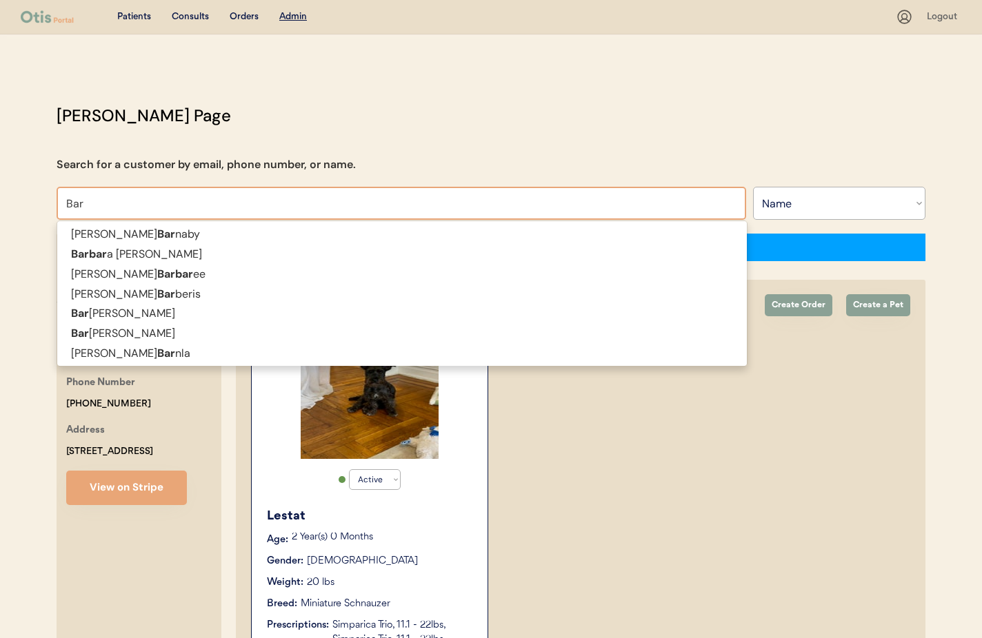
type input "Barb"
type input "Barbara Rusakova"
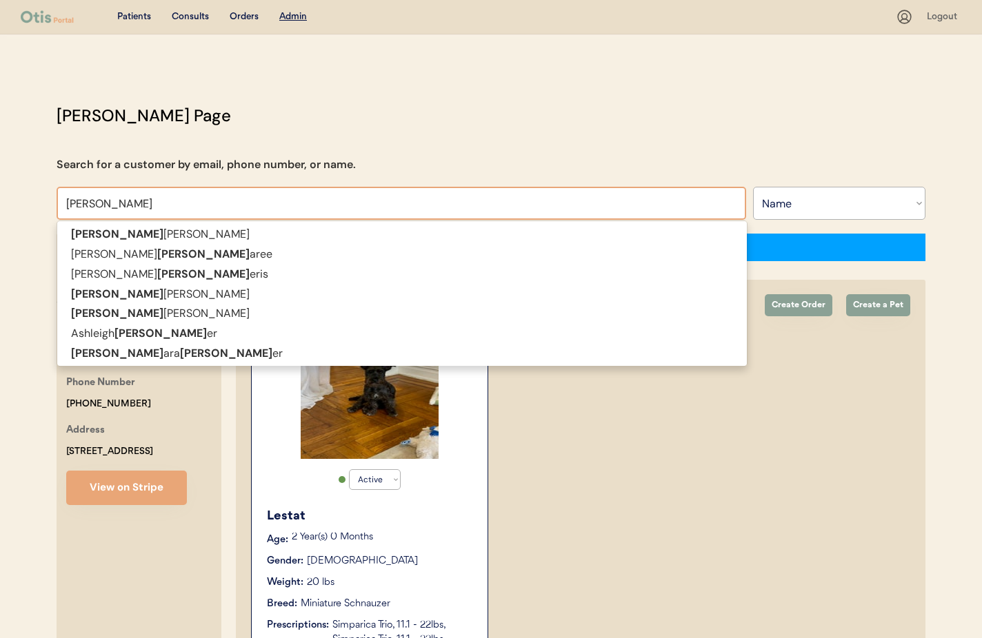
type input "Barbar"
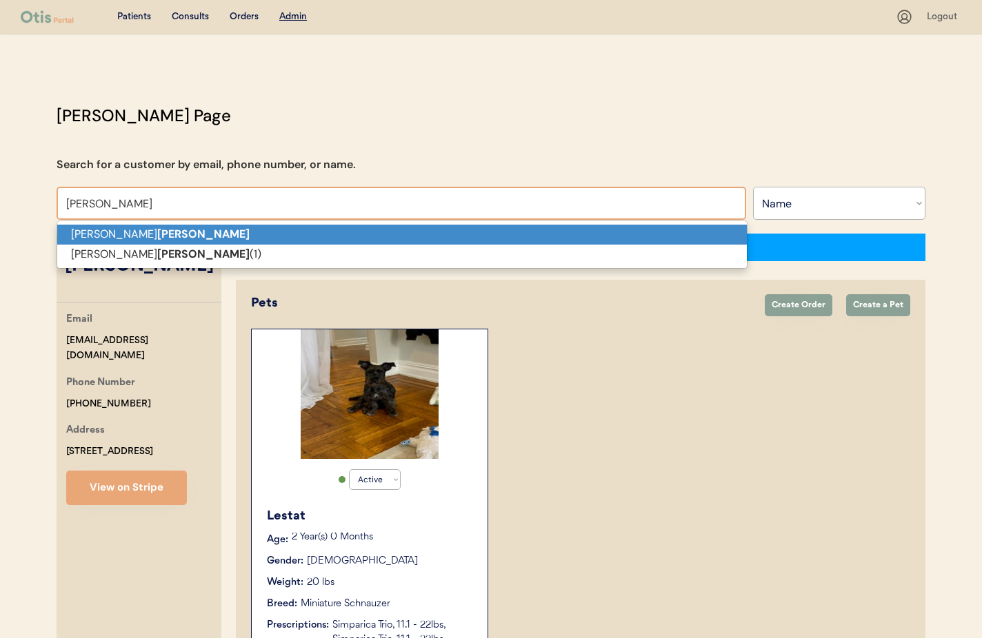
click at [218, 231] on p "Denise Barbaree" at bounding box center [401, 235] width 689 height 20
type input "Denise Barbaree"
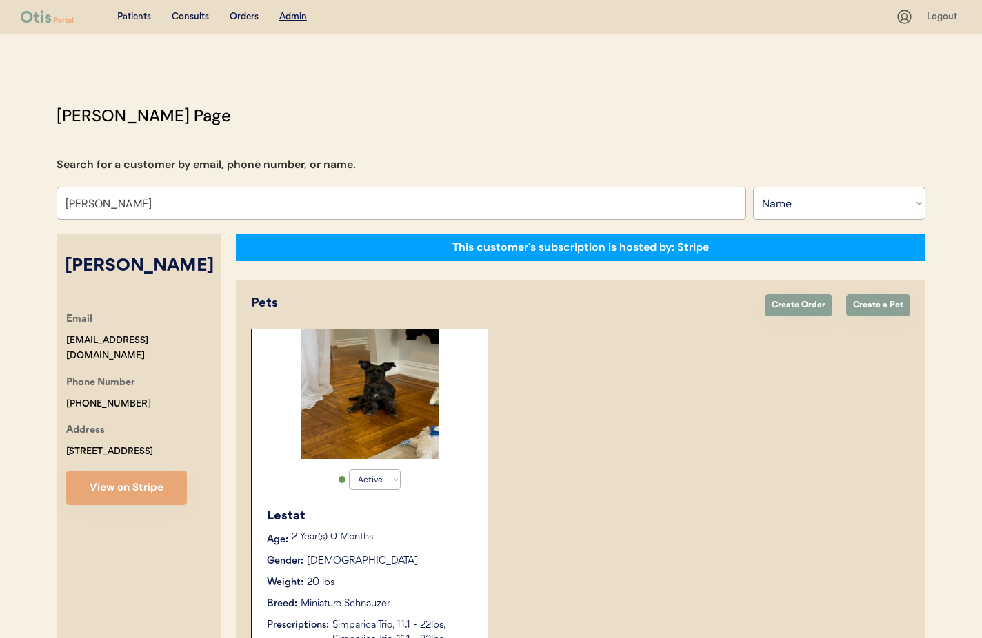
select select "true"
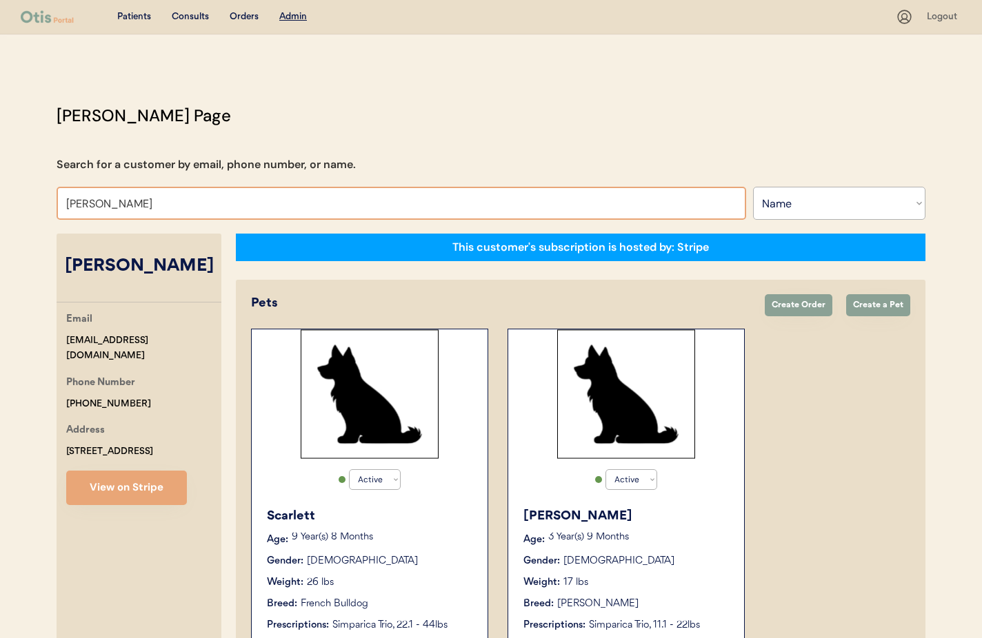
click at [172, 210] on input "Denise Barbaree" at bounding box center [401, 203] width 689 height 33
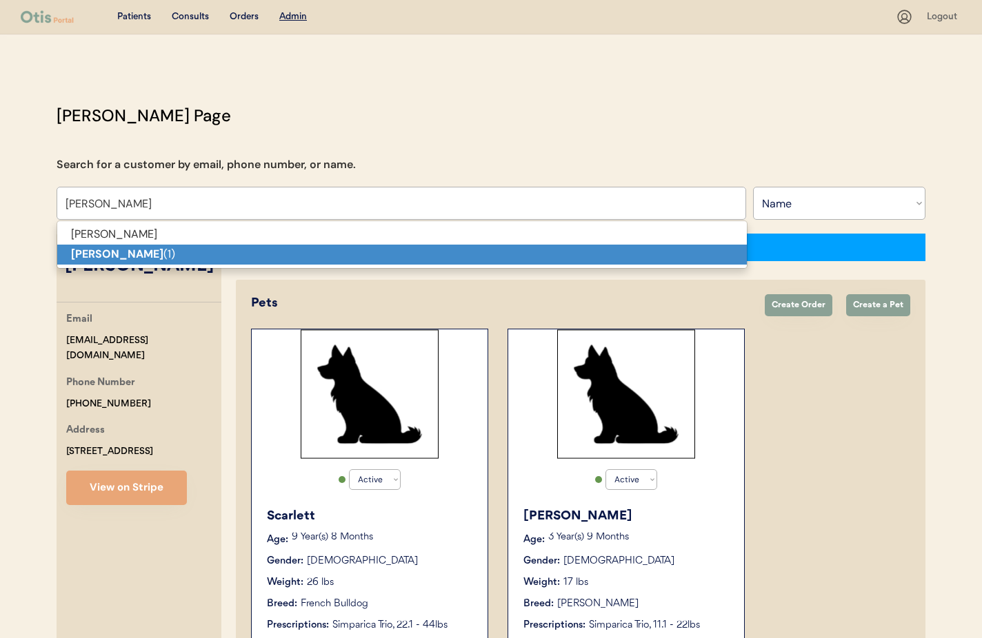
drag, startPoint x: 168, startPoint y: 248, endPoint x: 176, endPoint y: 250, distance: 8.5
click at [168, 248] on p "Denise Barbaree (1)" at bounding box center [401, 255] width 689 height 20
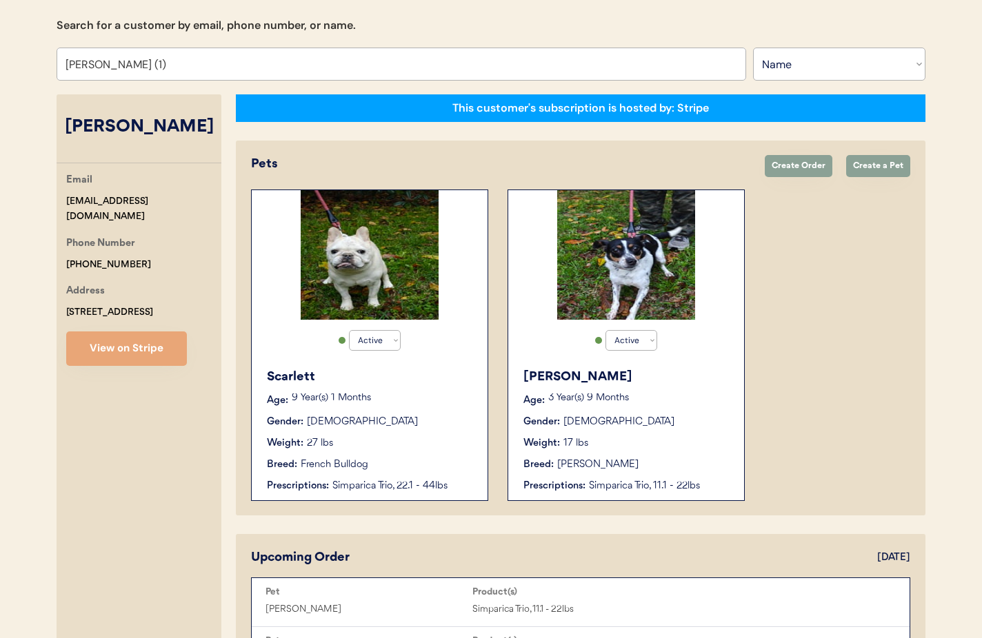
scroll to position [100, 0]
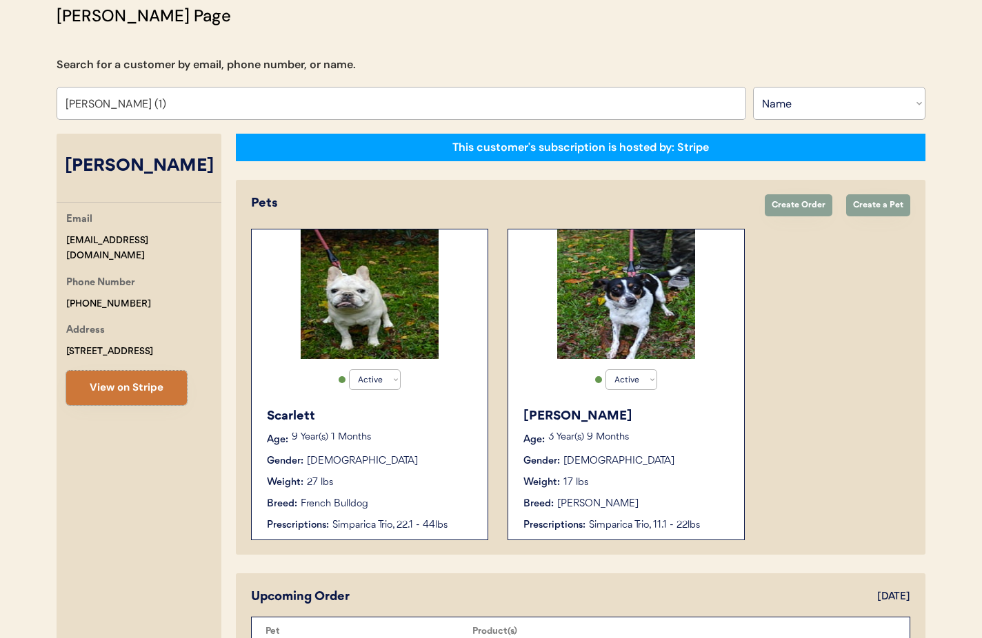
click at [149, 392] on button "View on Stripe" at bounding box center [126, 388] width 121 height 34
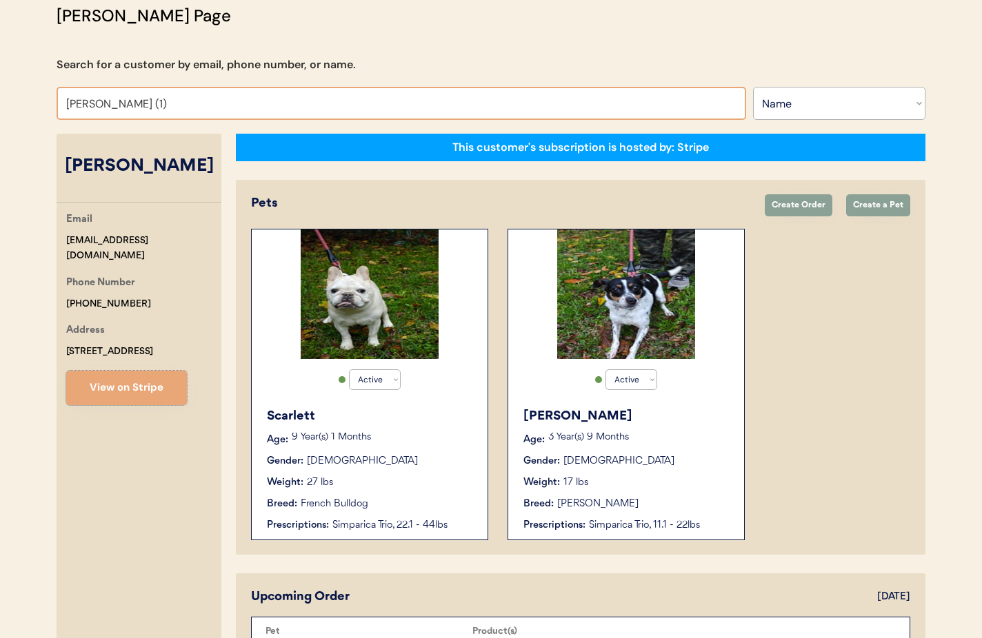
click at [164, 97] on input "Denise Barbaree (1)" at bounding box center [401, 103] width 689 height 33
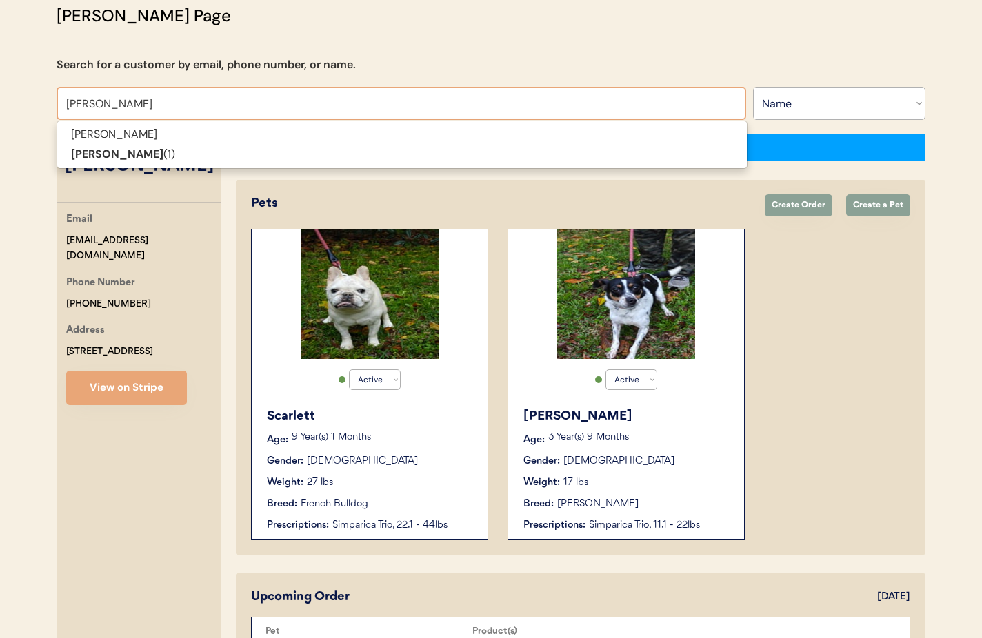
scroll to position [0, 0]
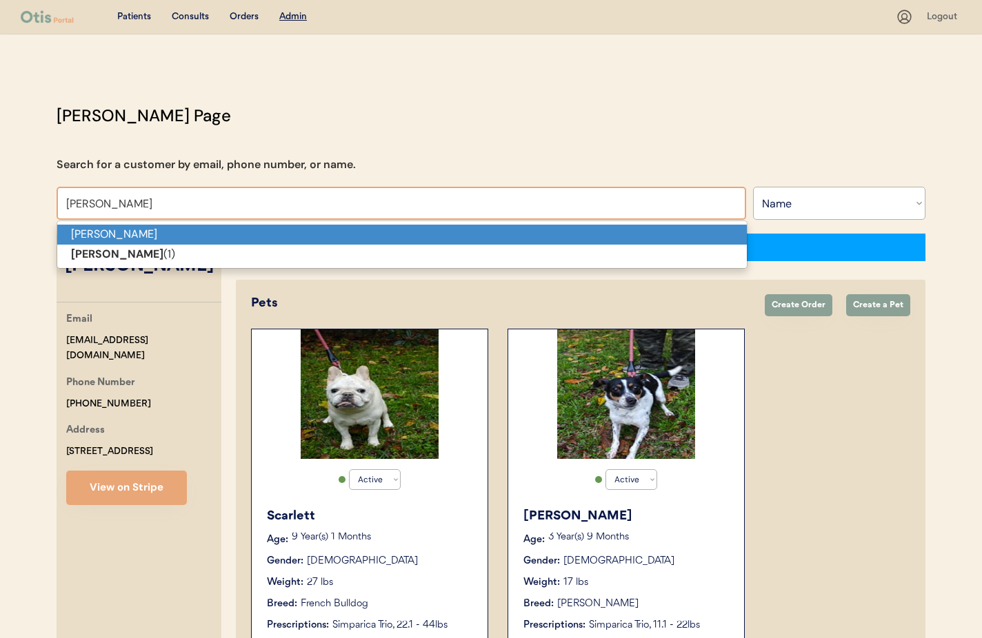
click at [136, 249] on strong "Denise Barbaree" at bounding box center [117, 254] width 92 height 14
click at [145, 234] on p "Denise Barbaree" at bounding box center [401, 235] width 689 height 20
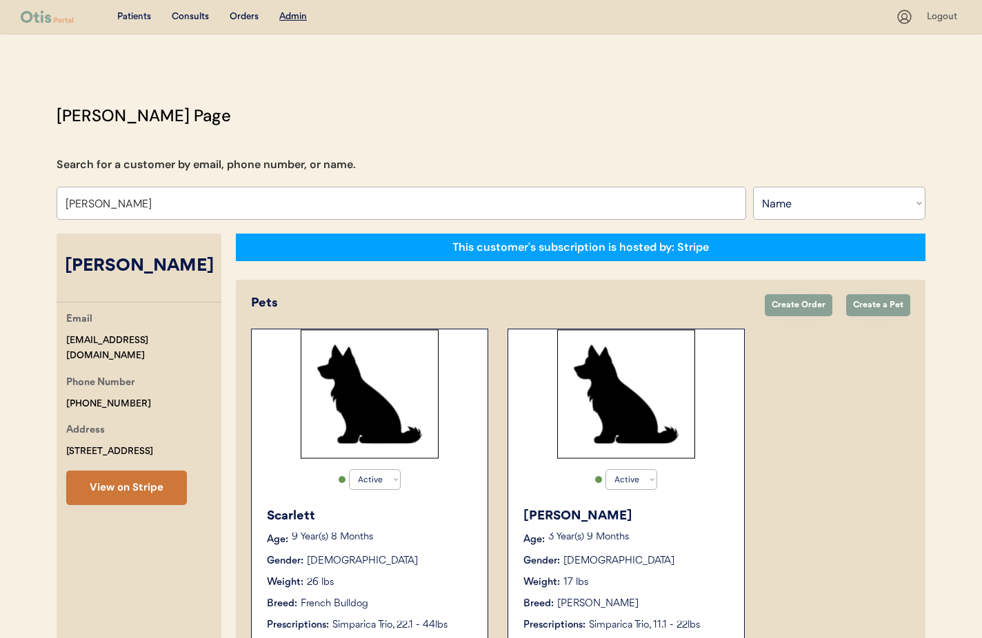
click at [128, 479] on button "View on Stripe" at bounding box center [126, 488] width 121 height 34
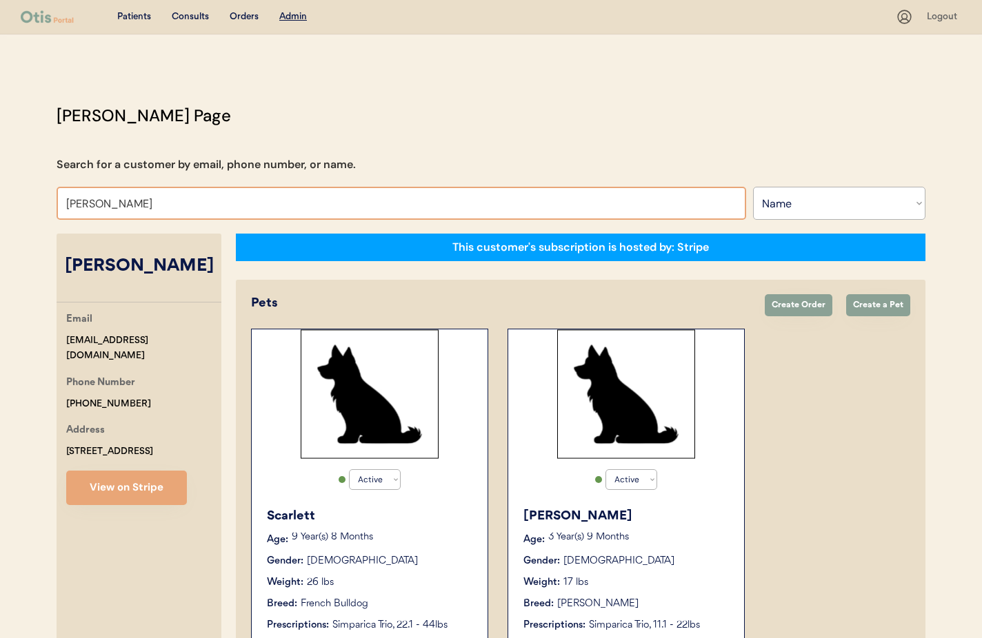
drag, startPoint x: 121, startPoint y: 207, endPoint x: 59, endPoint y: 204, distance: 62.8
click at [59, 204] on input "Denise Barbaree" at bounding box center [401, 203] width 689 height 33
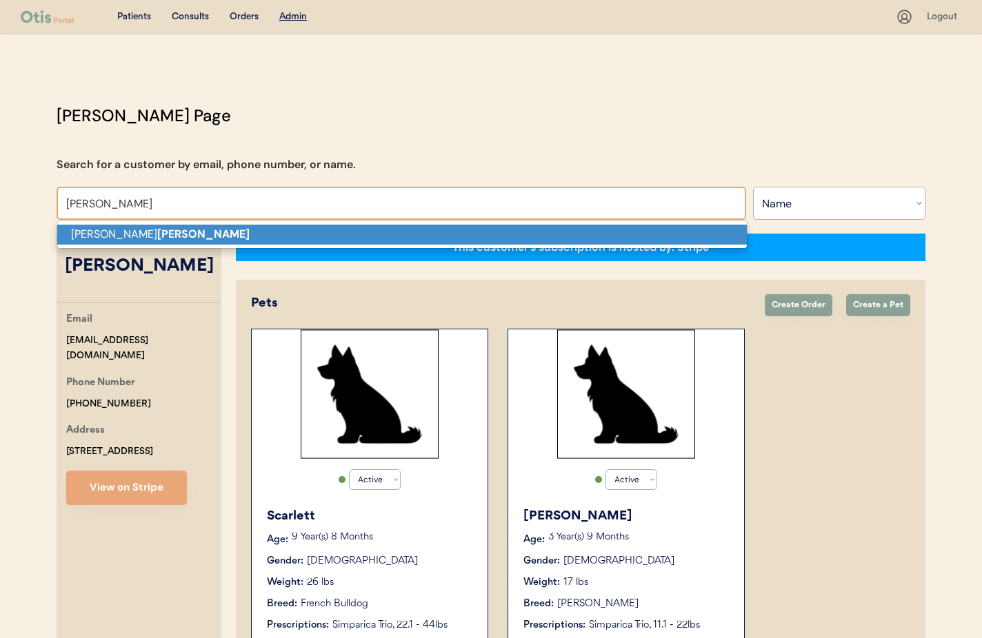
click at [157, 230] on strong "Pettus" at bounding box center [203, 234] width 92 height 14
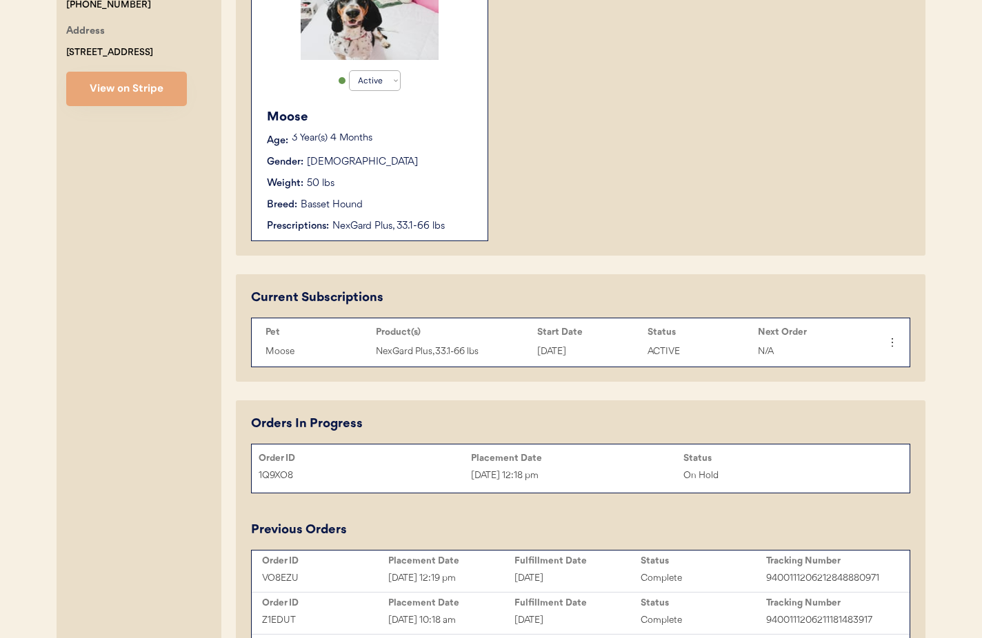
scroll to position [509, 0]
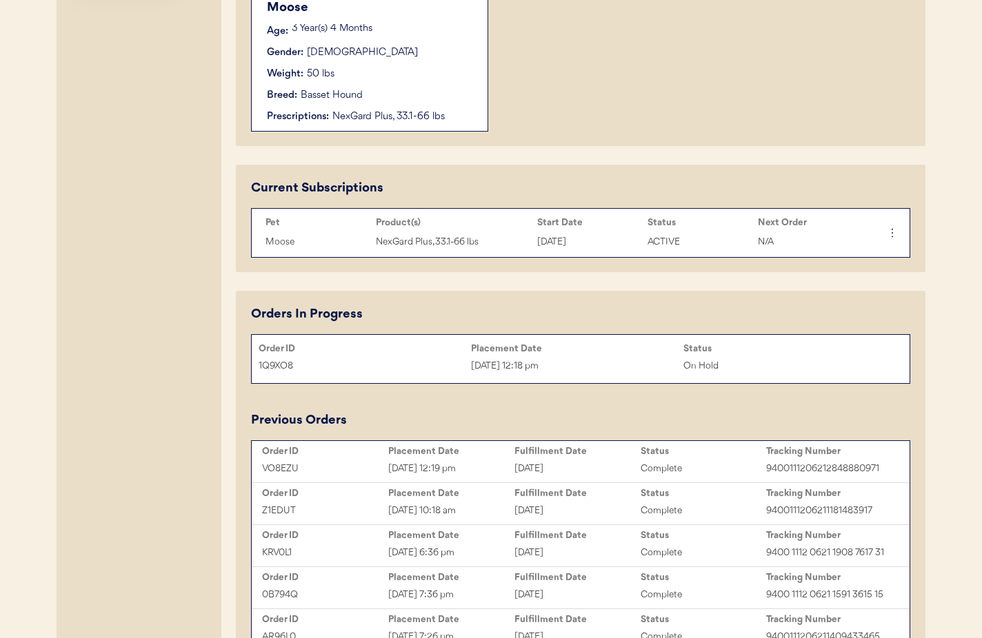
type input "Melissa Pettus"
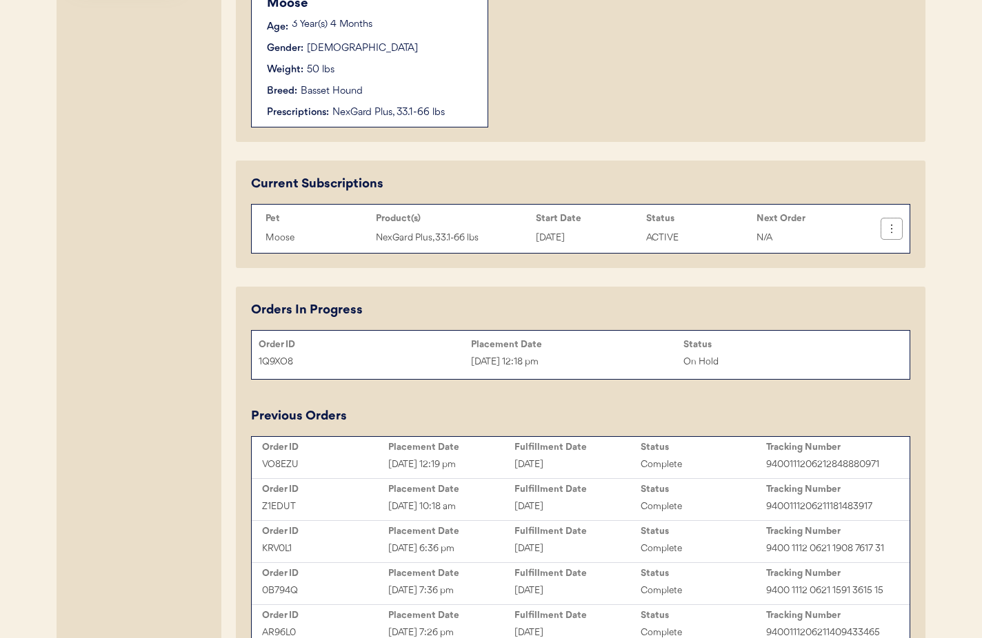
click at [894, 230] on icon at bounding box center [891, 229] width 14 height 14
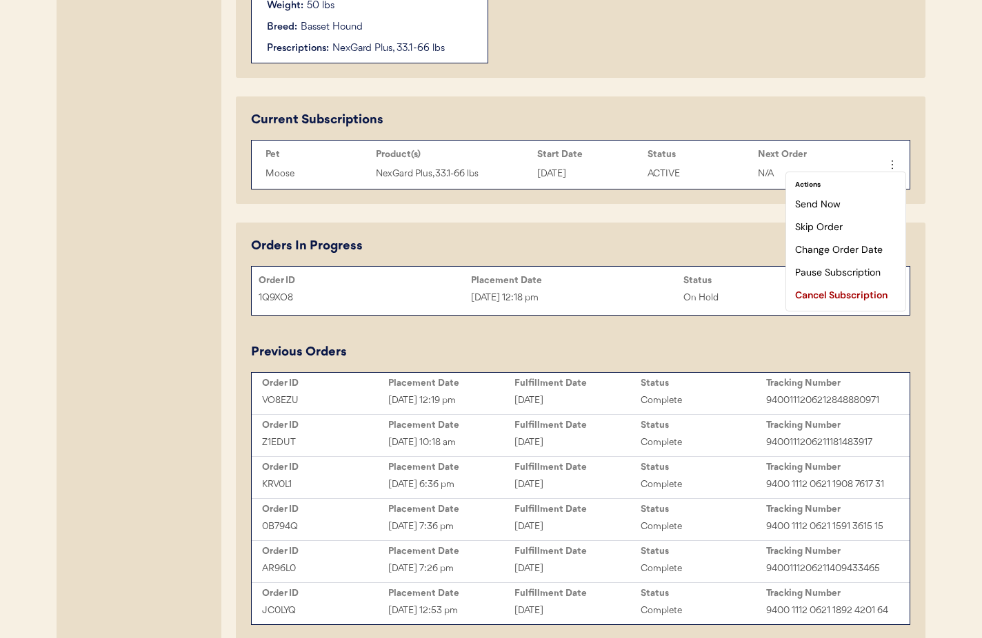
scroll to position [642, 0]
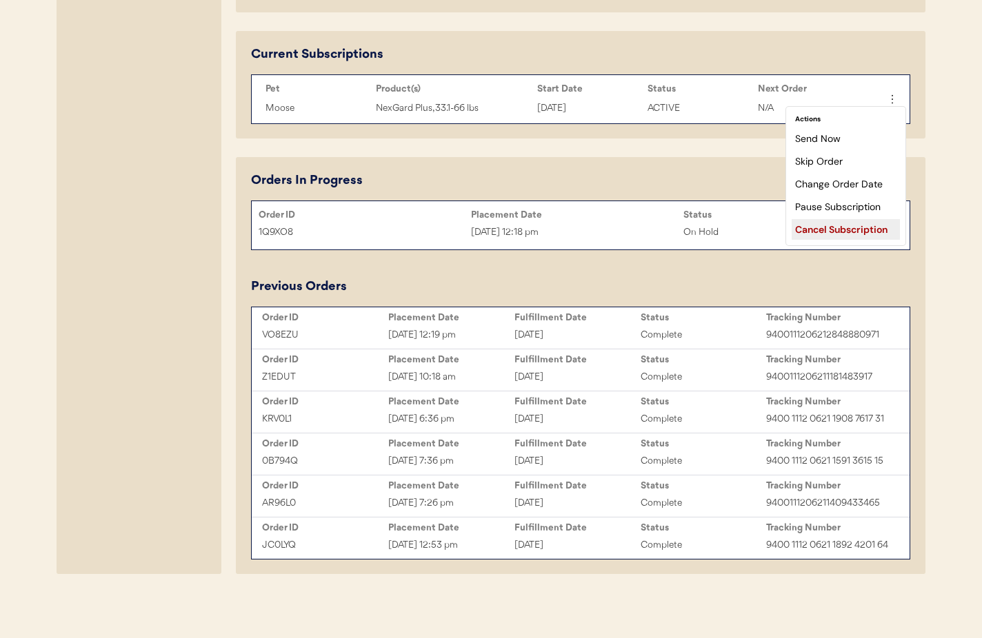
click at [818, 230] on div "Cancel Subscription" at bounding box center [845, 229] width 108 height 21
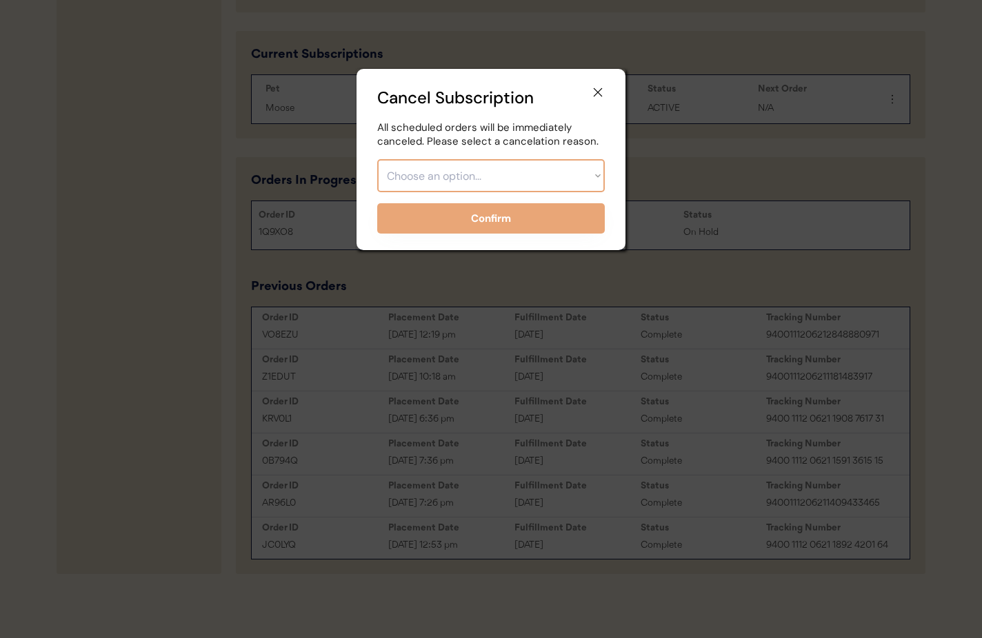
click at [520, 171] on select "Choose an option... Too expensive / can't afford Getting medication elsewhere (…" at bounding box center [490, 175] width 227 height 33
click at [593, 92] on icon at bounding box center [598, 92] width 14 height 14
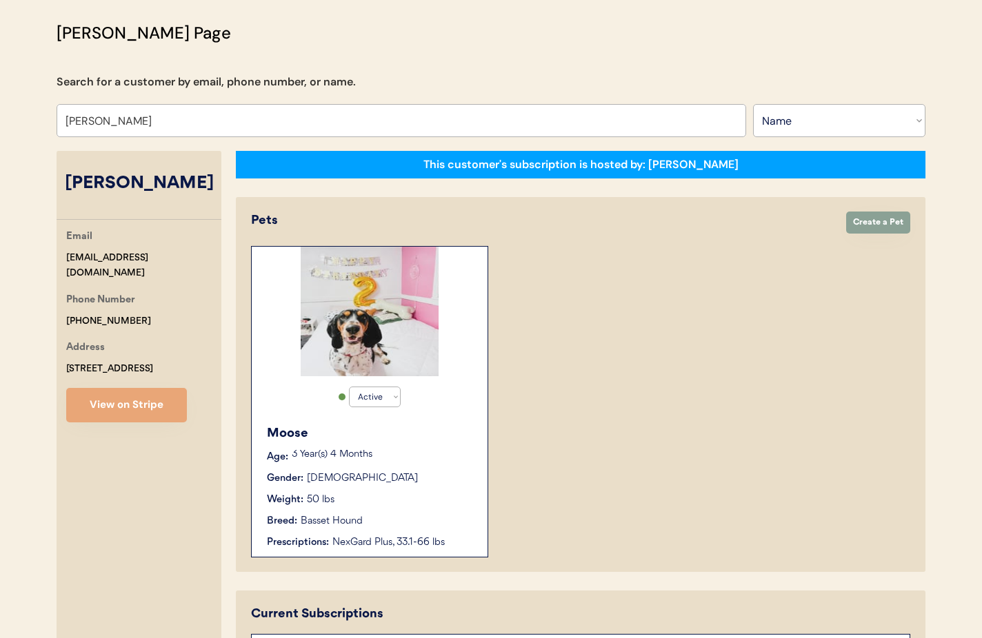
scroll to position [0, 0]
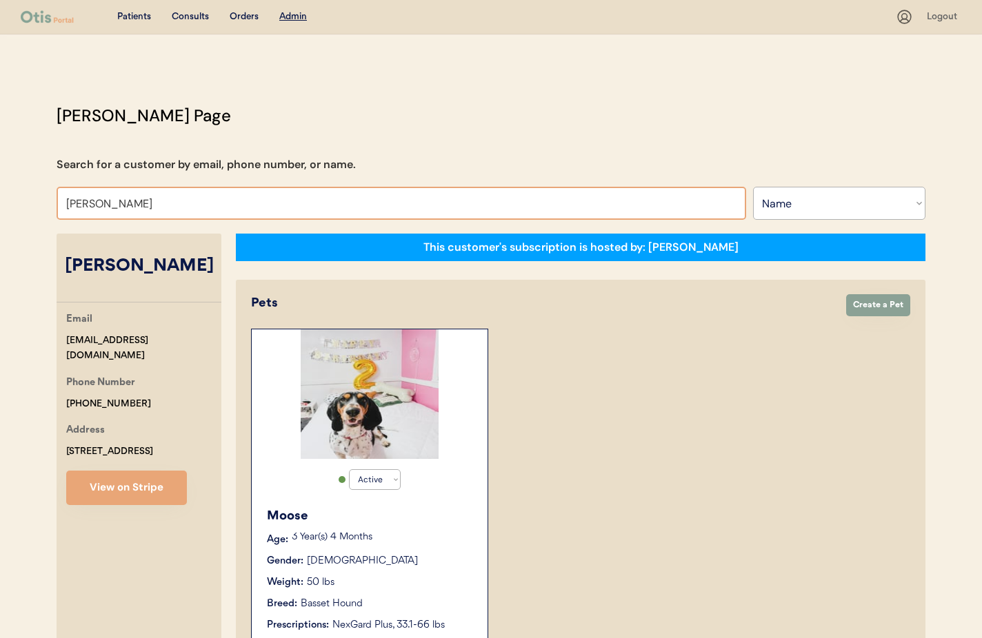
click at [154, 202] on input "Melissa Pettus" at bounding box center [401, 203] width 689 height 33
drag, startPoint x: 150, startPoint y: 203, endPoint x: 70, endPoint y: 201, distance: 80.0
click at [70, 201] on input "Melissa Pettus" at bounding box center [401, 203] width 689 height 33
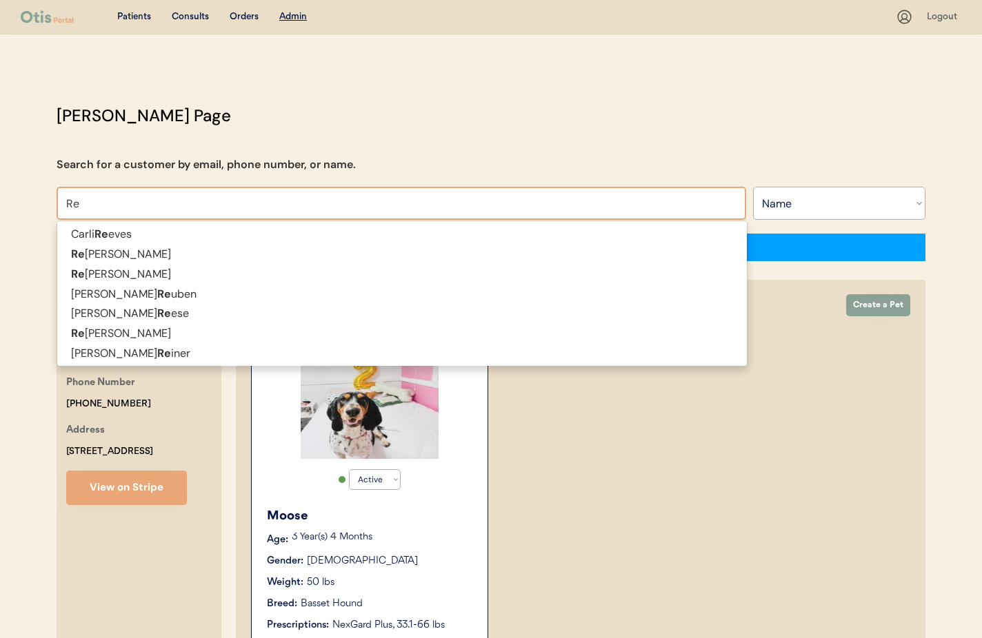
type input "R"
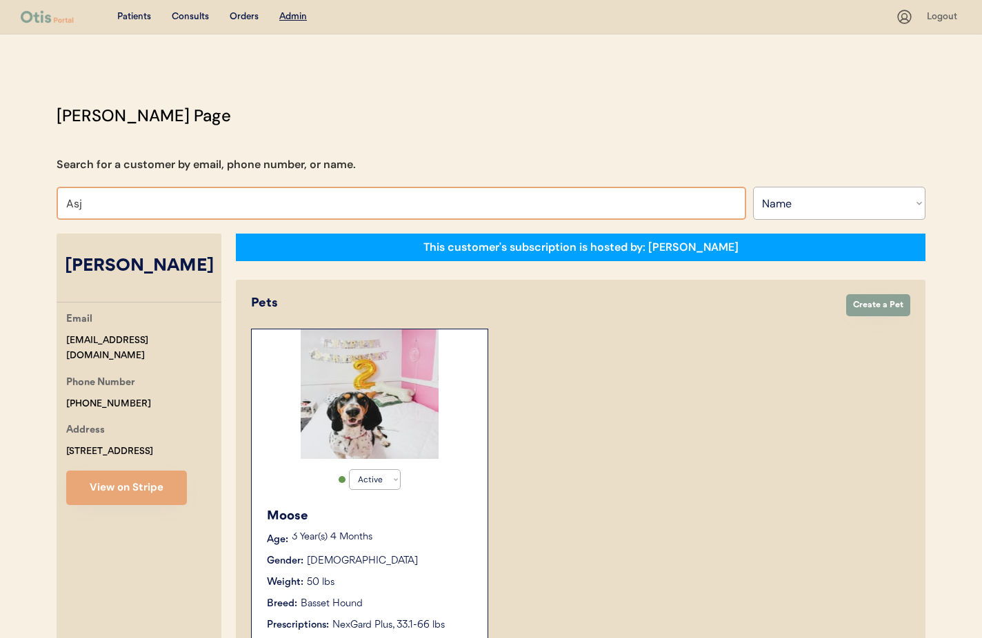
type input "As"
type input "Ashley pollock"
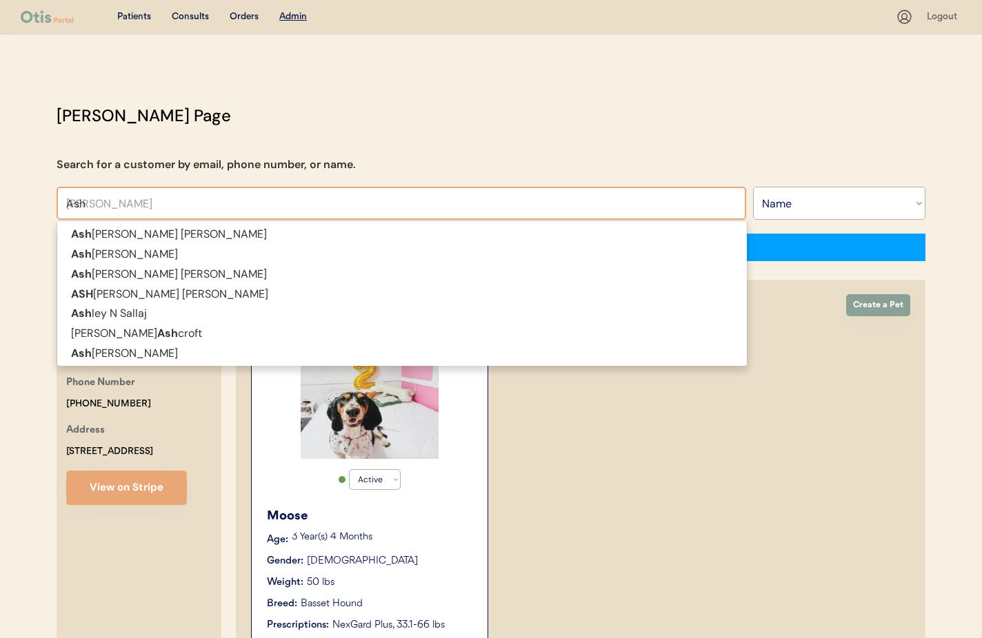
type input "Ash"
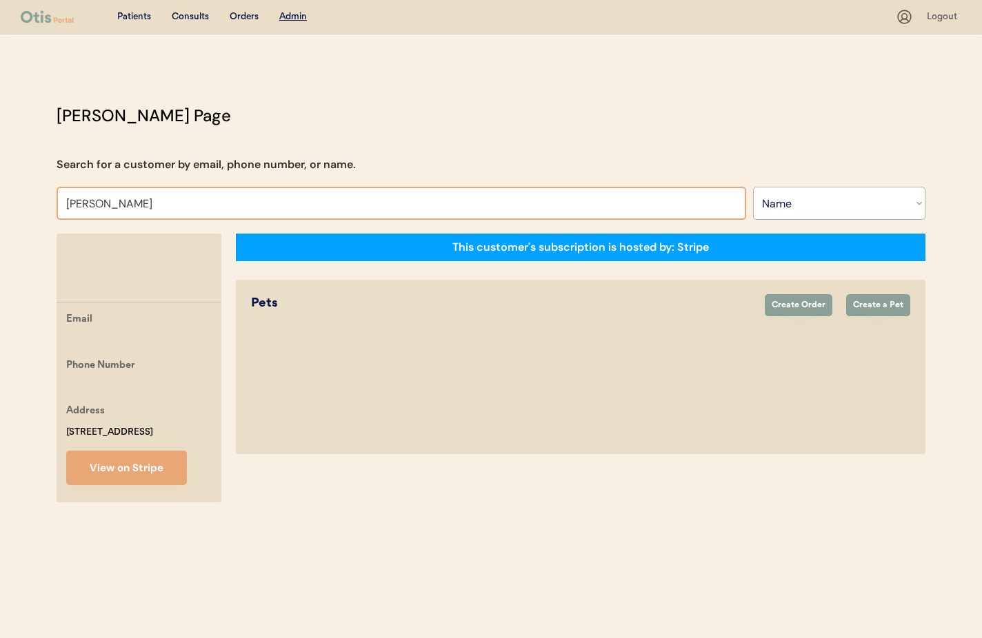
type input "Reisman"
click at [820, 212] on select "Search By Name Email Phone Number" at bounding box center [839, 203] width 172 height 33
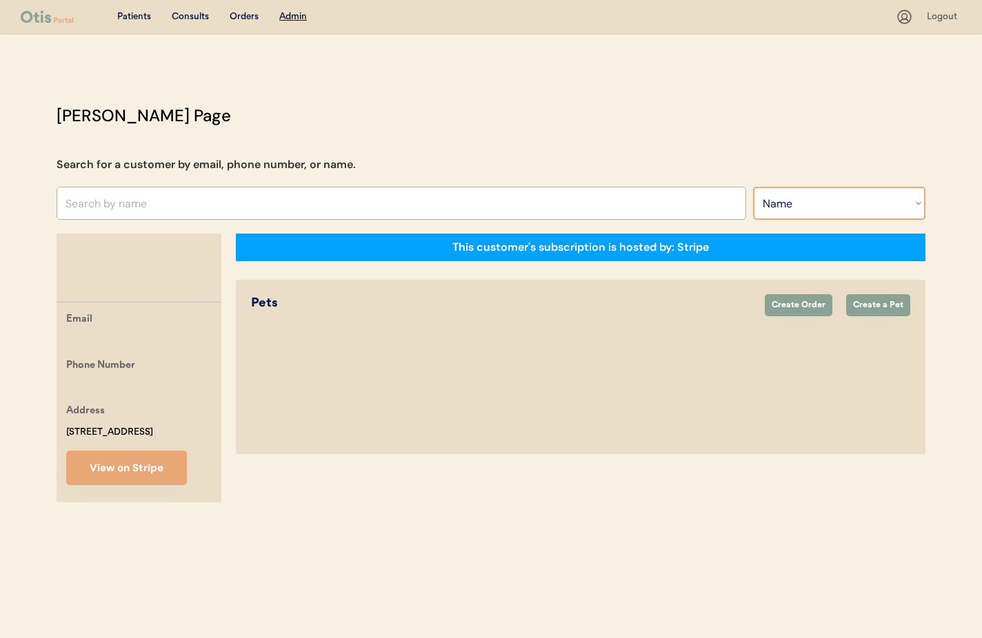
select select ""Phone Number""
click at [753, 187] on select "Search By Name Email Phone Number" at bounding box center [839, 203] width 172 height 33
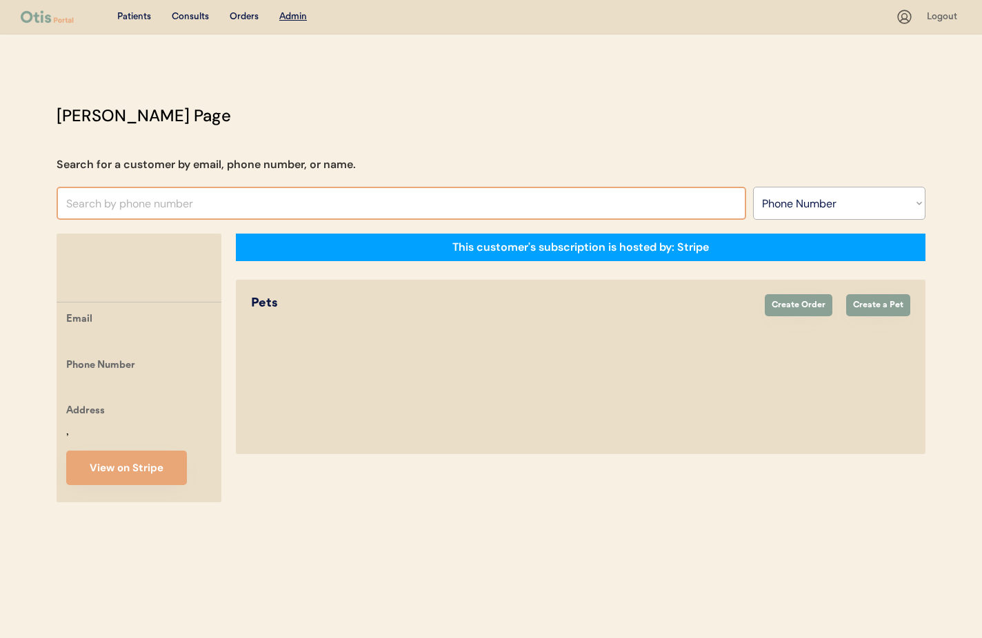
select select ""Phone Number""
click at [99, 210] on input "text" at bounding box center [401, 203] width 689 height 33
paste input "[PHONE_NUMBER]"
click at [70, 203] on input "[PHONE_NUMBER]" at bounding box center [401, 203] width 689 height 33
click at [152, 203] on input "18488882742" at bounding box center [401, 203] width 689 height 33
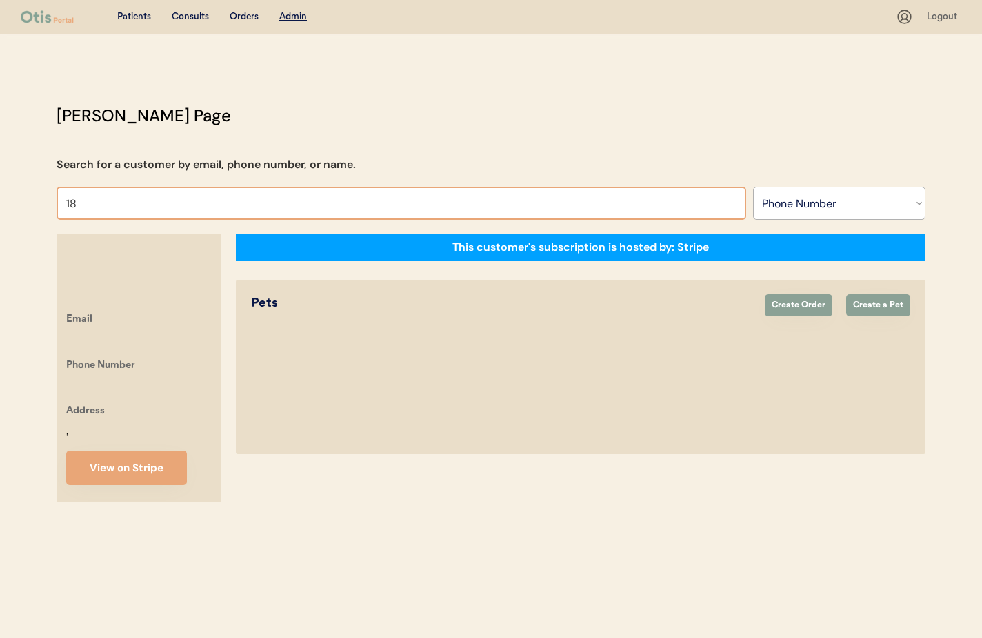
type input "1"
select select ""Phone Number""
paste input "[PHONE_NUMBER]"
type input "+"
type input "Re"
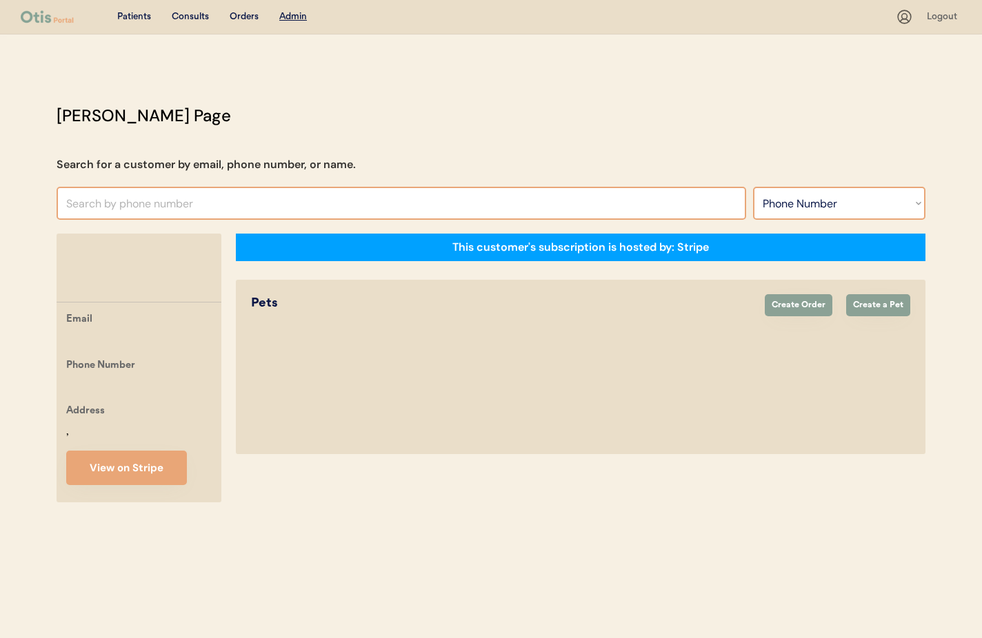
click at [848, 206] on select "Search By Name Email Phone Number" at bounding box center [839, 203] width 172 height 33
click at [753, 187] on select "Search By Name Email Phone Number" at bounding box center [839, 203] width 172 height 33
click at [803, 167] on div "[PERSON_NAME] Page Search for a customer by email, phone number, or name. Searc…" at bounding box center [491, 306] width 896 height 406
click at [805, 210] on select "Search By Name Email Phone Number" at bounding box center [839, 203] width 172 height 33
select select ""Name""
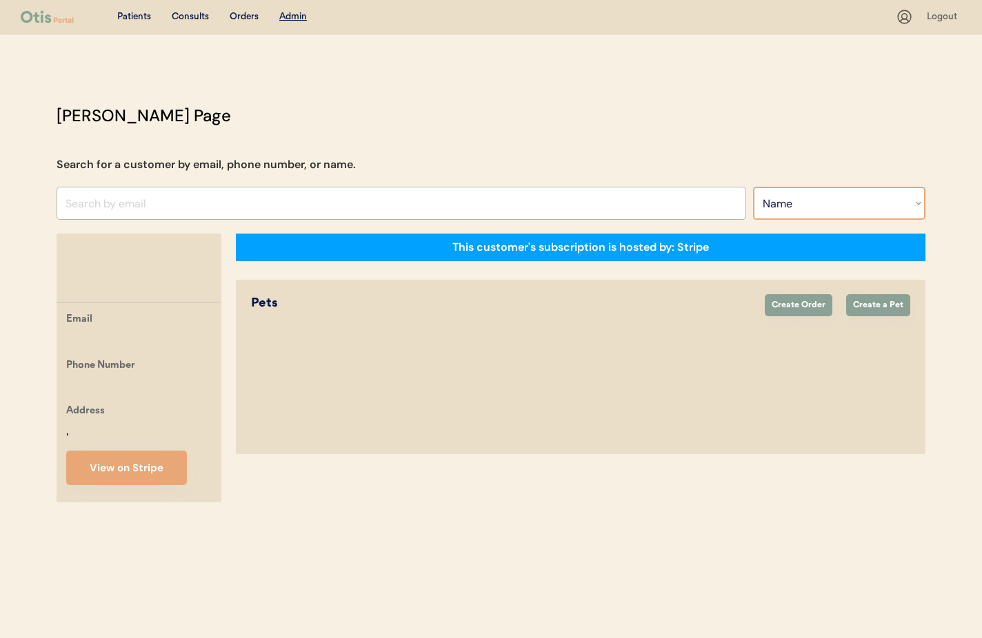
click at [753, 187] on select "Search By Name Email Phone Number" at bounding box center [839, 203] width 172 height 33
select select ""Name""
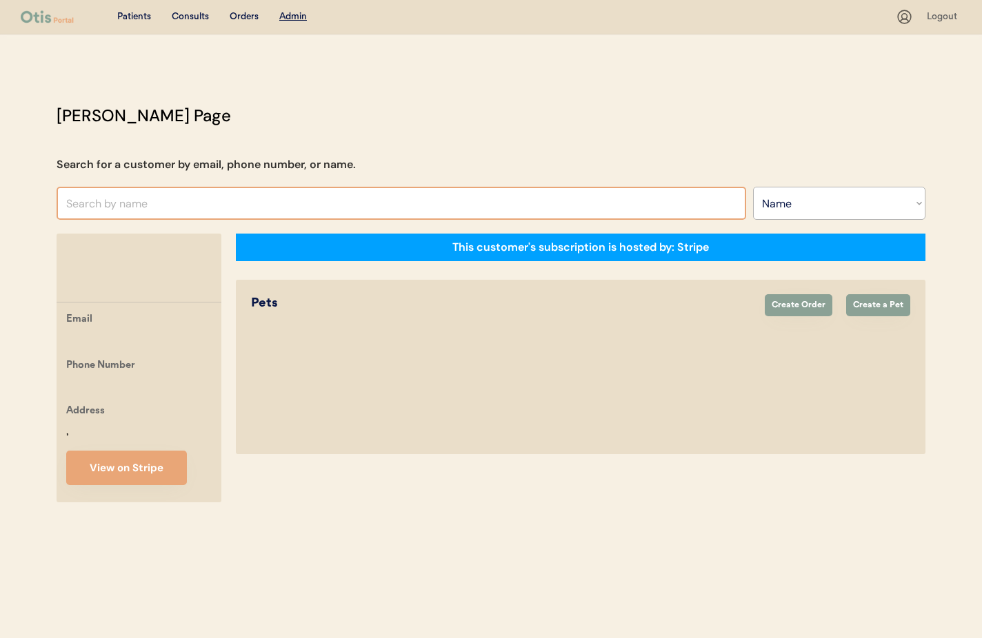
click at [130, 208] on input "text" at bounding box center [401, 203] width 689 height 33
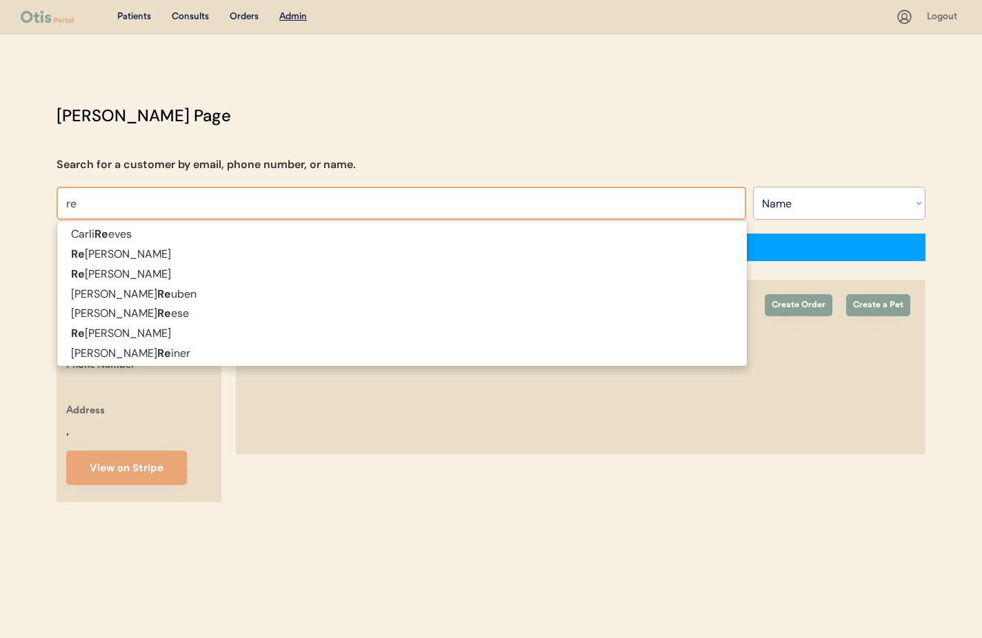
type input "r"
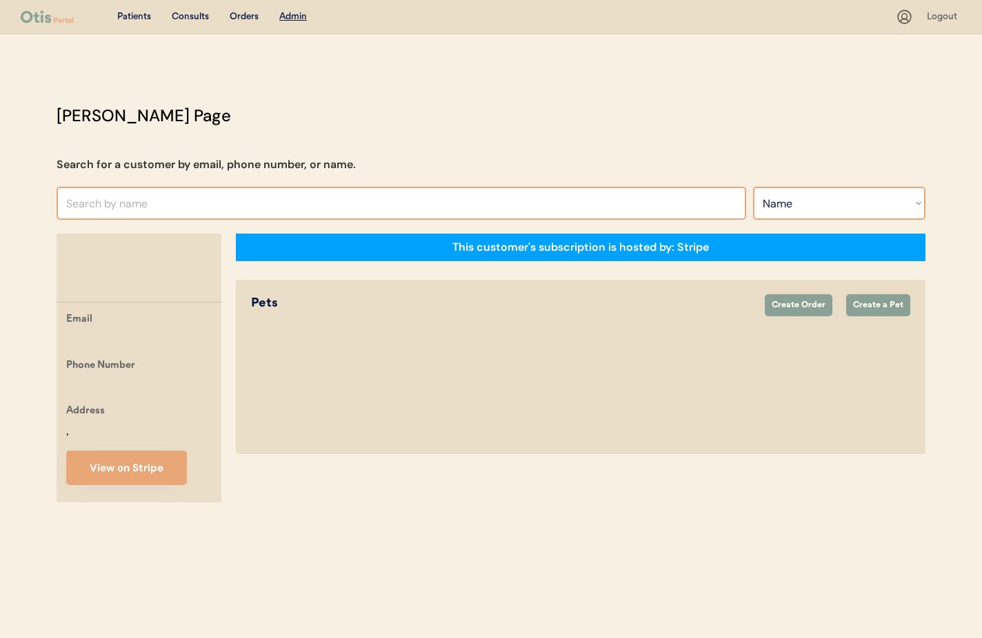
click at [840, 212] on select "Search By Name Email Phone Number" at bounding box center [839, 203] width 172 height 33
select select ""Phone Number""
click at [753, 187] on select "Search By Name Email Phone Number" at bounding box center [839, 203] width 172 height 33
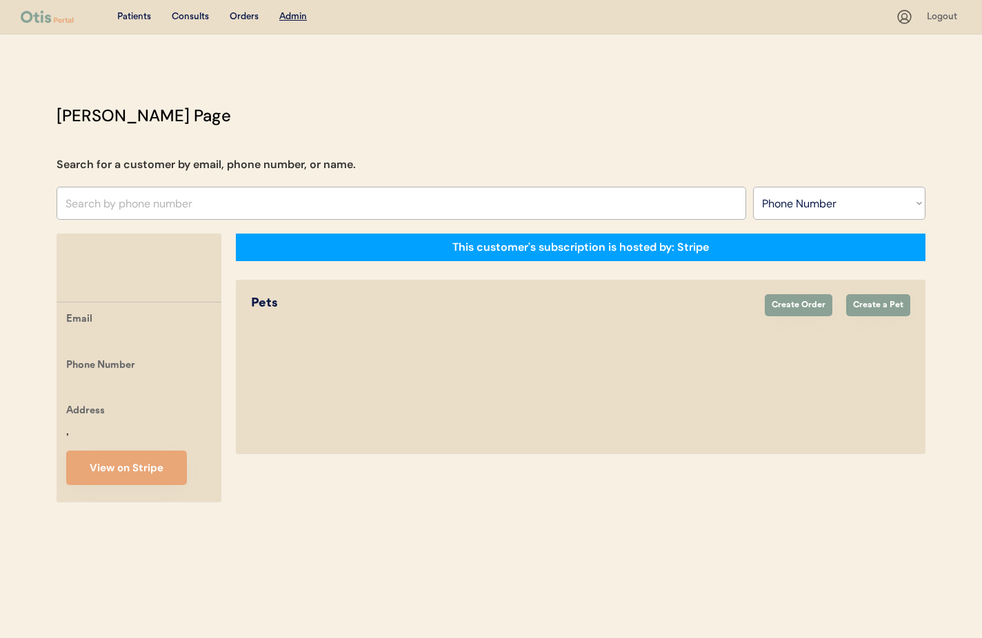
select select ""Phone Number""
click at [81, 205] on input "text" at bounding box center [401, 203] width 689 height 33
paste input "[PHONE_NUMBER]"
click at [77, 203] on input "[PHONE_NUMBER]" at bounding box center [401, 203] width 689 height 33
click at [80, 204] on input "[PHONE_NUMBER]" at bounding box center [401, 203] width 689 height 33
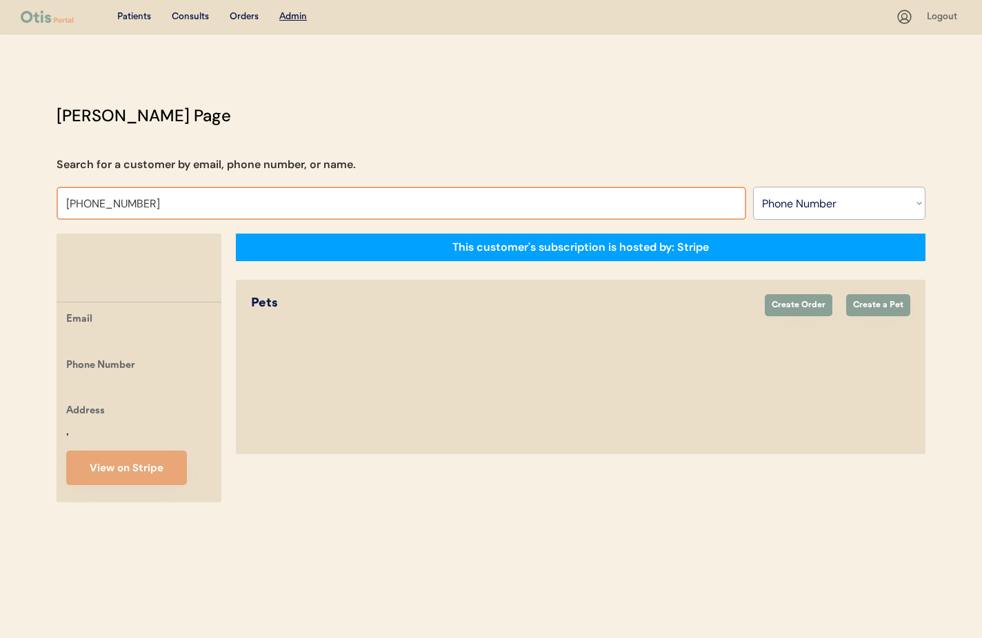
click at [98, 206] on input "[PHONE_NUMBER]" at bounding box center [401, 203] width 689 height 33
click at [120, 201] on input "[PHONE_NUMBER]" at bounding box center [401, 203] width 689 height 33
type input "[PHONE_NUMBER]"
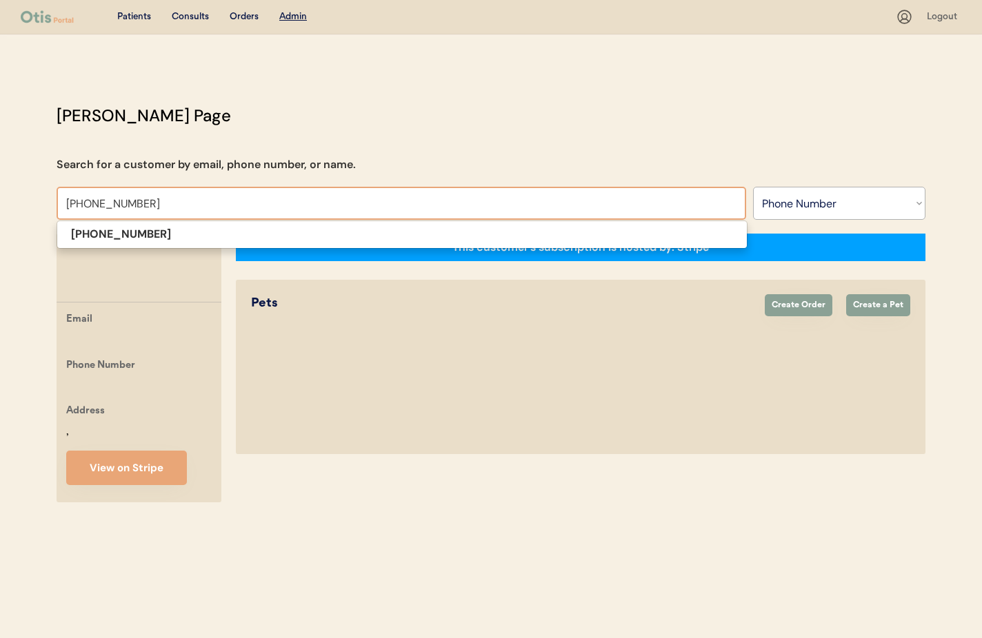
click at [140, 208] on input "[PHONE_NUMBER]" at bounding box center [401, 203] width 689 height 33
click at [199, 225] on p "[PHONE_NUMBER]" at bounding box center [401, 235] width 689 height 20
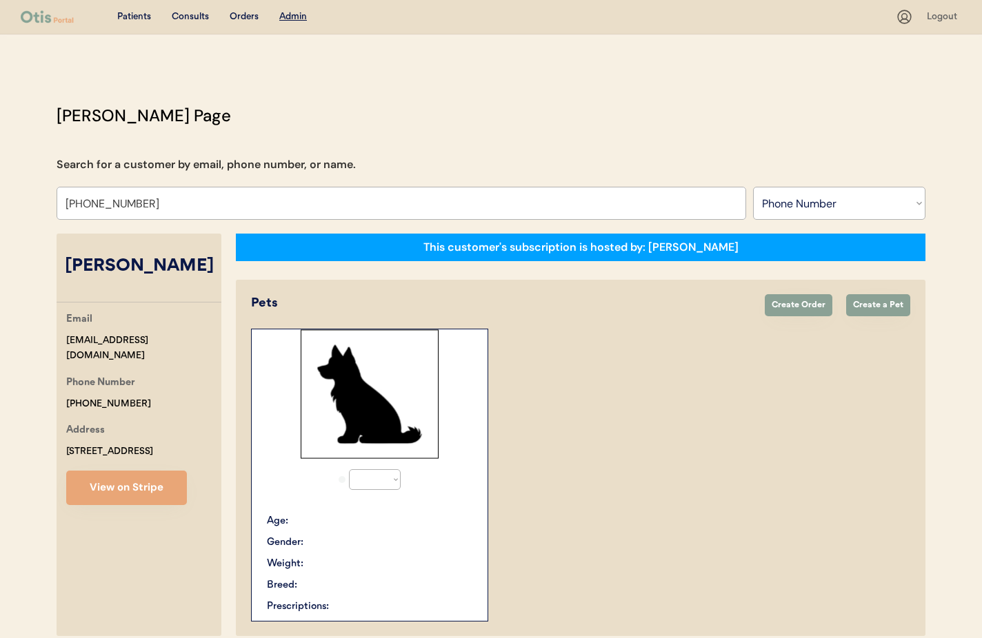
select select "true"
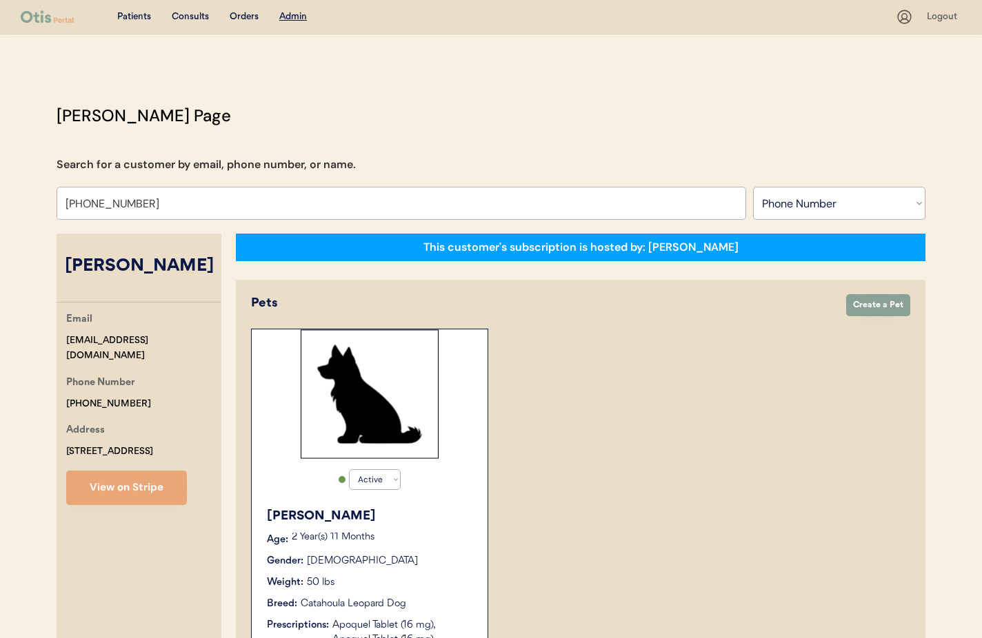
type input "[PHONE_NUMBER]"
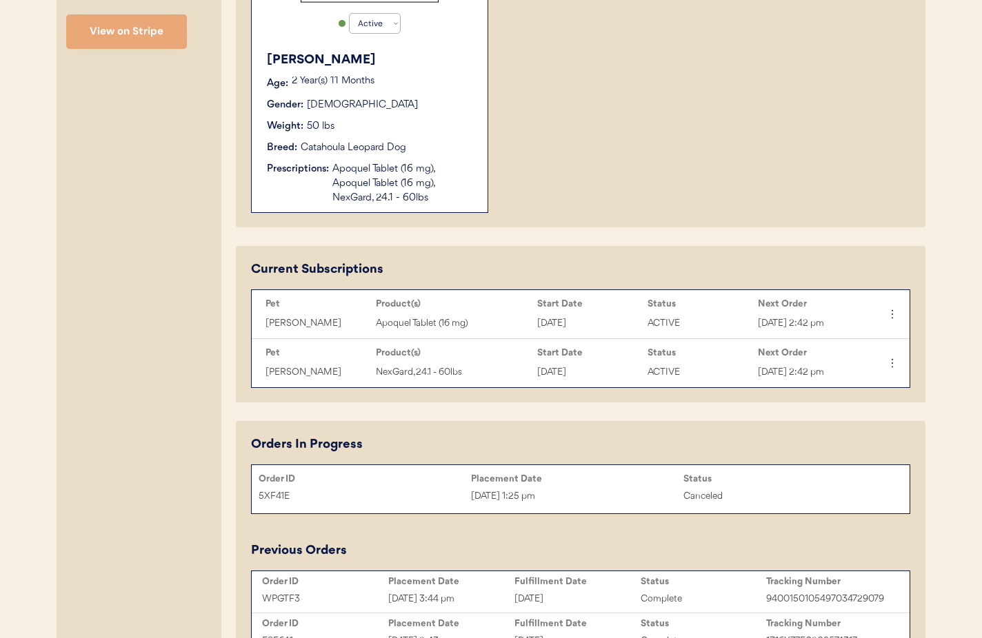
scroll to position [552, 0]
